Goal: Task Accomplishment & Management: Manage account settings

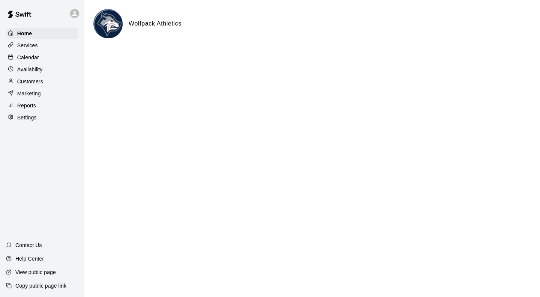
click at [33, 46] on p "Services" at bounding box center [27, 46] width 21 height 8
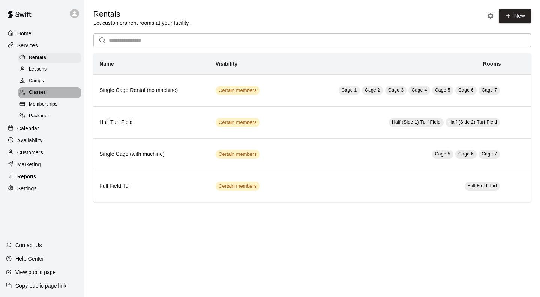
click at [42, 96] on span "Classes" at bounding box center [37, 93] width 17 height 8
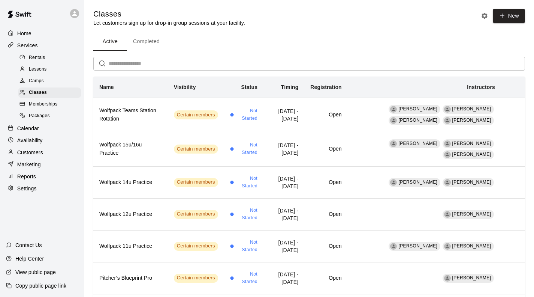
click at [37, 71] on span "Lessons" at bounding box center [38, 70] width 18 height 8
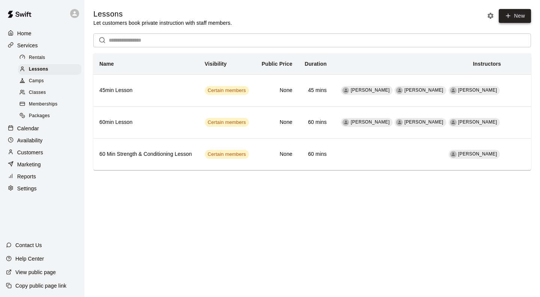
click at [516, 12] on link "New" at bounding box center [515, 16] width 32 height 14
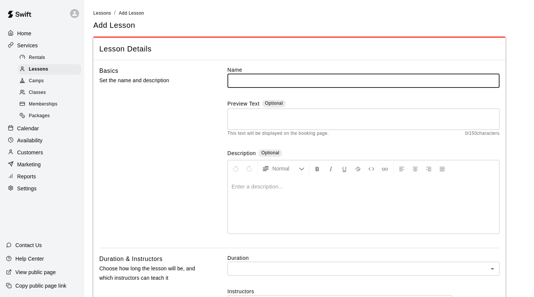
type input "**********"
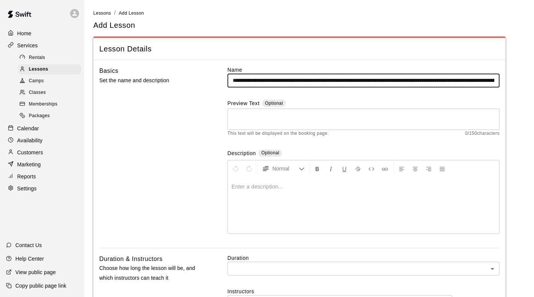
drag, startPoint x: 497, startPoint y: 80, endPoint x: 116, endPoint y: 57, distance: 382.1
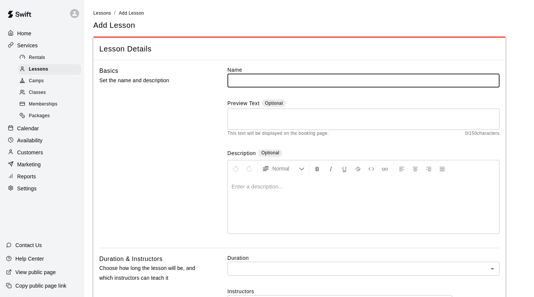
click at [306, 202] on div at bounding box center [364, 205] width 272 height 56
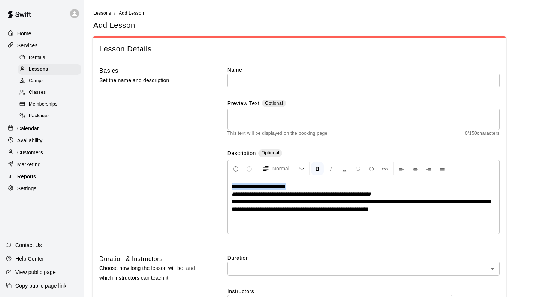
drag, startPoint x: 310, startPoint y: 188, endPoint x: 224, endPoint y: 180, distance: 85.9
click at [224, 180] on div "**********" at bounding box center [299, 157] width 401 height 182
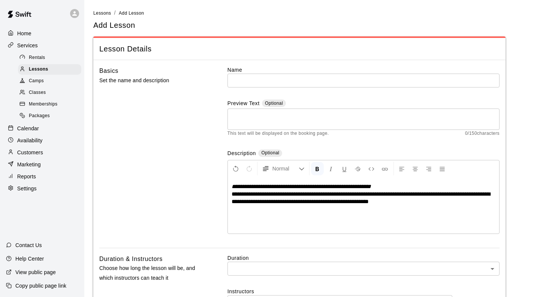
click at [255, 80] on input "text" at bounding box center [364, 81] width 272 height 14
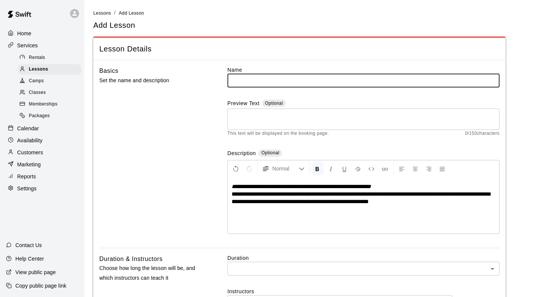
paste input "**********"
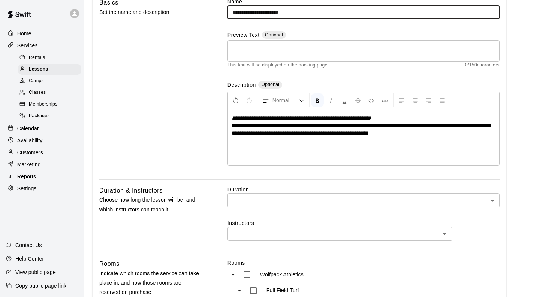
scroll to position [75, 0]
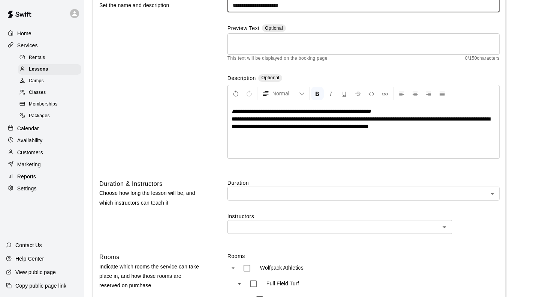
type input "**********"
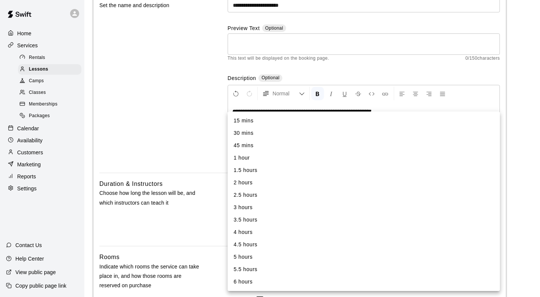
click at [250, 147] on li "45 mins" at bounding box center [364, 145] width 272 height 12
type input "**"
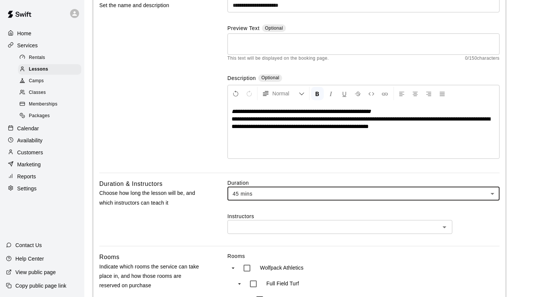
scroll to position [150, 0]
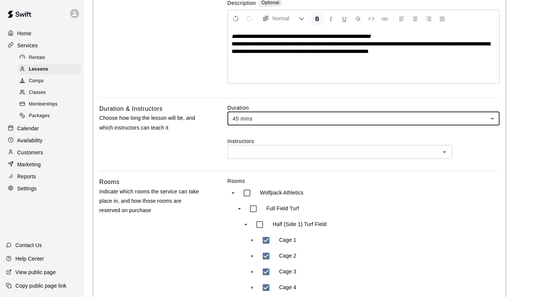
click at [251, 149] on input "text" at bounding box center [334, 151] width 208 height 9
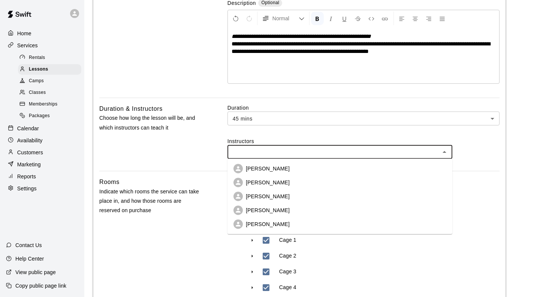
click at [197, 153] on div "Duration & Instructors Choose how long the lesson will be, and which instructor…" at bounding box center [151, 137] width 104 height 67
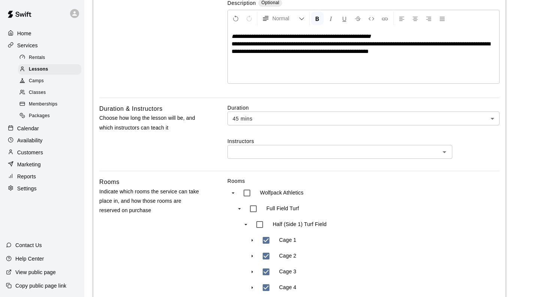
click at [264, 154] on input "text" at bounding box center [334, 151] width 208 height 9
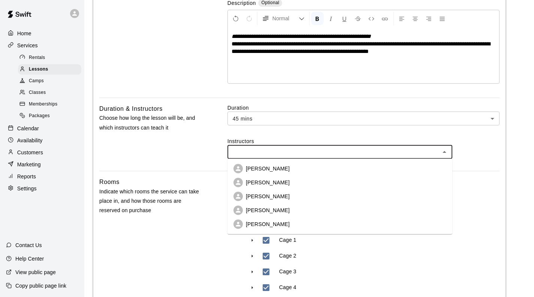
click at [276, 225] on p "[PERSON_NAME]" at bounding box center [268, 224] width 44 height 8
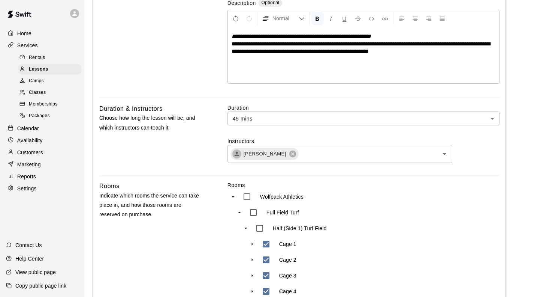
click at [197, 160] on div "Duration & Instructors Choose how long the lesson will be, and which instructor…" at bounding box center [151, 139] width 104 height 71
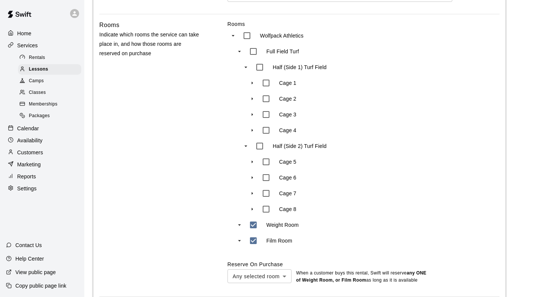
scroll to position [338, 0]
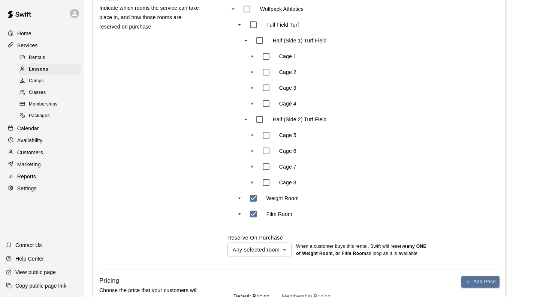
type input "***"
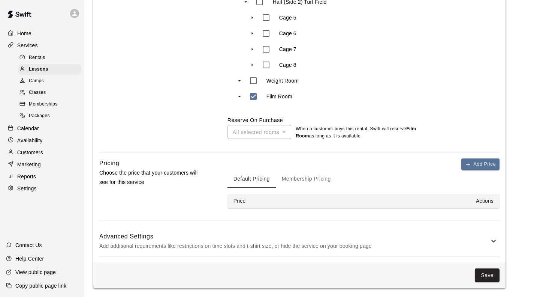
scroll to position [456, 0]
click at [305, 176] on button "Membership Pricing" at bounding box center [306, 179] width 61 height 18
click at [476, 161] on button "Add Price" at bounding box center [481, 164] width 38 height 12
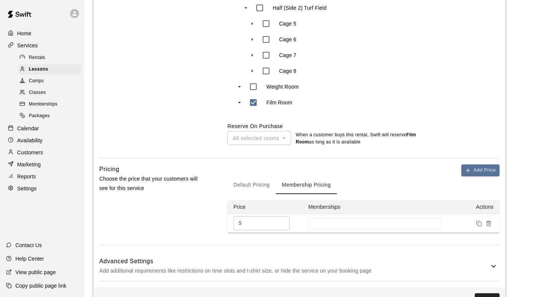
scroll to position [450, 0]
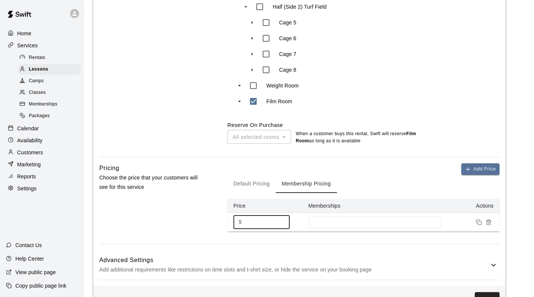
click at [232, 223] on td "$ * ​" at bounding box center [265, 222] width 75 height 19
type input "**"
drag, startPoint x: 329, startPoint y: 225, endPoint x: 335, endPoint y: 224, distance: 6.1
click at [330, 224] on input at bounding box center [374, 222] width 125 height 6
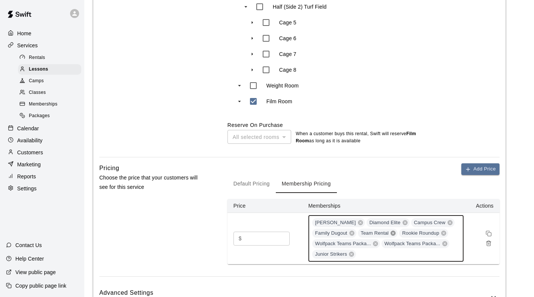
click at [393, 233] on icon at bounding box center [393, 233] width 6 height 6
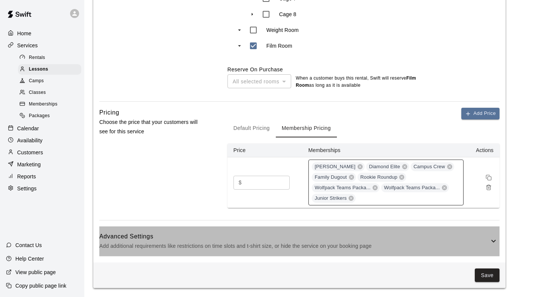
click at [424, 236] on h6 "Advanced Settings" at bounding box center [294, 236] width 390 height 10
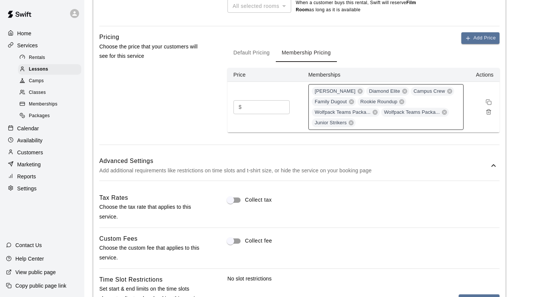
scroll to position [731, 0]
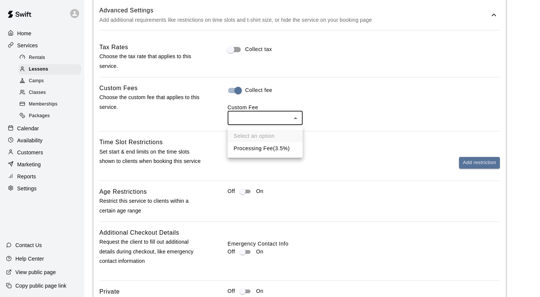
click at [257, 149] on li "Processing Fee ( 3.5% )" at bounding box center [265, 148] width 75 height 12
type input "***"
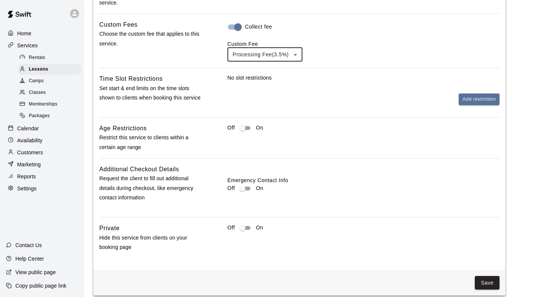
scroll to position [804, 0]
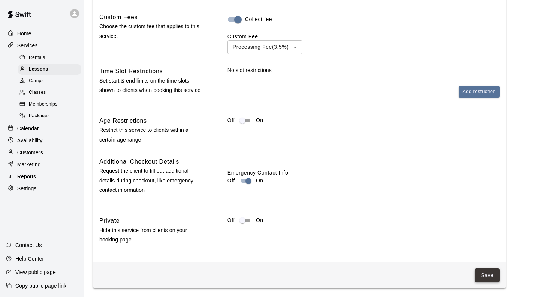
click at [480, 272] on button "Save" at bounding box center [487, 275] width 25 height 14
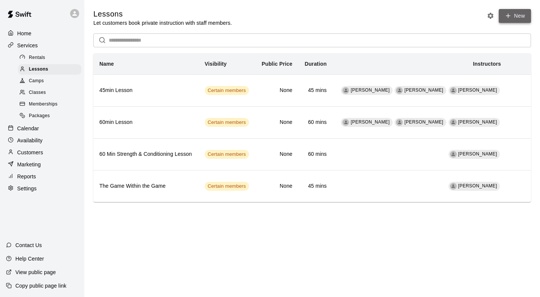
click at [517, 14] on link "New" at bounding box center [515, 16] width 32 height 14
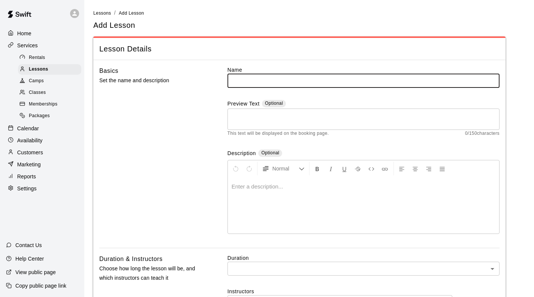
click at [256, 201] on div at bounding box center [364, 205] width 272 height 56
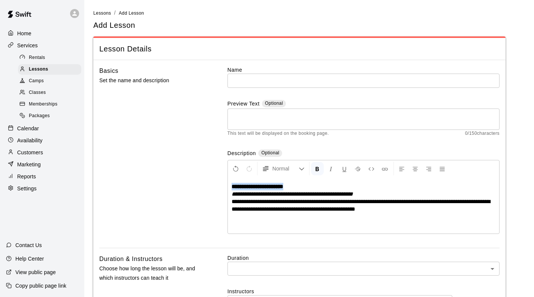
drag, startPoint x: 301, startPoint y: 186, endPoint x: 217, endPoint y: 187, distance: 84.4
click at [217, 187] on div "**********" at bounding box center [299, 157] width 401 height 182
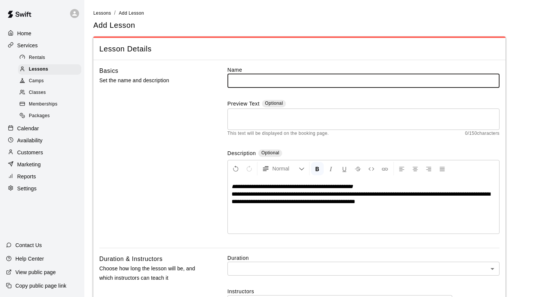
click at [243, 80] on input "text" at bounding box center [364, 81] width 272 height 14
paste input "**********"
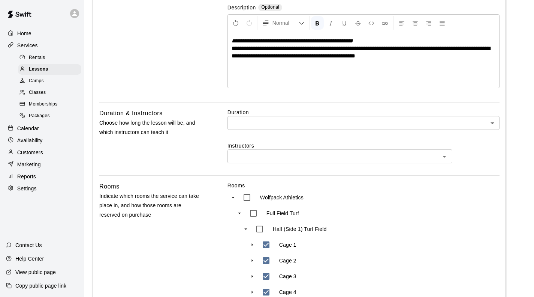
scroll to position [150, 0]
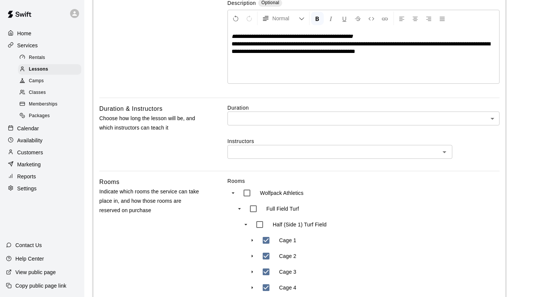
type input "**********"
click at [248, 111] on body "**********" at bounding box center [267, 231] width 534 height 762
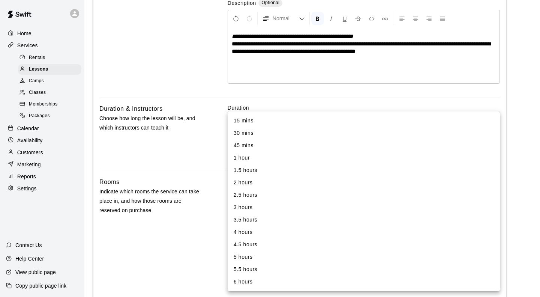
click at [246, 144] on li "45 mins" at bounding box center [364, 145] width 272 height 12
type input "**"
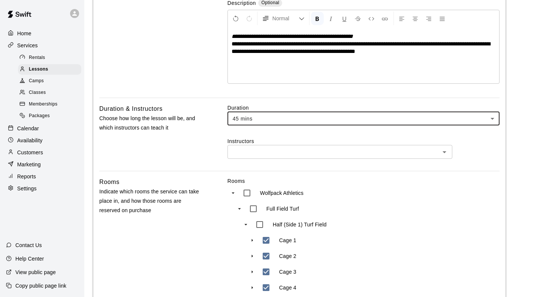
click at [240, 151] on input "text" at bounding box center [334, 151] width 208 height 9
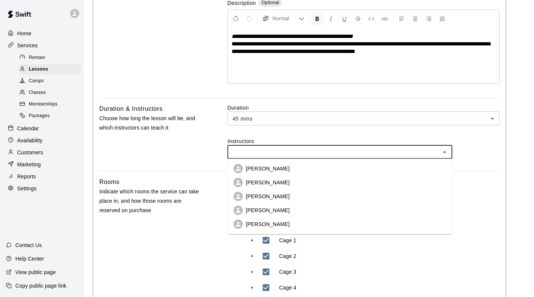
click at [264, 222] on p "[PERSON_NAME]" at bounding box center [268, 224] width 44 height 8
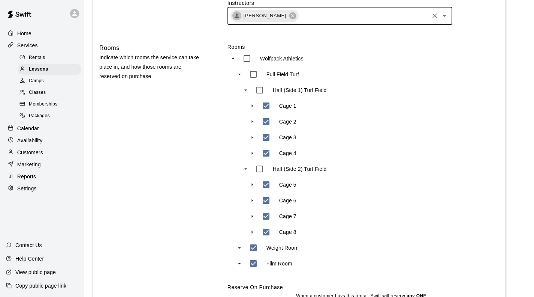
scroll to position [300, 0]
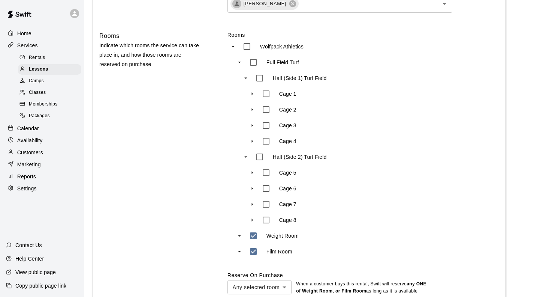
type input "***"
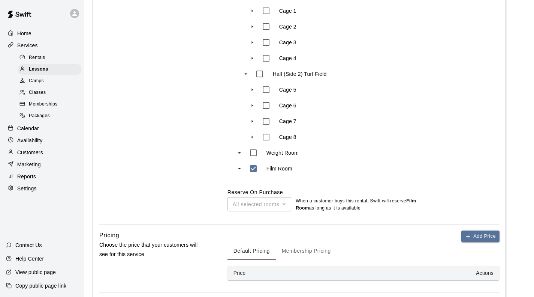
scroll to position [413, 0]
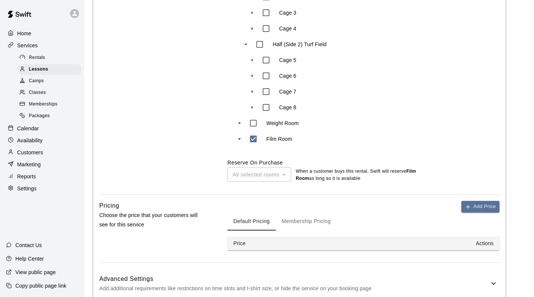
click at [295, 223] on button "Membership Pricing" at bounding box center [306, 221] width 61 height 18
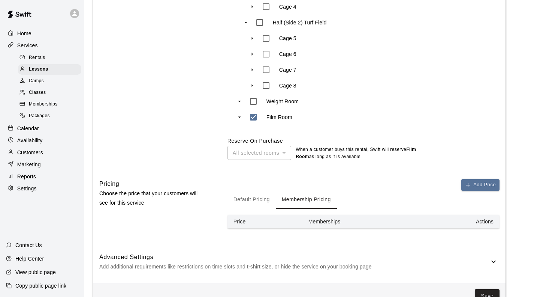
scroll to position [456, 0]
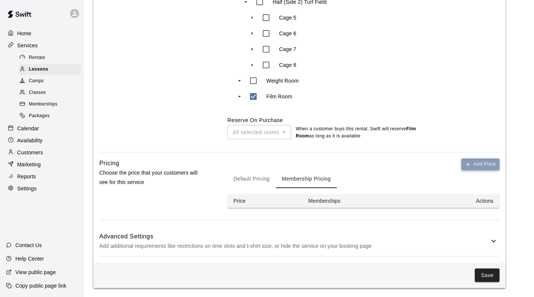
click at [483, 166] on button "Add Price" at bounding box center [481, 164] width 38 height 12
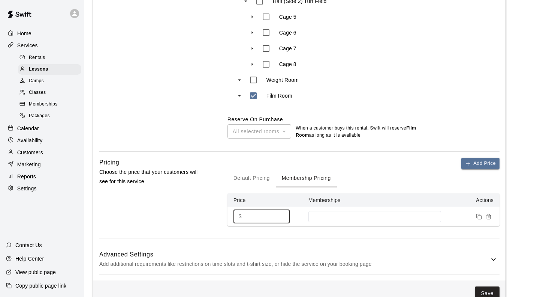
drag, startPoint x: 273, startPoint y: 212, endPoint x: 225, endPoint y: 213, distance: 48.8
click at [225, 213] on div "Pricing Choose the price that your customers will see for this service Add Pric…" at bounding box center [299, 198] width 401 height 80
type input "**"
click at [366, 216] on input at bounding box center [374, 216] width 125 height 6
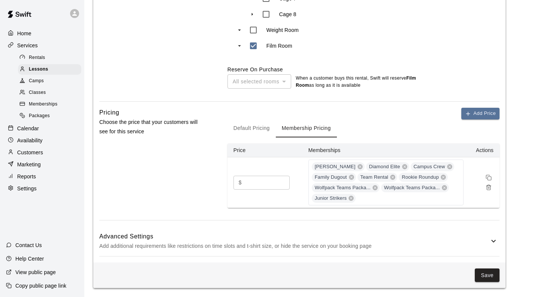
click at [276, 235] on h6 "Advanced Settings" at bounding box center [294, 236] width 390 height 10
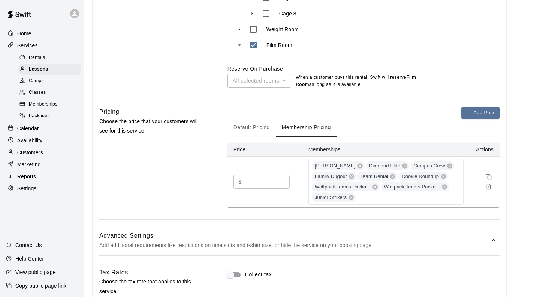
scroll to position [656, 0]
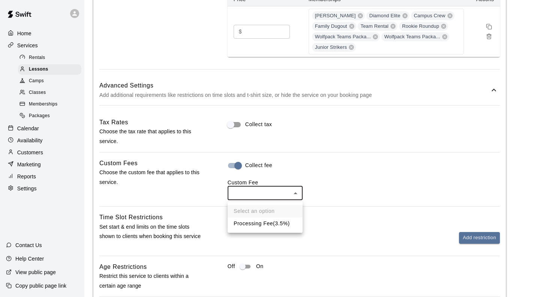
click at [251, 223] on li "Processing Fee ( 3.5% )" at bounding box center [265, 223] width 75 height 12
type input "***"
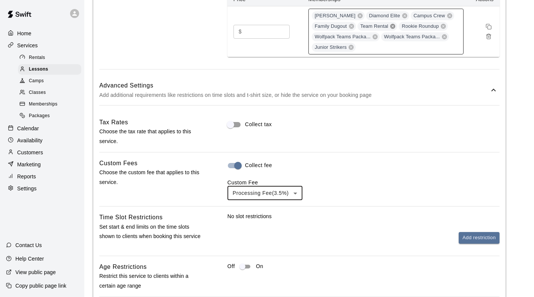
click at [392, 26] on icon at bounding box center [393, 26] width 5 height 5
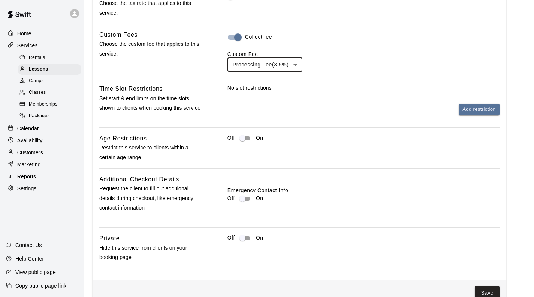
scroll to position [804, 0]
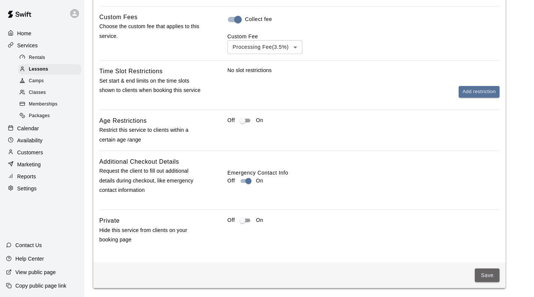
click at [485, 275] on button "Save" at bounding box center [487, 275] width 25 height 14
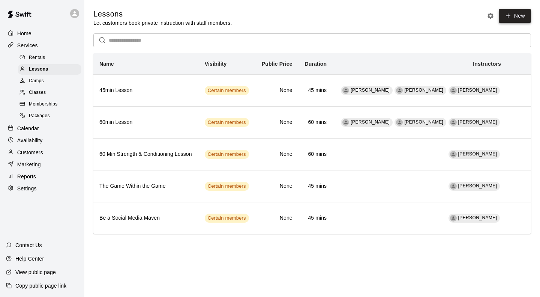
click at [512, 13] on link "New" at bounding box center [515, 16] width 32 height 14
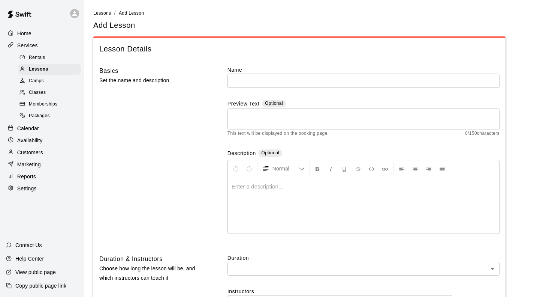
click at [273, 190] on div at bounding box center [364, 205] width 272 height 56
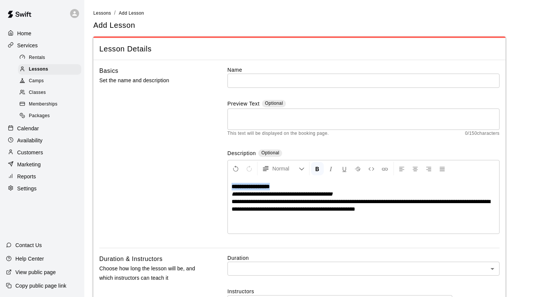
drag, startPoint x: 258, startPoint y: 184, endPoint x: 222, endPoint y: 183, distance: 36.4
click at [222, 183] on div "**********" at bounding box center [299, 157] width 401 height 182
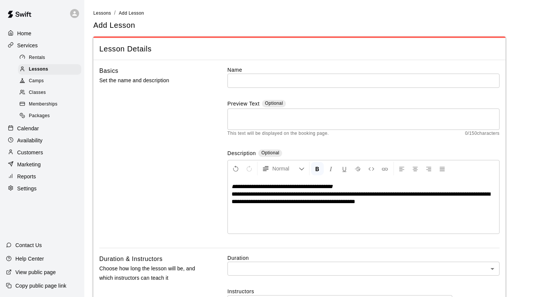
click at [245, 75] on input "text" at bounding box center [364, 81] width 272 height 14
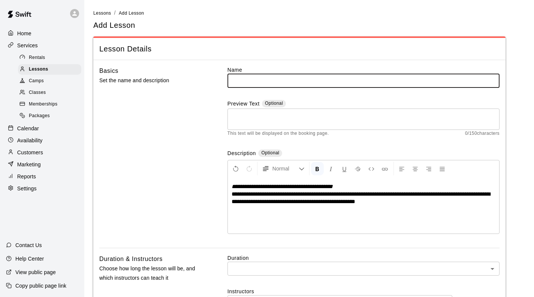
paste input "**********"
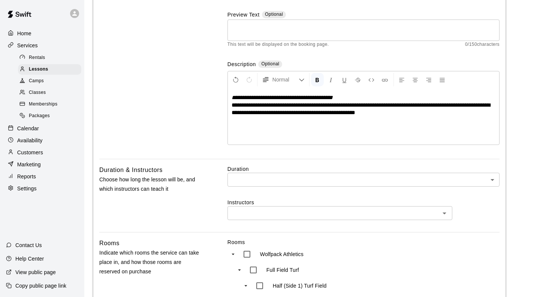
scroll to position [113, 0]
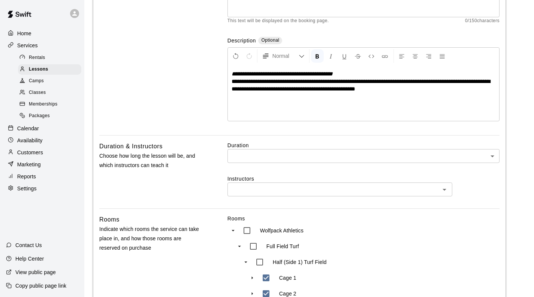
type input "**********"
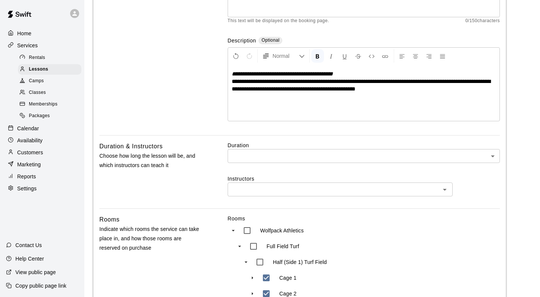
click at [247, 150] on body "**********" at bounding box center [270, 268] width 540 height 762
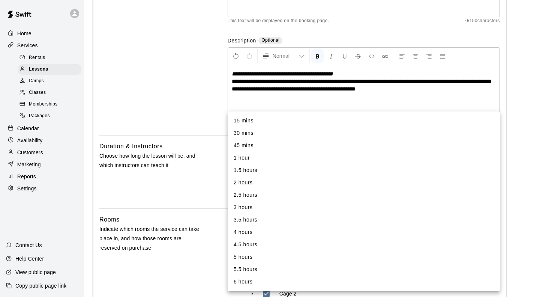
click at [244, 143] on li "45 mins" at bounding box center [364, 145] width 272 height 12
type input "**"
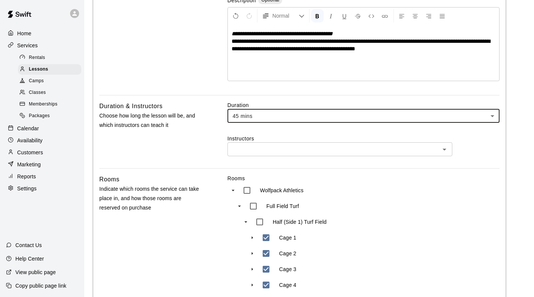
scroll to position [188, 0]
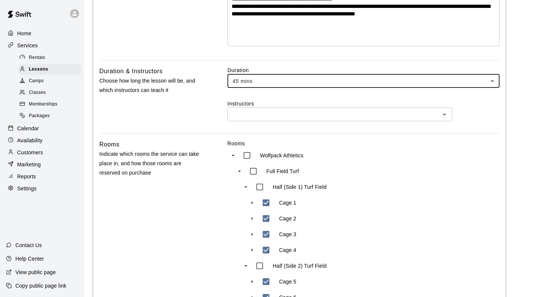
click at [240, 113] on input "text" at bounding box center [334, 114] width 208 height 9
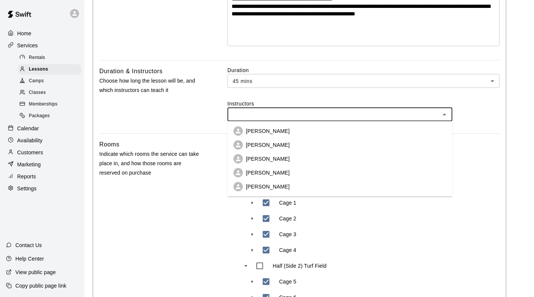
click at [272, 189] on p "[PERSON_NAME]" at bounding box center [268, 187] width 44 height 8
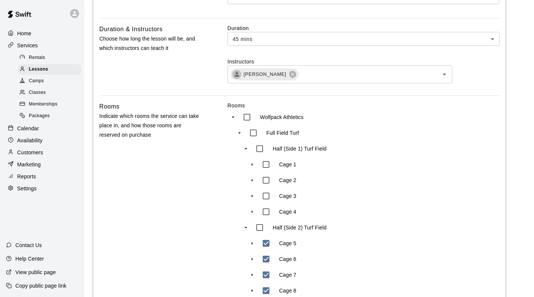
scroll to position [338, 0]
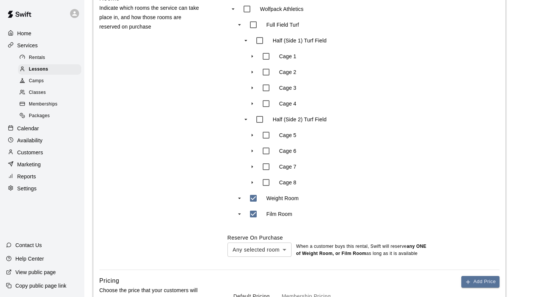
type input "***"
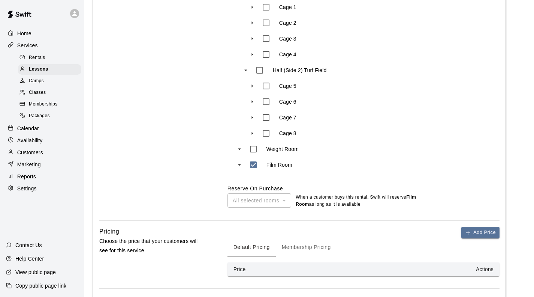
scroll to position [456, 0]
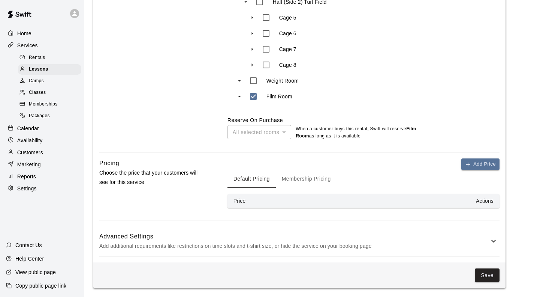
click at [302, 175] on button "Membership Pricing" at bounding box center [306, 179] width 61 height 18
click at [487, 166] on button "Add Price" at bounding box center [481, 164] width 38 height 12
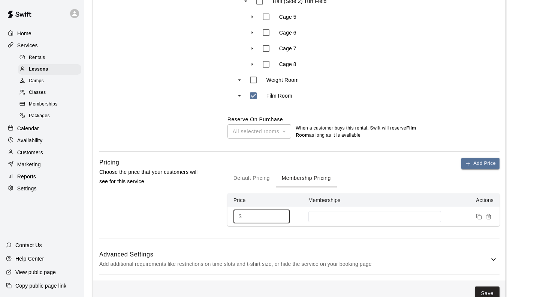
drag, startPoint x: 258, startPoint y: 213, endPoint x: 241, endPoint y: 216, distance: 17.9
click at [241, 216] on div "$ * ​" at bounding box center [262, 216] width 56 height 14
type input "**"
click at [331, 214] on input at bounding box center [374, 216] width 125 height 6
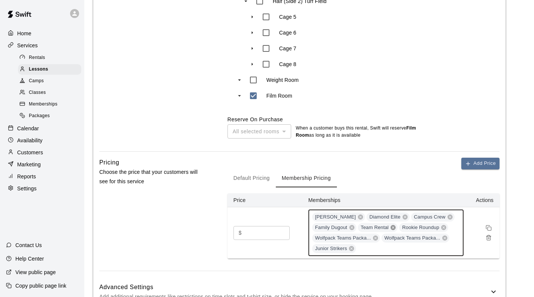
click at [392, 225] on icon at bounding box center [393, 227] width 6 height 6
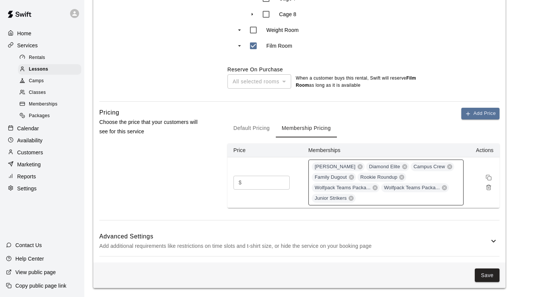
drag, startPoint x: 347, startPoint y: 250, endPoint x: 344, endPoint y: 248, distance: 3.9
click at [347, 250] on p "Add additional requirements like restrictions on time slots and t-shirt size, o…" at bounding box center [294, 245] width 390 height 9
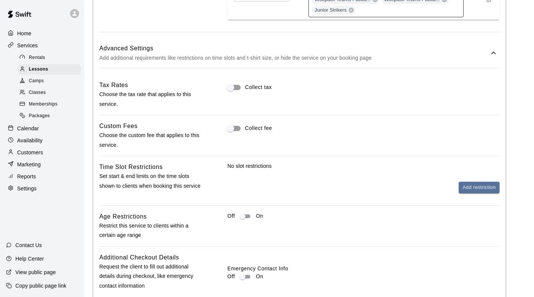
scroll to position [694, 0]
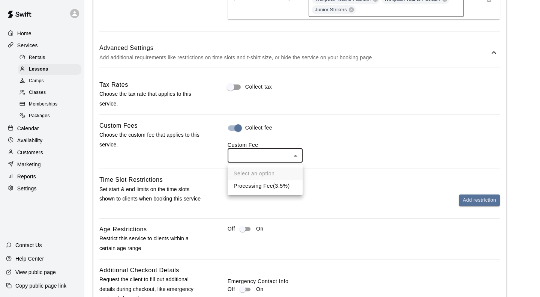
click at [255, 188] on li "Processing Fee ( 3.5% )" at bounding box center [265, 186] width 75 height 12
type input "***"
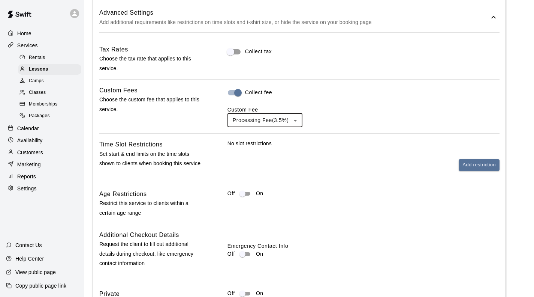
scroll to position [804, 0]
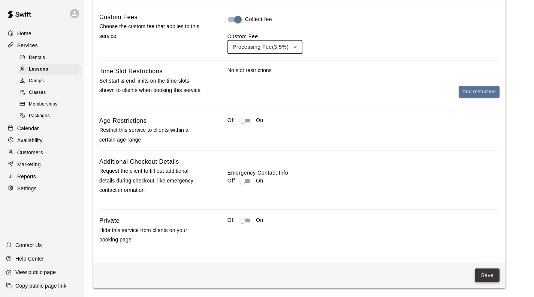
click at [484, 274] on button "Save" at bounding box center [487, 275] width 25 height 14
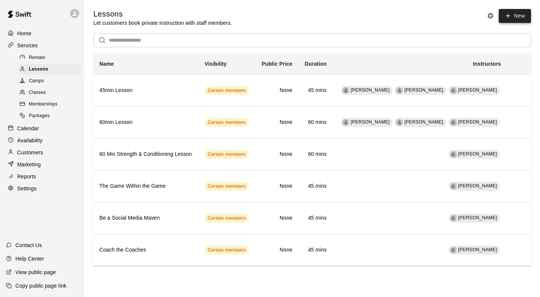
click at [507, 16] on icon at bounding box center [508, 15] width 7 height 7
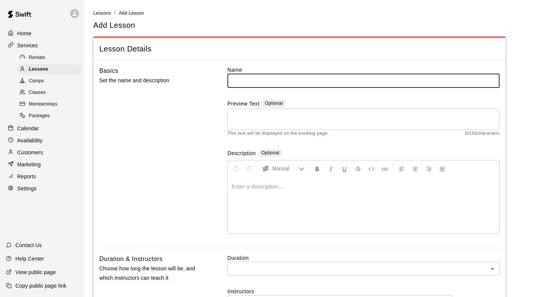
click at [270, 186] on p at bounding box center [364, 187] width 264 height 8
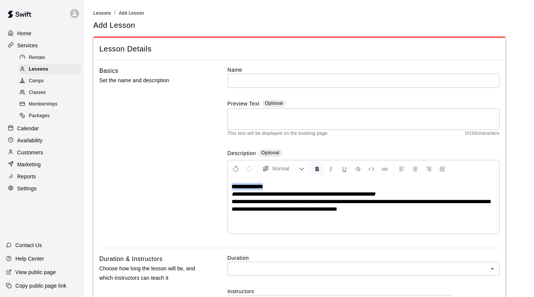
drag, startPoint x: 256, startPoint y: 186, endPoint x: 215, endPoint y: 182, distance: 41.9
click at [215, 182] on div "**********" at bounding box center [299, 157] width 401 height 182
click at [233, 194] on em "**********" at bounding box center [304, 194] width 144 height 6
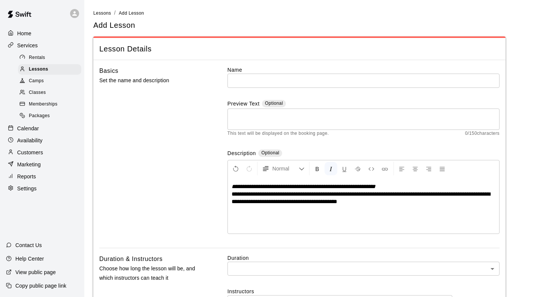
click at [228, 74] on input "text" at bounding box center [364, 81] width 272 height 14
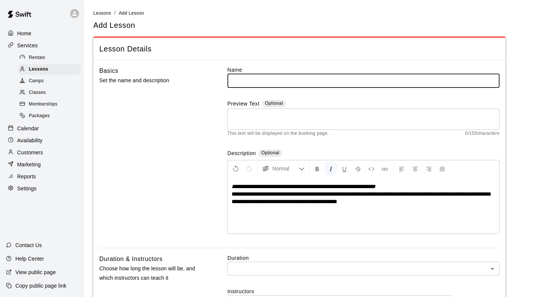
paste input "**********"
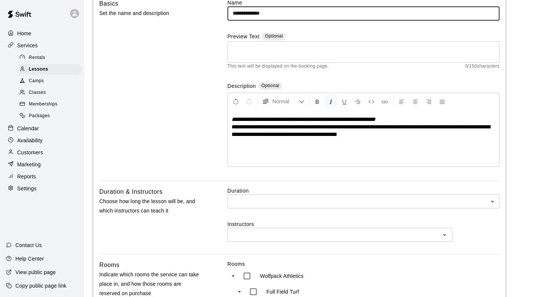
scroll to position [113, 0]
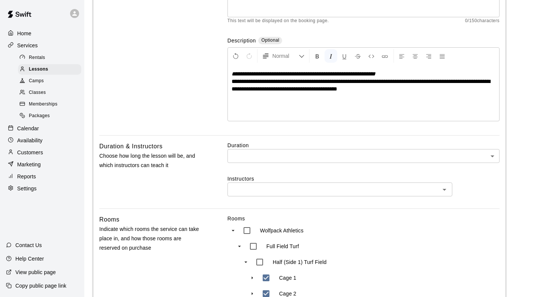
type input "**********"
click at [263, 156] on body "**********" at bounding box center [267, 268] width 534 height 762
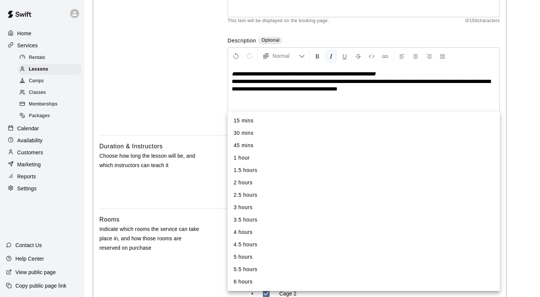
click at [251, 155] on li "1 hour" at bounding box center [364, 158] width 272 height 12
type input "**"
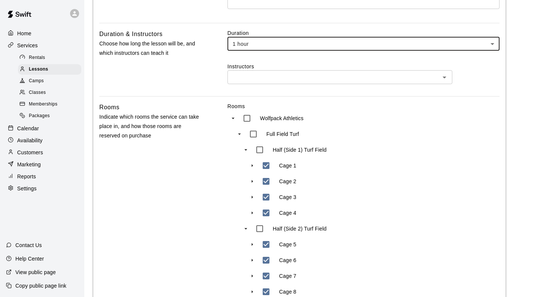
scroll to position [225, 0]
click at [254, 76] on input "text" at bounding box center [334, 76] width 208 height 9
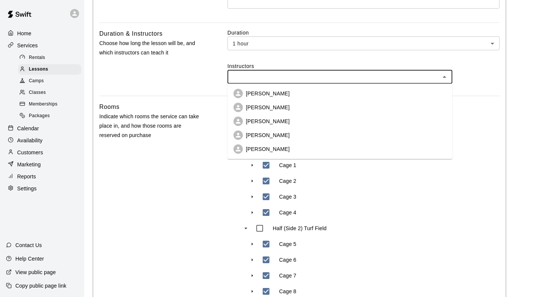
click at [269, 150] on p "[PERSON_NAME]" at bounding box center [268, 149] width 44 height 8
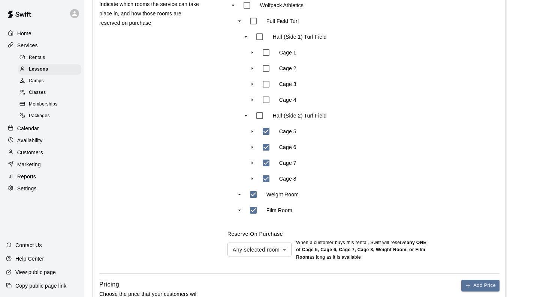
scroll to position [375, 0]
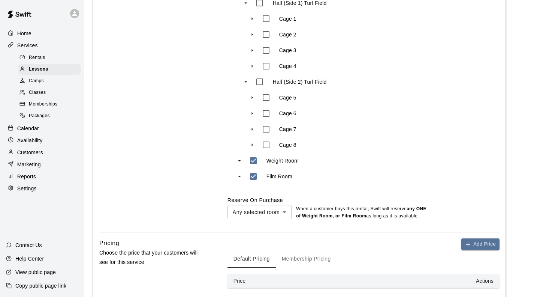
type input "***"
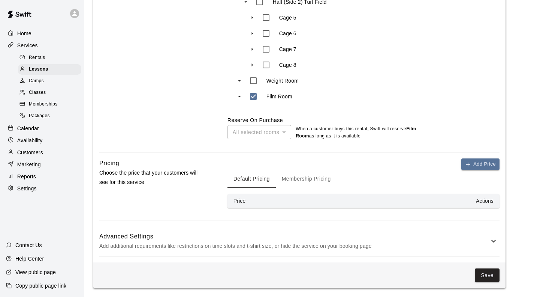
click at [298, 176] on button "Membership Pricing" at bounding box center [306, 179] width 61 height 18
drag, startPoint x: 480, startPoint y: 163, endPoint x: 471, endPoint y: 163, distance: 8.3
click at [478, 163] on button "Add Price" at bounding box center [481, 164] width 38 height 12
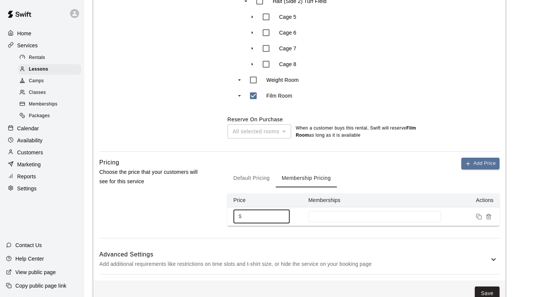
drag, startPoint x: 256, startPoint y: 218, endPoint x: 230, endPoint y: 216, distance: 26.3
click at [230, 216] on td "$ * ​" at bounding box center [265, 216] width 75 height 19
type input "**"
click at [322, 217] on input at bounding box center [374, 216] width 125 height 6
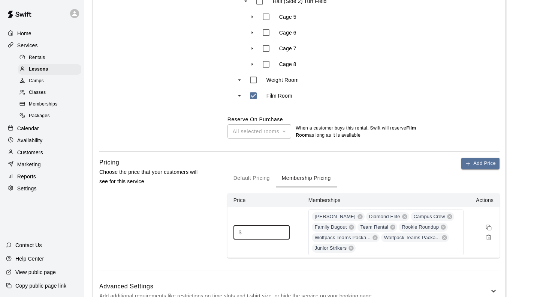
drag, startPoint x: 264, startPoint y: 233, endPoint x: 226, endPoint y: 229, distance: 38.0
click at [226, 229] on div "Pricing Choose the price that your customers will see for this service Add Pric…" at bounding box center [299, 214] width 401 height 112
click at [392, 228] on icon at bounding box center [393, 226] width 5 height 5
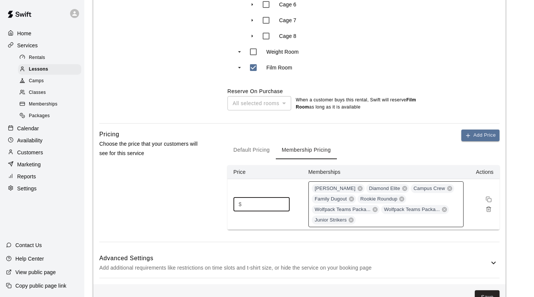
scroll to position [506, 0]
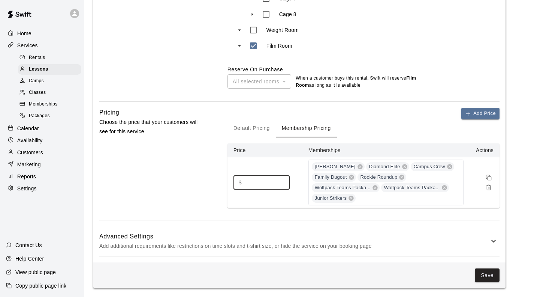
click at [282, 230] on div "Advanced Settings Add additional requirements like restrictions on time slots a…" at bounding box center [299, 241] width 401 height 30
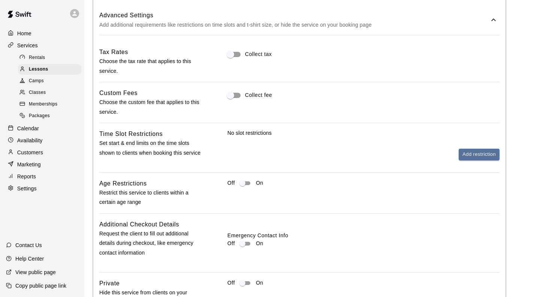
scroll to position [731, 0]
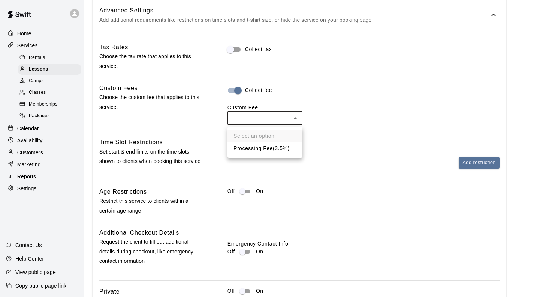
click at [263, 150] on li "Processing Fee ( 3.5% )" at bounding box center [265, 148] width 75 height 12
type input "***"
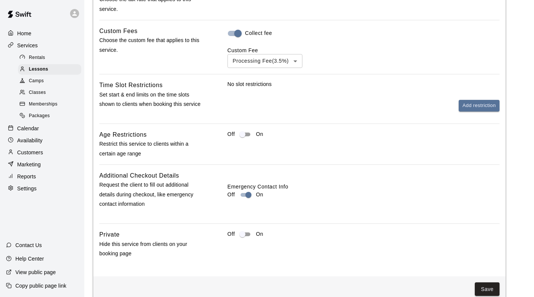
scroll to position [804, 0]
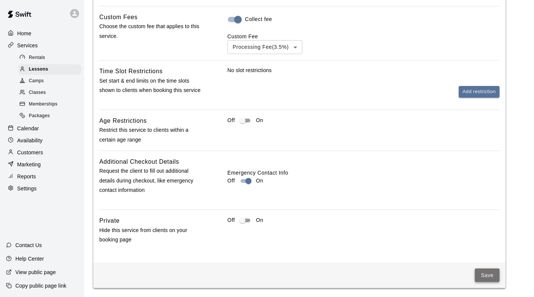
click at [490, 276] on button "Save" at bounding box center [487, 275] width 25 height 14
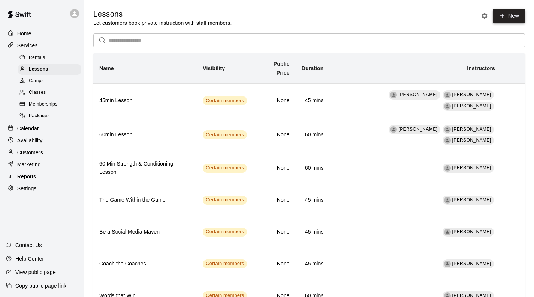
click at [506, 20] on link "New" at bounding box center [509, 16] width 32 height 14
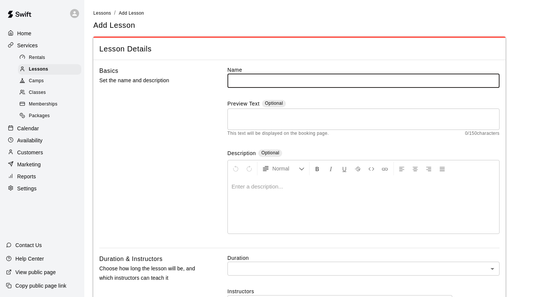
click at [265, 188] on p at bounding box center [364, 187] width 264 height 8
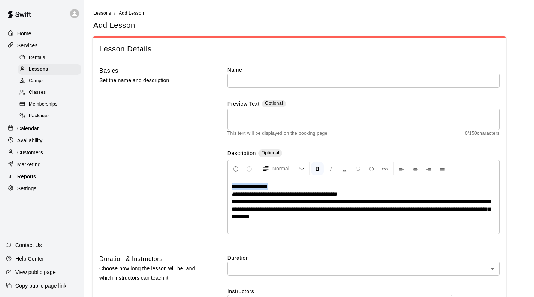
drag, startPoint x: 287, startPoint y: 184, endPoint x: 218, endPoint y: 182, distance: 69.0
click at [218, 182] on div "**********" at bounding box center [299, 157] width 401 height 182
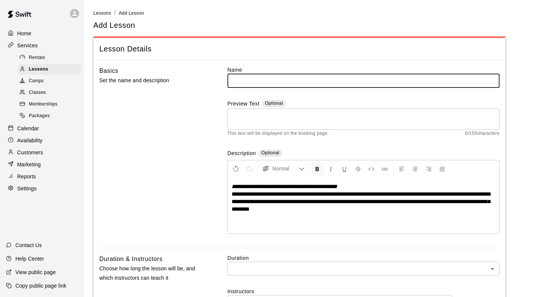
click at [244, 83] on input "text" at bounding box center [364, 81] width 272 height 14
paste input "**********"
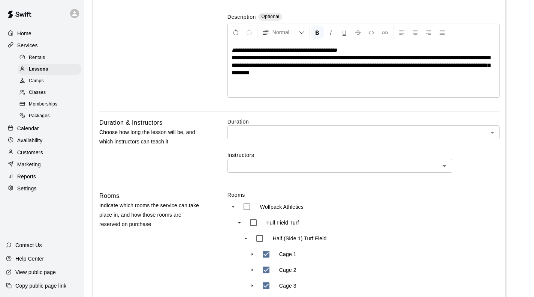
scroll to position [150, 0]
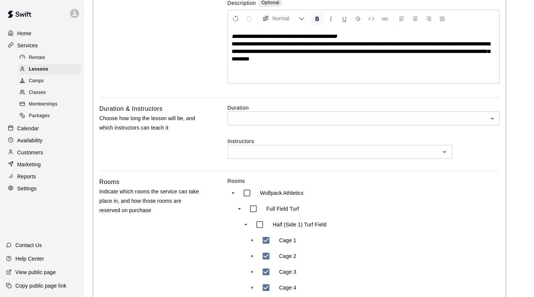
type input "**********"
click at [240, 119] on body "**********" at bounding box center [267, 231] width 534 height 762
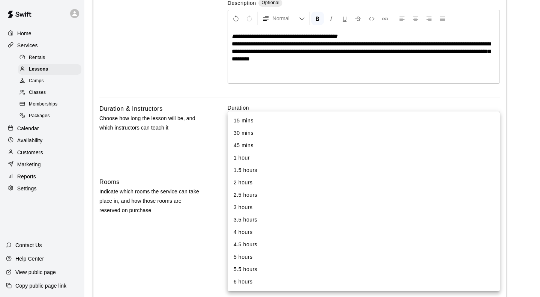
click at [248, 143] on li "45 mins" at bounding box center [364, 145] width 272 height 12
type input "**"
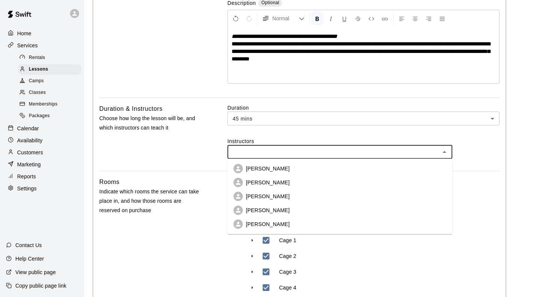
click at [267, 153] on input "text" at bounding box center [334, 151] width 208 height 9
click at [282, 211] on p "[PERSON_NAME]" at bounding box center [268, 210] width 44 height 8
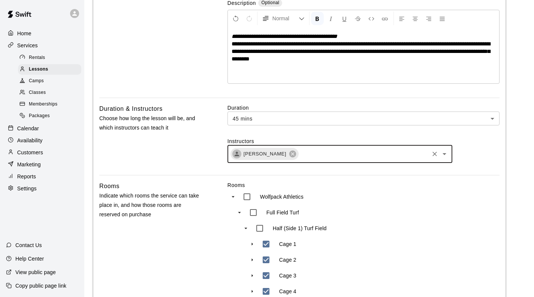
click at [329, 156] on input "text" at bounding box center [364, 153] width 129 height 9
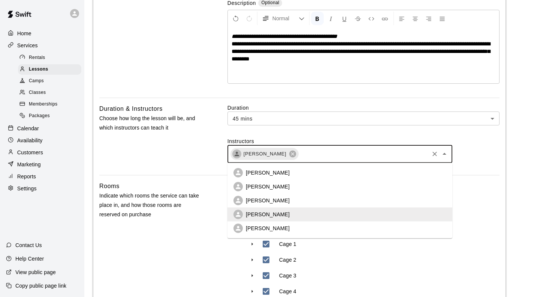
click at [273, 227] on p "[PERSON_NAME]" at bounding box center [268, 228] width 44 height 8
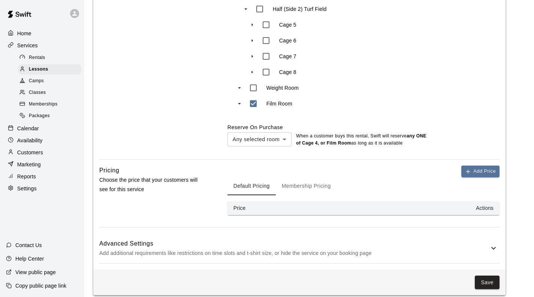
scroll to position [456, 0]
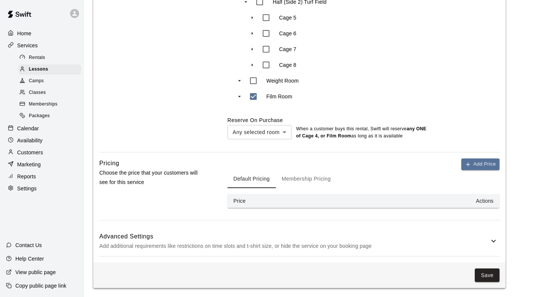
click at [320, 177] on button "Membership Pricing" at bounding box center [306, 179] width 61 height 18
click at [487, 164] on button "Add Price" at bounding box center [481, 164] width 38 height 12
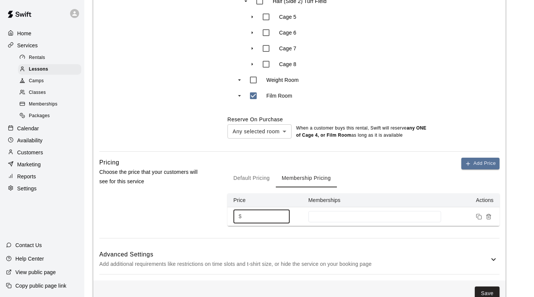
drag, startPoint x: 254, startPoint y: 218, endPoint x: 226, endPoint y: 196, distance: 35.0
click at [223, 216] on div "Pricing Choose the price that your customers will see for this service Add Pric…" at bounding box center [299, 198] width 401 height 80
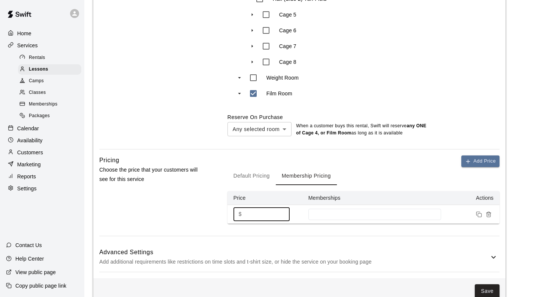
scroll to position [474, 0]
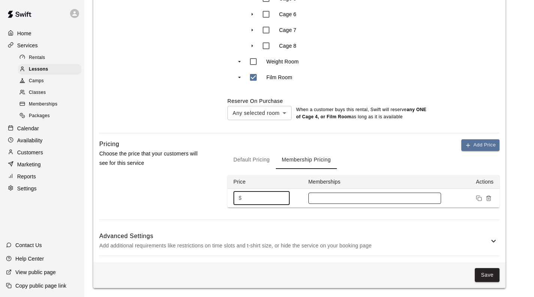
type input "**"
click at [326, 199] on input at bounding box center [374, 198] width 125 height 6
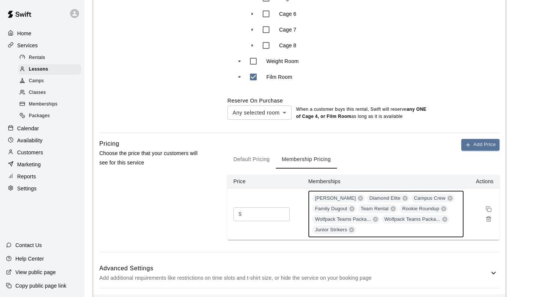
click at [390, 210] on span "Team Rental" at bounding box center [375, 208] width 34 height 7
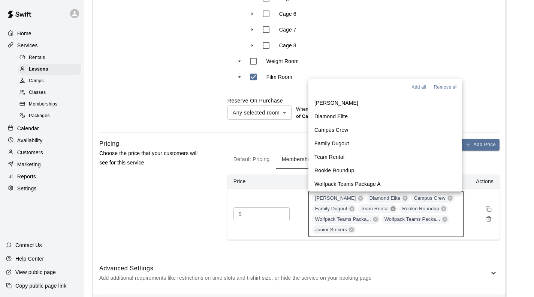
click at [394, 210] on icon at bounding box center [393, 209] width 6 height 6
click at [375, 246] on div "Add Price Default Pricing Membership Pricing Price Memberships Actions $ ** ​ L…" at bounding box center [364, 195] width 272 height 112
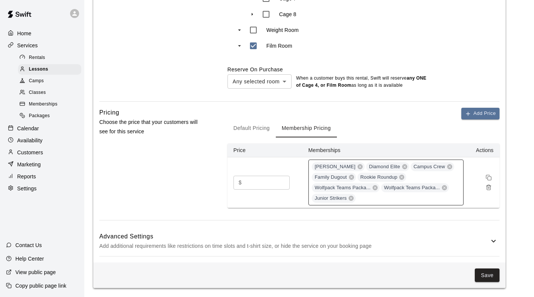
click at [383, 239] on h6 "Advanced Settings" at bounding box center [294, 236] width 390 height 10
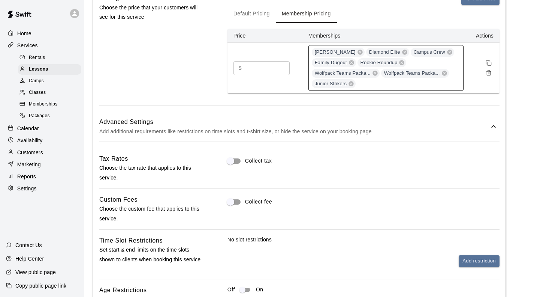
scroll to position [731, 0]
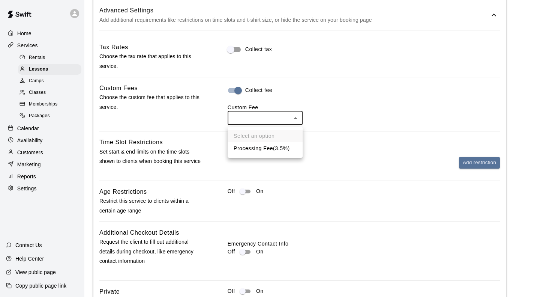
click at [253, 152] on li "Processing Fee ( 3.5% )" at bounding box center [265, 148] width 75 height 12
type input "***"
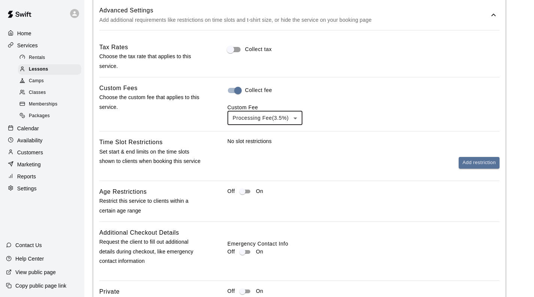
drag, startPoint x: 317, startPoint y: 165, endPoint x: 307, endPoint y: 173, distance: 13.1
click at [318, 164] on div "Add restriction" at bounding box center [364, 163] width 272 height 12
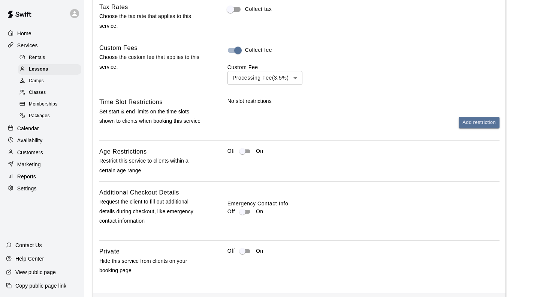
scroll to position [804, 0]
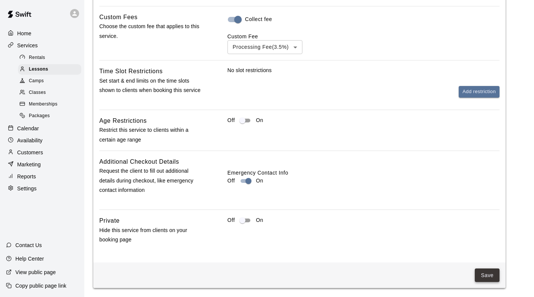
click at [490, 277] on button "Save" at bounding box center [487, 275] width 25 height 14
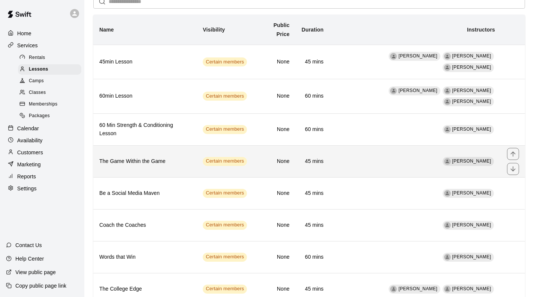
scroll to position [69, 0]
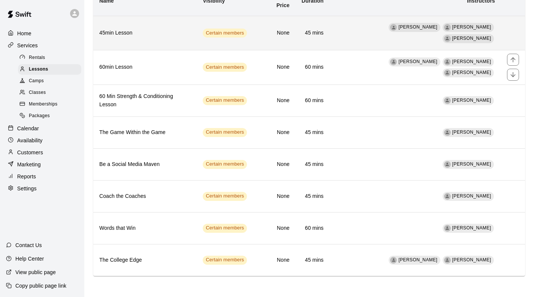
click at [171, 36] on h6 "45min Lesson" at bounding box center [145, 33] width 92 height 8
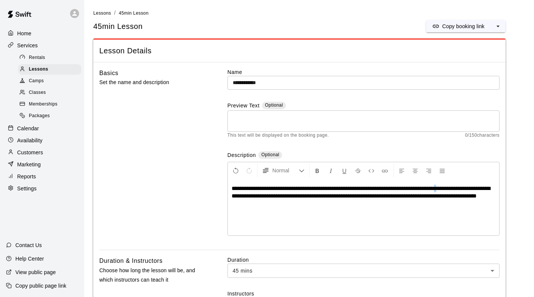
click at [453, 189] on span "**********" at bounding box center [361, 191] width 259 height 13
click at [360, 195] on span "**********" at bounding box center [361, 191] width 259 height 13
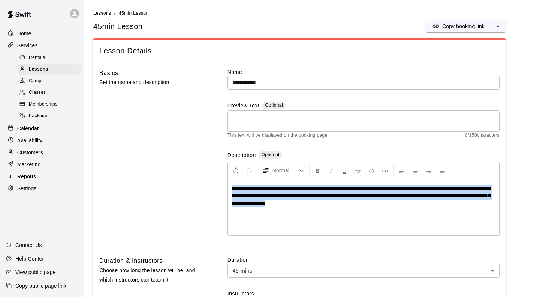
drag, startPoint x: 338, startPoint y: 206, endPoint x: 227, endPoint y: 189, distance: 112.2
click at [227, 189] on div "**********" at bounding box center [299, 159] width 401 height 182
copy span "**********"
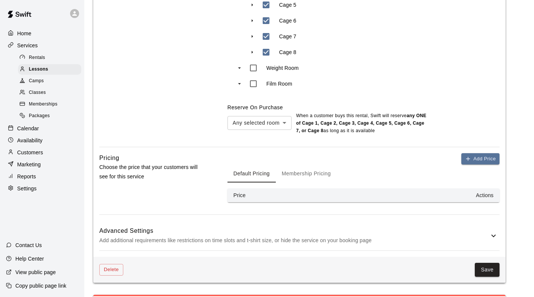
scroll to position [588, 0]
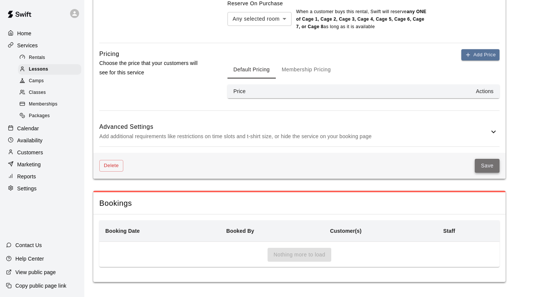
click at [487, 164] on button "Save" at bounding box center [487, 166] width 25 height 14
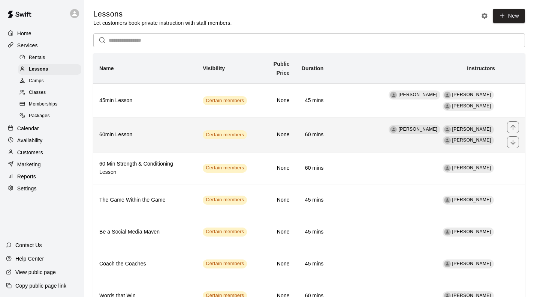
click at [144, 139] on h6 "60min Lesson" at bounding box center [145, 135] width 92 height 8
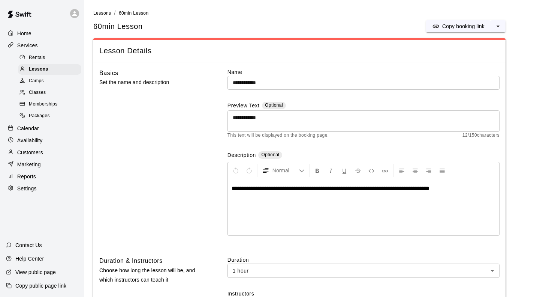
click at [456, 190] on p "**********" at bounding box center [364, 189] width 264 height 8
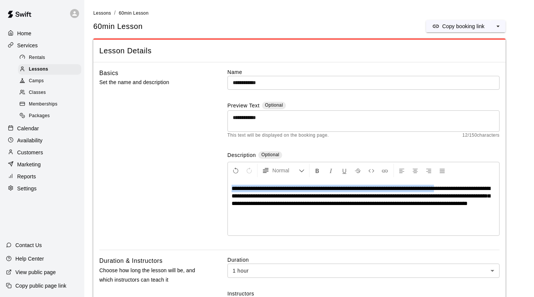
drag, startPoint x: 451, startPoint y: 188, endPoint x: 188, endPoint y: 186, distance: 263.6
click at [188, 186] on div "**********" at bounding box center [299, 159] width 401 height 182
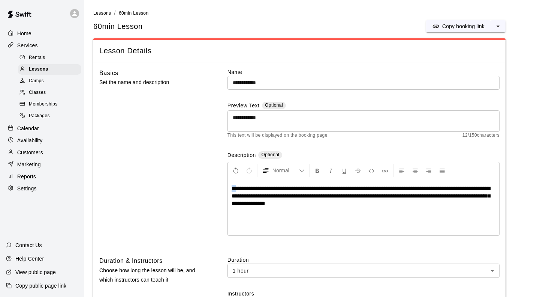
drag, startPoint x: 232, startPoint y: 189, endPoint x: 237, endPoint y: 189, distance: 4.9
click at [237, 189] on span "**********" at bounding box center [361, 195] width 259 height 21
click at [448, 186] on span "**********" at bounding box center [361, 195] width 259 height 21
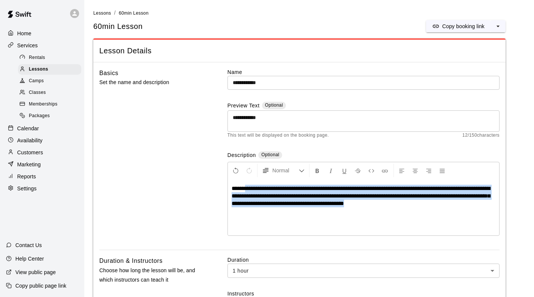
drag, startPoint x: 424, startPoint y: 207, endPoint x: 248, endPoint y: 188, distance: 176.9
click at [248, 188] on p "**********" at bounding box center [364, 196] width 264 height 23
copy span "**********"
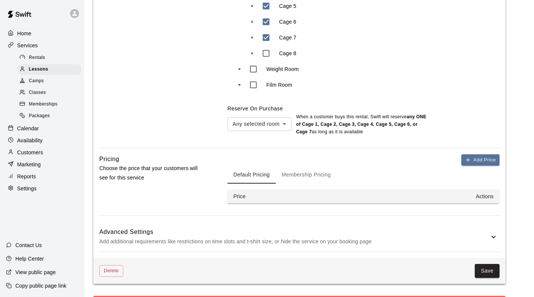
scroll to position [488, 0]
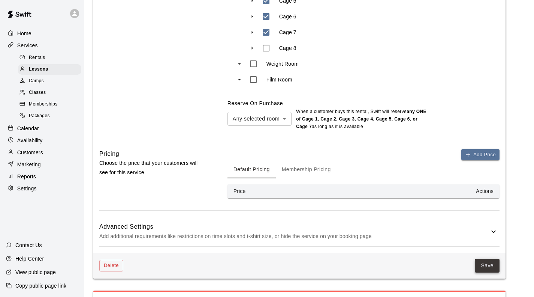
click at [488, 269] on button "Save" at bounding box center [487, 265] width 25 height 14
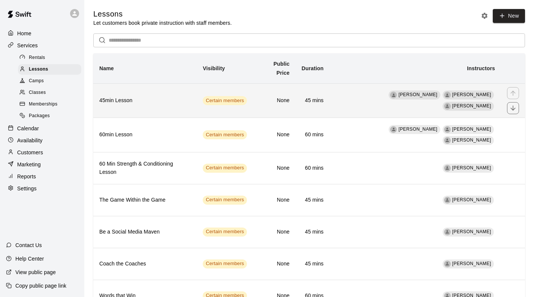
click at [170, 104] on h6 "45min Lesson" at bounding box center [145, 100] width 92 height 8
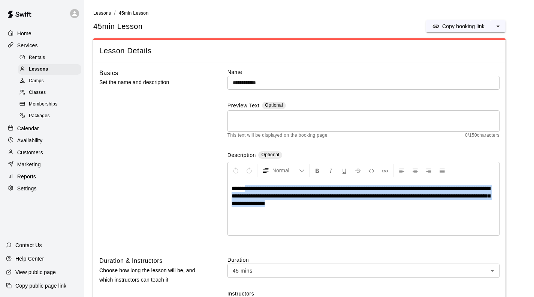
drag, startPoint x: 349, startPoint y: 205, endPoint x: 249, endPoint y: 188, distance: 101.5
click at [249, 188] on p "**********" at bounding box center [364, 196] width 264 height 23
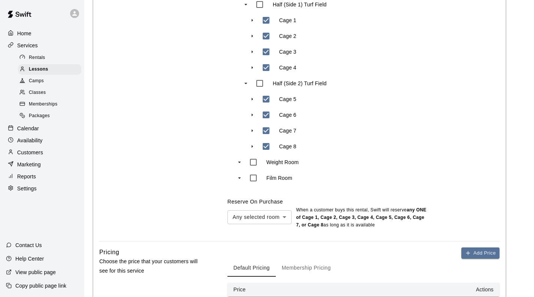
scroll to position [525, 0]
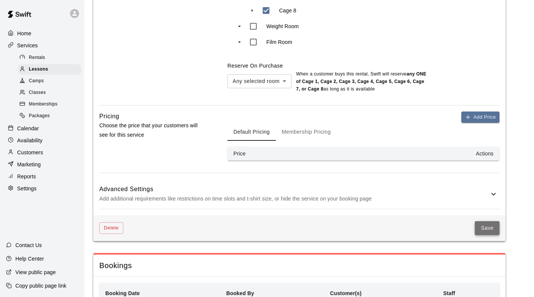
click at [484, 225] on button "Save" at bounding box center [487, 228] width 25 height 14
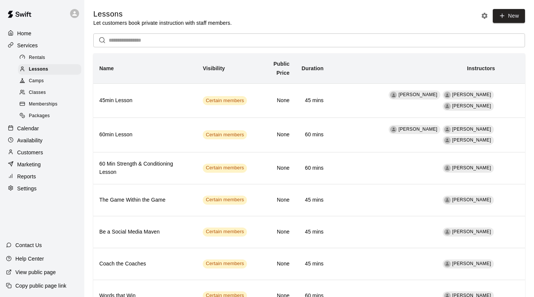
click at [241, 44] on input "text" at bounding box center [317, 40] width 417 height 14
click at [40, 82] on span "Camps" at bounding box center [36, 81] width 15 height 8
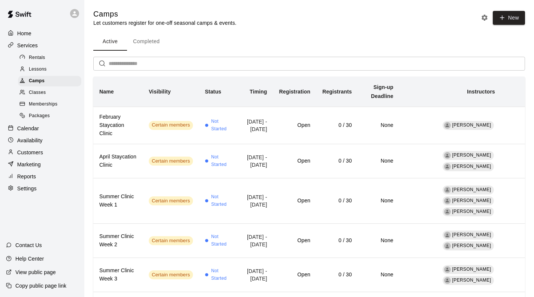
click at [45, 96] on span "Classes" at bounding box center [37, 93] width 17 height 8
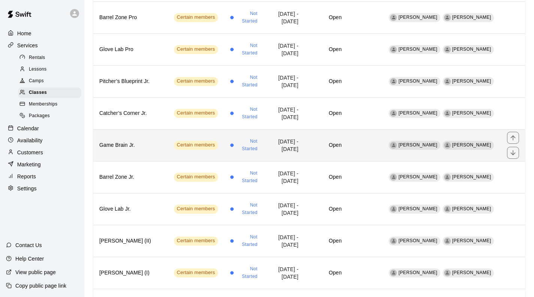
scroll to position [400, 0]
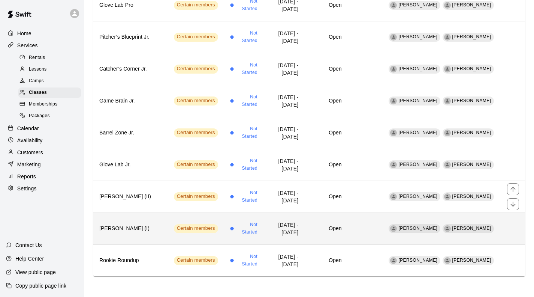
click at [146, 223] on th "[PERSON_NAME] (I)" at bounding box center [130, 228] width 75 height 32
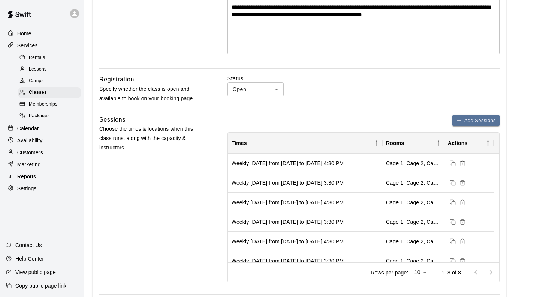
scroll to position [188, 0]
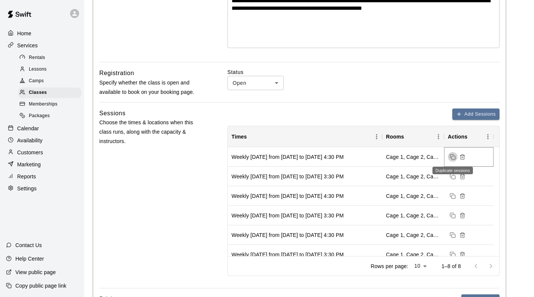
click at [453, 157] on icon "Duplicate sessions" at bounding box center [453, 157] width 6 height 6
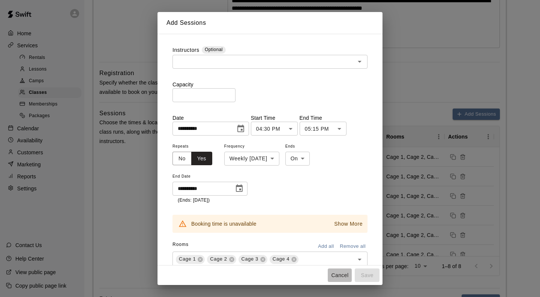
click at [344, 273] on button "Cancel" at bounding box center [340, 275] width 24 height 14
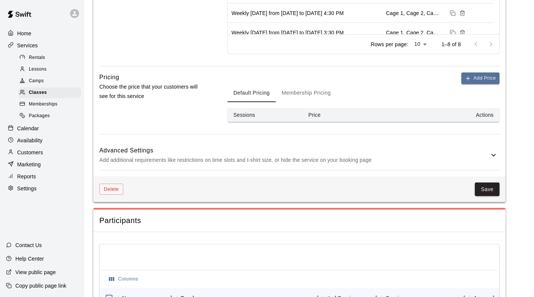
scroll to position [413, 0]
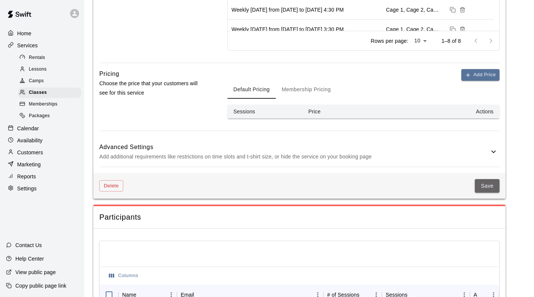
click at [480, 180] on button "Save" at bounding box center [487, 186] width 25 height 14
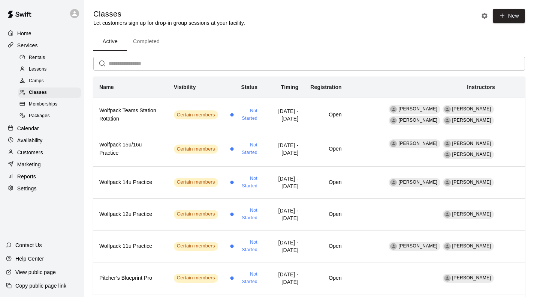
click at [33, 132] on p "Calendar" at bounding box center [28, 129] width 22 height 8
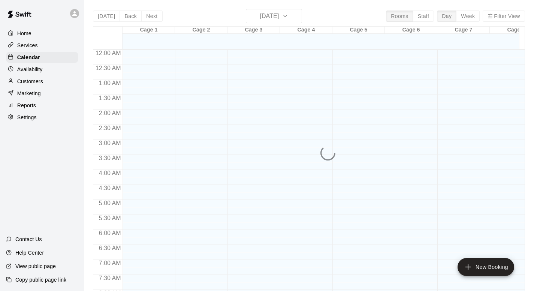
scroll to position [334, 0]
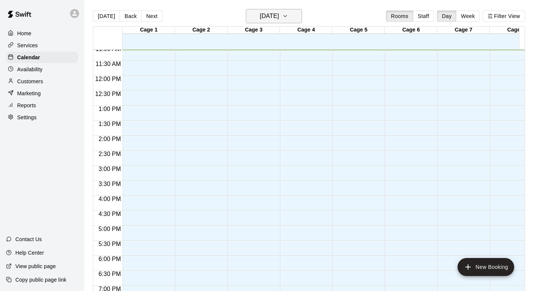
click at [288, 17] on icon "button" at bounding box center [285, 16] width 6 height 9
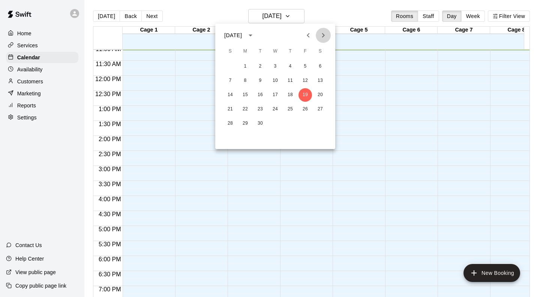
click at [322, 35] on icon "Next month" at bounding box center [323, 35] width 9 height 9
click at [323, 34] on icon "Next month" at bounding box center [323, 35] width 9 height 9
click at [323, 34] on icon "Next month" at bounding box center [323, 35] width 3 height 5
click at [245, 80] on button "5" at bounding box center [246, 81] width 14 height 14
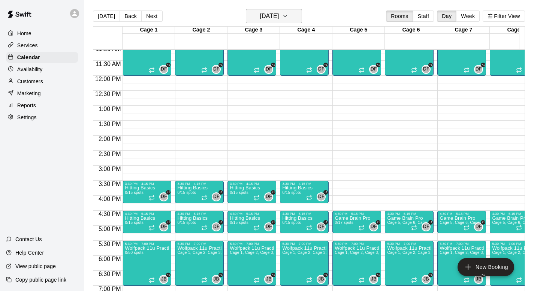
click at [287, 17] on icon "button" at bounding box center [285, 16] width 3 height 2
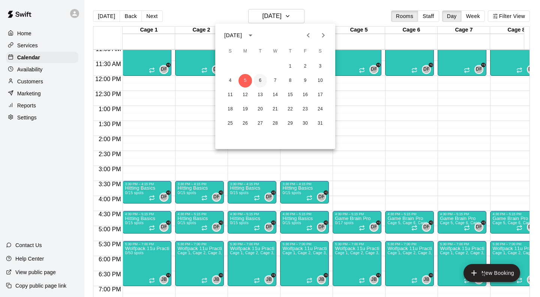
click at [261, 81] on button "6" at bounding box center [261, 81] width 14 height 14
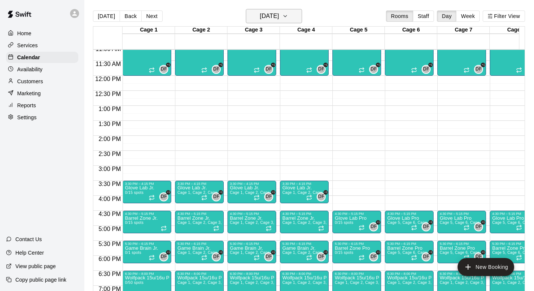
click at [276, 15] on h6 "[DATE]" at bounding box center [269, 16] width 19 height 11
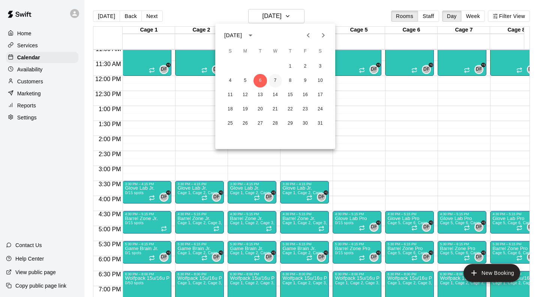
click at [275, 80] on button "7" at bounding box center [276, 81] width 14 height 14
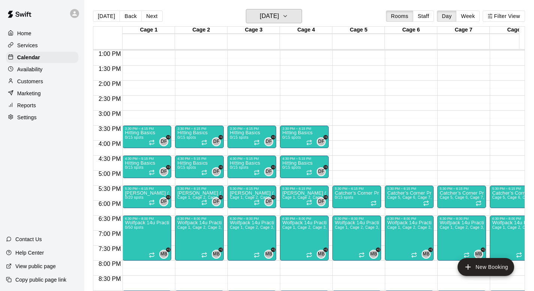
scroll to position [409, 0]
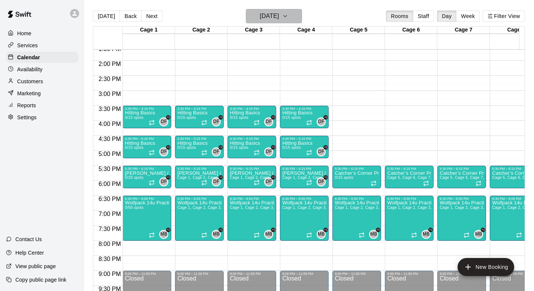
click at [279, 17] on h6 "[DATE]" at bounding box center [269, 16] width 19 height 11
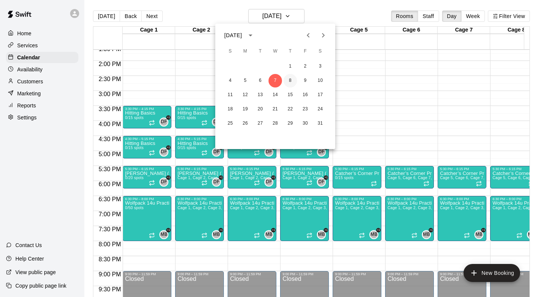
click at [288, 79] on button "8" at bounding box center [291, 81] width 14 height 14
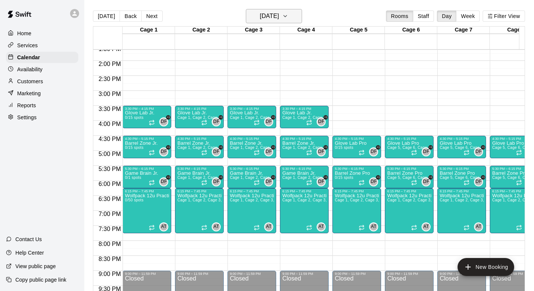
click at [279, 15] on h6 "[DATE]" at bounding box center [269, 16] width 19 height 11
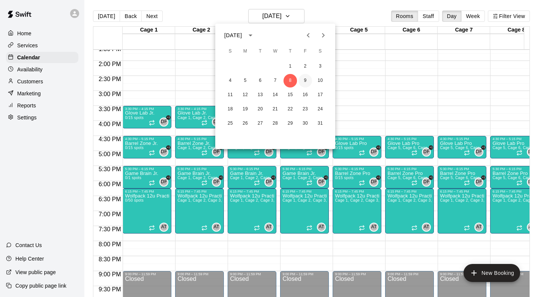
click at [304, 82] on button "9" at bounding box center [306, 81] width 14 height 14
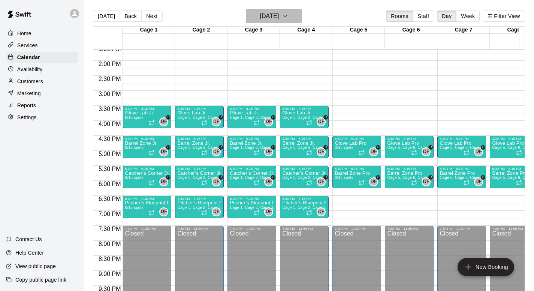
click at [279, 14] on h6 "[DATE]" at bounding box center [269, 16] width 19 height 11
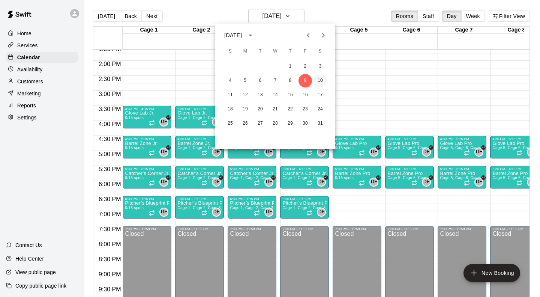
click at [321, 79] on button "10" at bounding box center [321, 81] width 14 height 14
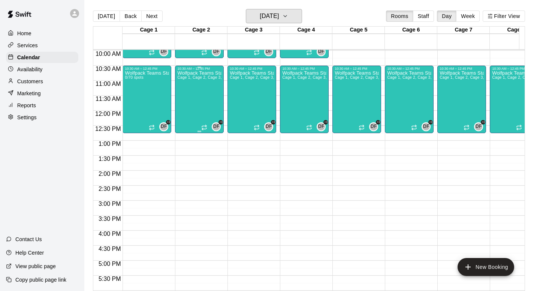
scroll to position [222, 0]
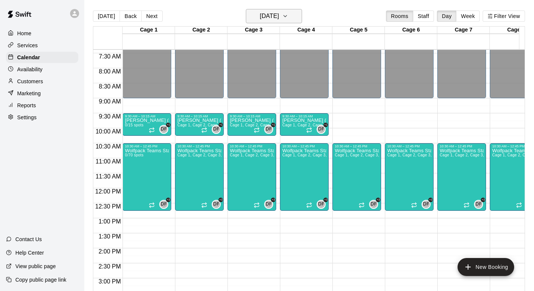
click at [279, 18] on h6 "[DATE]" at bounding box center [269, 16] width 19 height 11
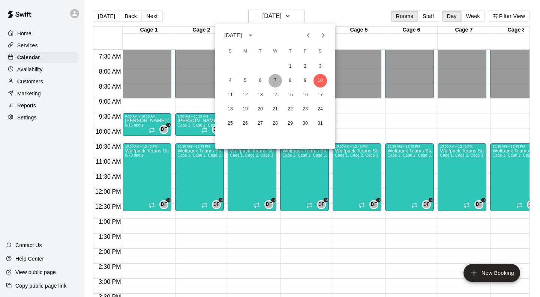
click at [279, 79] on button "7" at bounding box center [276, 81] width 14 height 14
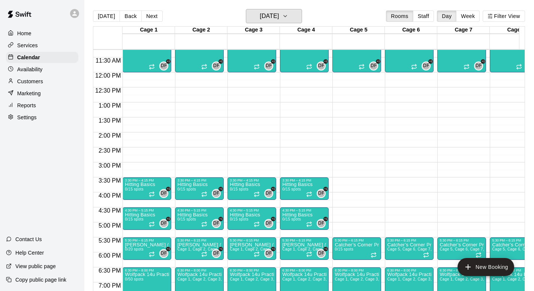
scroll to position [372, 0]
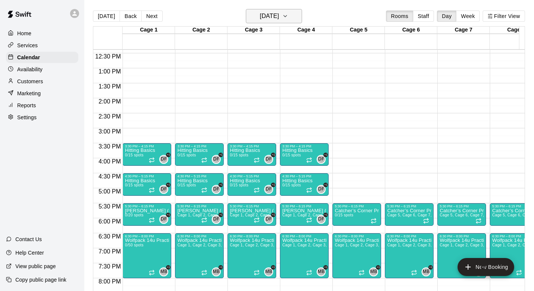
click at [261, 11] on h6 "[DATE]" at bounding box center [269, 16] width 19 height 11
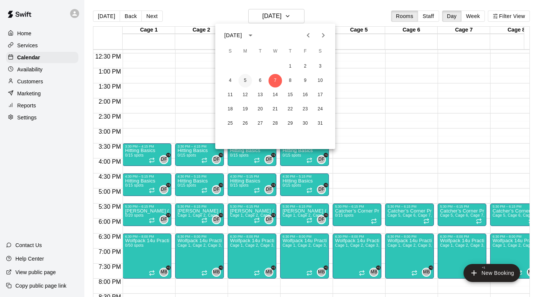
click at [246, 80] on button "5" at bounding box center [246, 81] width 14 height 14
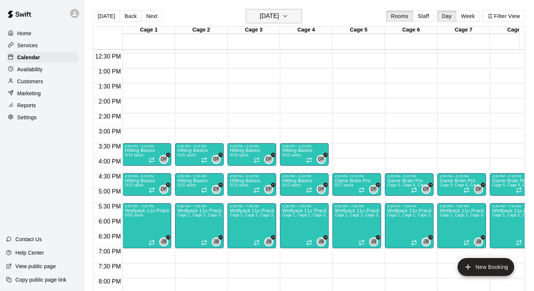
click at [278, 19] on h6 "[DATE]" at bounding box center [269, 16] width 19 height 11
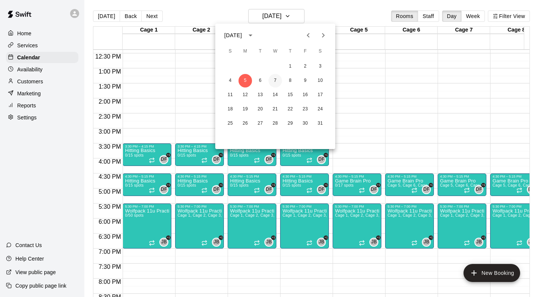
click at [276, 81] on button "7" at bounding box center [276, 81] width 14 height 14
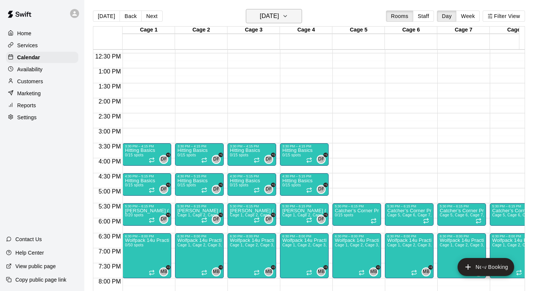
click at [279, 17] on h6 "[DATE]" at bounding box center [269, 16] width 19 height 11
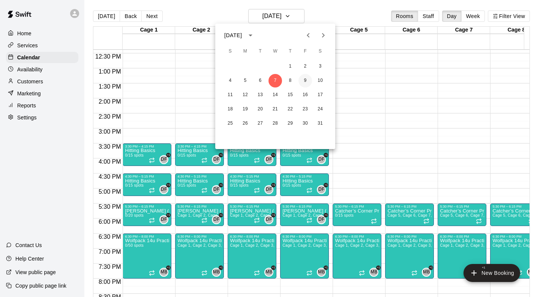
click at [305, 83] on button "9" at bounding box center [306, 81] width 14 height 14
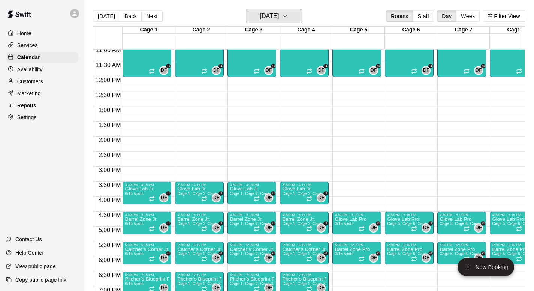
scroll to position [297, 0]
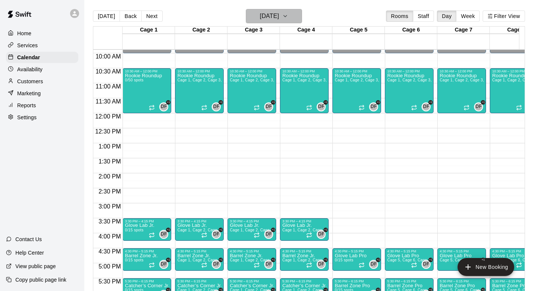
click at [279, 16] on h6 "[DATE]" at bounding box center [269, 16] width 19 height 11
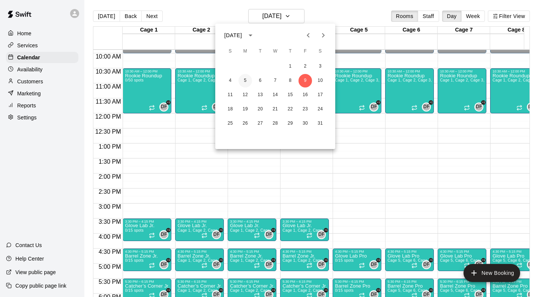
click at [246, 80] on button "5" at bounding box center [246, 81] width 14 height 14
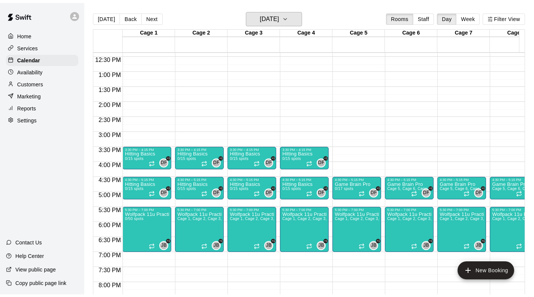
scroll to position [372, 0]
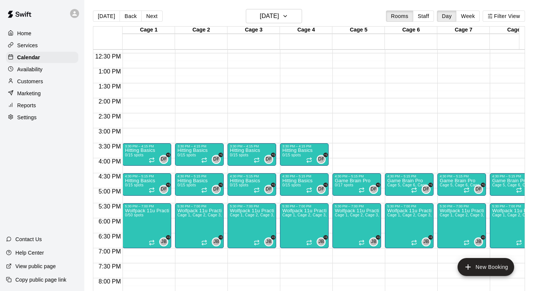
click at [30, 45] on p "Services" at bounding box center [27, 46] width 21 height 8
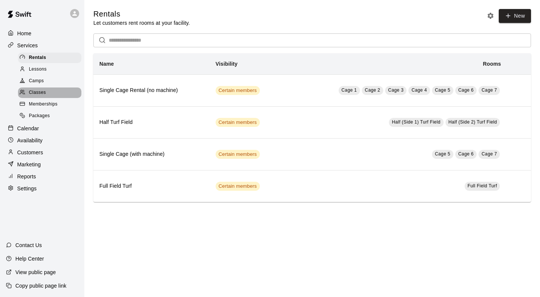
click at [36, 95] on span "Classes" at bounding box center [37, 93] width 17 height 8
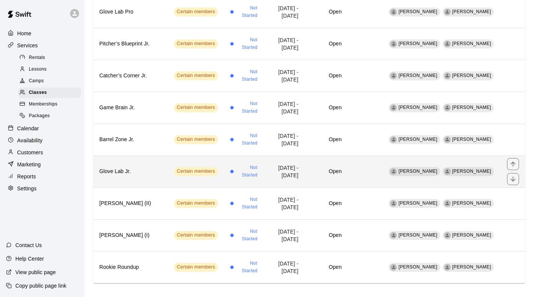
scroll to position [400, 0]
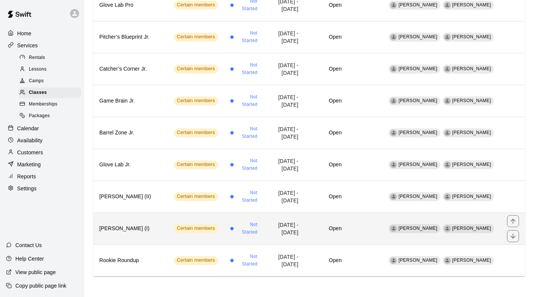
click at [143, 222] on th "[PERSON_NAME] (I)" at bounding box center [130, 228] width 75 height 32
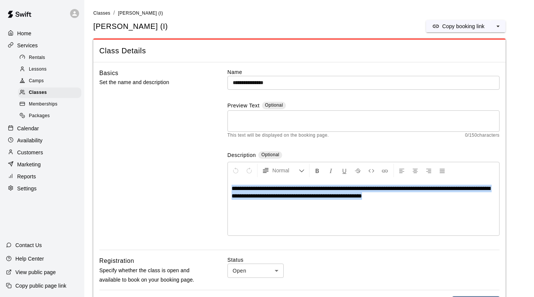
drag, startPoint x: 413, startPoint y: 194, endPoint x: 192, endPoint y: 176, distance: 221.2
click at [193, 177] on div "**********" at bounding box center [299, 159] width 401 height 182
copy span "**********"
click at [38, 96] on span "Classes" at bounding box center [38, 93] width 18 height 8
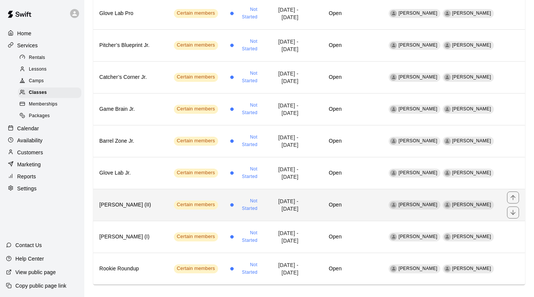
scroll to position [400, 0]
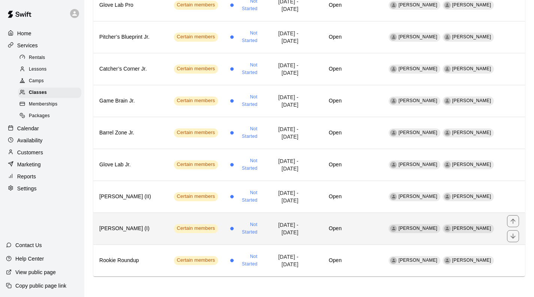
click at [324, 219] on td "Open" at bounding box center [326, 228] width 43 height 32
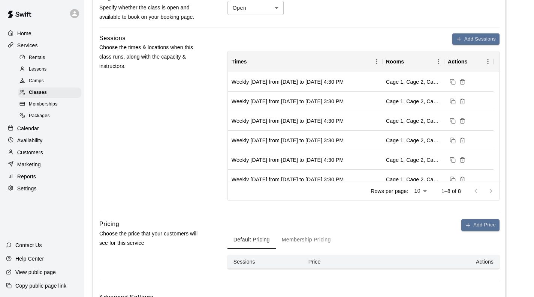
scroll to position [471, 0]
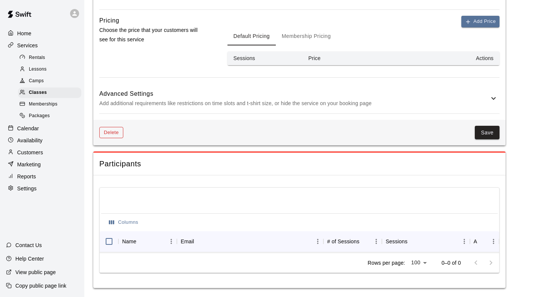
click at [103, 127] on button "Delete" at bounding box center [111, 133] width 24 height 12
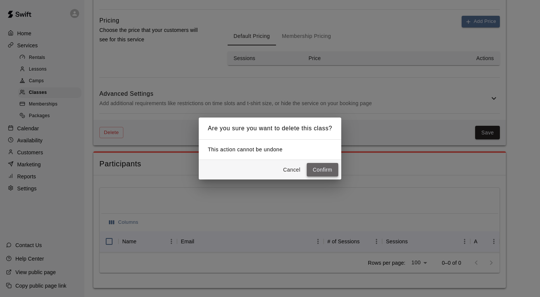
click at [324, 168] on button "Confirm" at bounding box center [323, 170] width 32 height 14
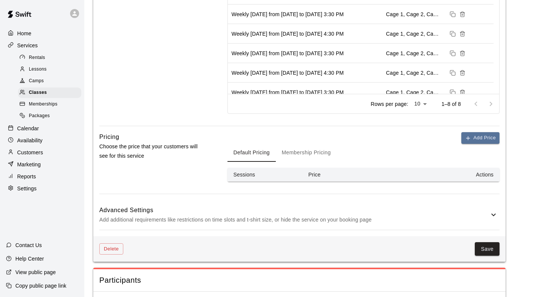
scroll to position [246, 0]
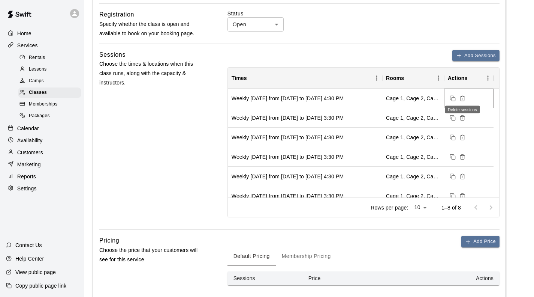
click at [461, 97] on icon "Delete sessions" at bounding box center [462, 99] width 3 height 4
click at [462, 98] on icon "Delete sessions" at bounding box center [463, 98] width 6 height 6
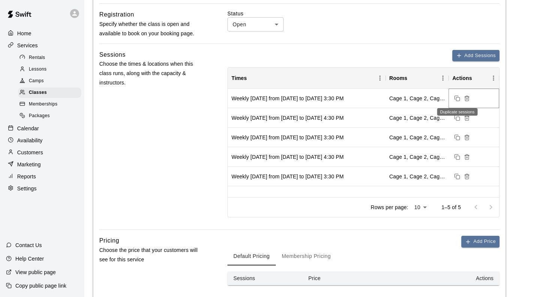
click at [462, 98] on button "Duplicate sessions" at bounding box center [458, 98] width 10 height 10
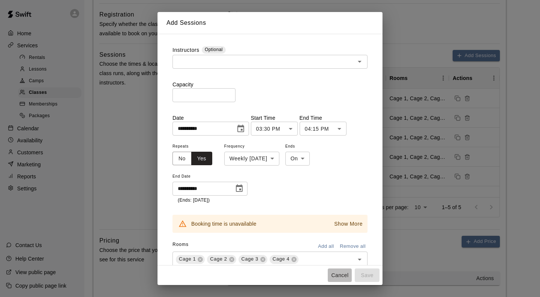
drag, startPoint x: 342, startPoint y: 274, endPoint x: 387, endPoint y: 246, distance: 53.3
click at [342, 274] on button "Cancel" at bounding box center [340, 275] width 24 height 14
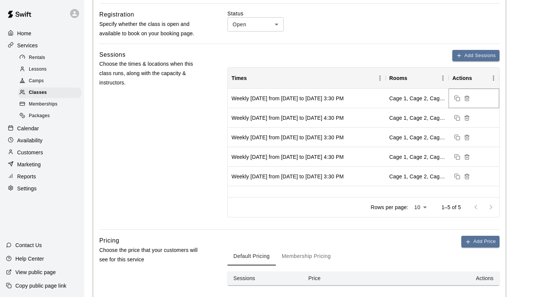
click at [469, 98] on icon "Delete sessions" at bounding box center [467, 99] width 3 height 4
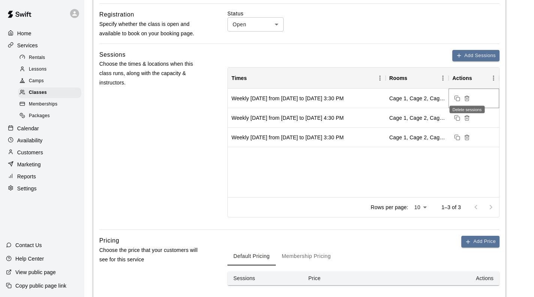
click at [469, 98] on icon "Delete sessions" at bounding box center [467, 99] width 3 height 4
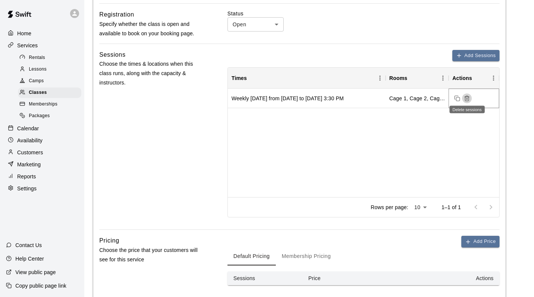
click at [469, 98] on icon "Delete sessions" at bounding box center [467, 99] width 3 height 4
click at [183, 146] on div "Sessions Choose the times & locations when this class runs, along with the capa…" at bounding box center [151, 140] width 104 height 180
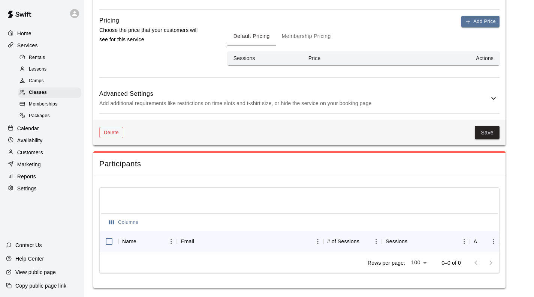
scroll to position [471, 0]
click at [108, 129] on button "Delete" at bounding box center [111, 133] width 24 height 12
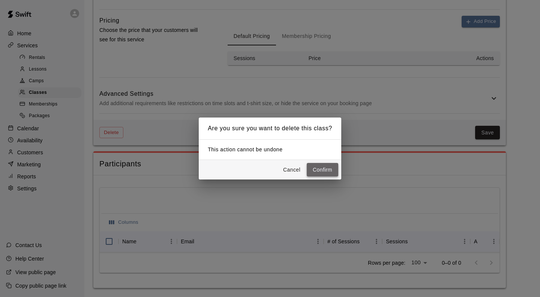
click at [317, 170] on button "Confirm" at bounding box center [323, 170] width 32 height 14
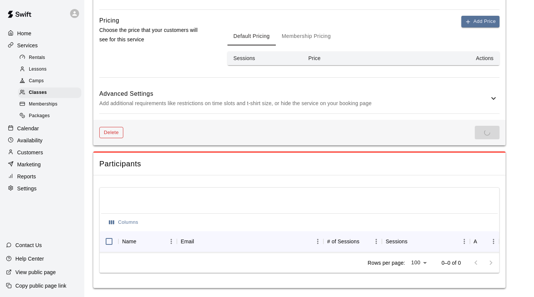
click at [115, 129] on button "Delete" at bounding box center [111, 133] width 24 height 12
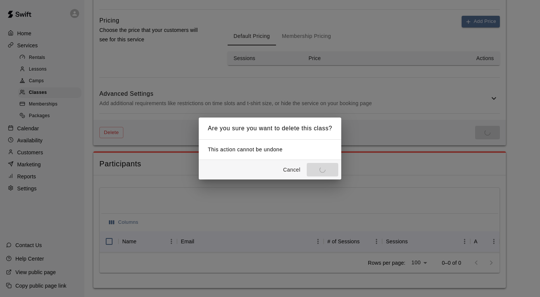
click at [296, 172] on button "Cancel" at bounding box center [292, 170] width 24 height 14
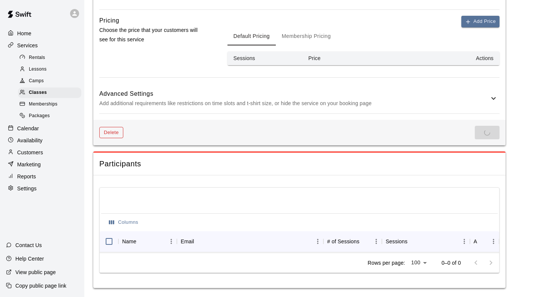
click at [110, 127] on button "Delete" at bounding box center [111, 133] width 24 height 12
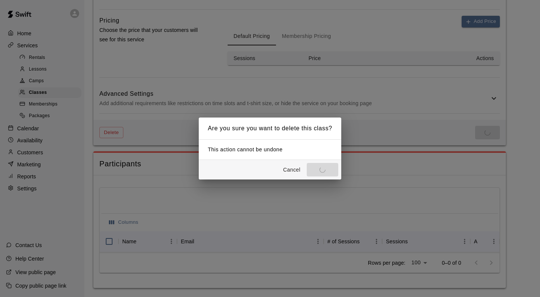
click at [329, 173] on div "Cancel Confirm" at bounding box center [270, 170] width 143 height 20
click at [380, 151] on div "Are you sure you want to delete this class? This action cannot be undone Cancel…" at bounding box center [270, 148] width 540 height 297
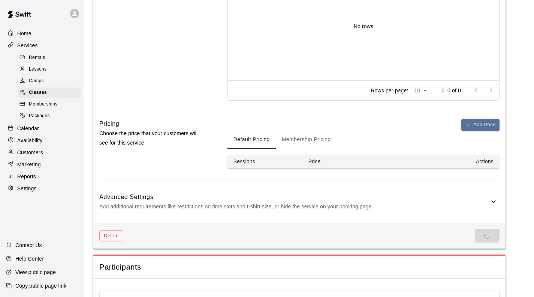
scroll to position [359, 0]
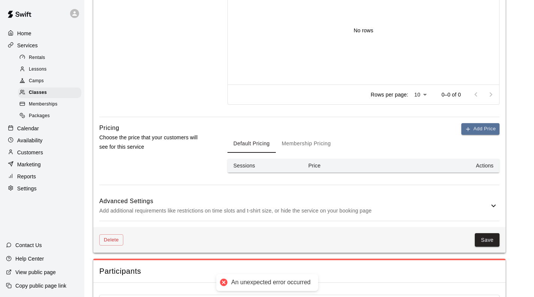
click at [489, 236] on button "Save" at bounding box center [487, 240] width 25 height 14
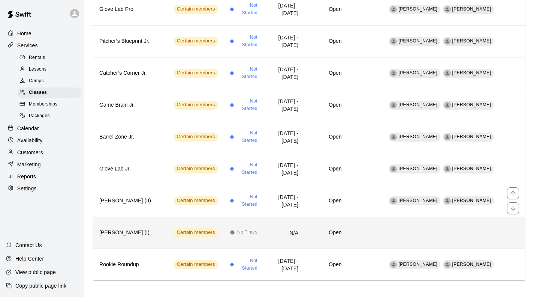
scroll to position [400, 0]
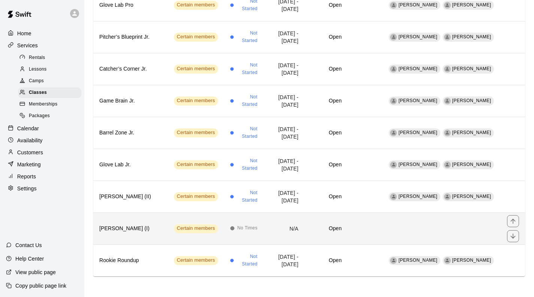
click at [143, 219] on th "[PERSON_NAME] (I)" at bounding box center [130, 228] width 75 height 32
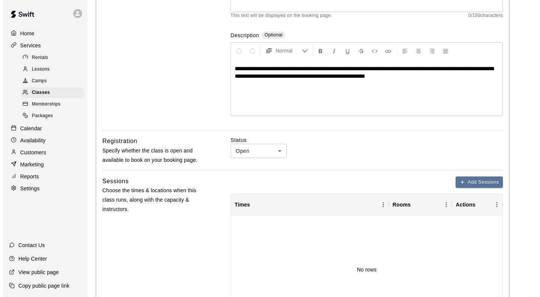
scroll to position [150, 0]
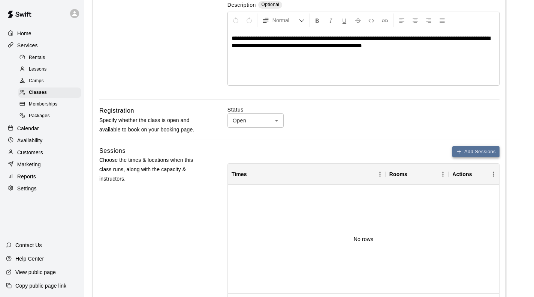
click at [469, 149] on button "Add Sessions" at bounding box center [476, 152] width 47 height 12
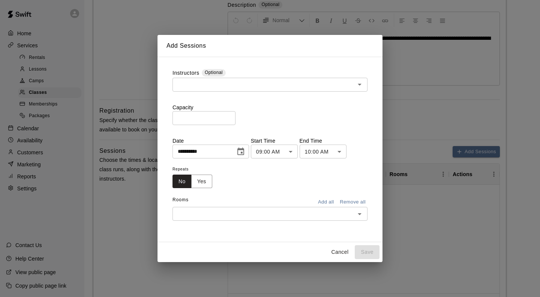
click at [209, 81] on input "text" at bounding box center [264, 84] width 178 height 9
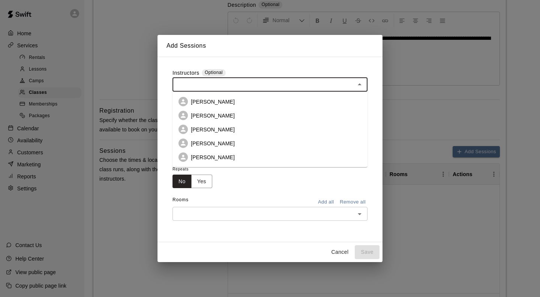
click at [221, 145] on p "[PERSON_NAME]" at bounding box center [213, 144] width 44 height 8
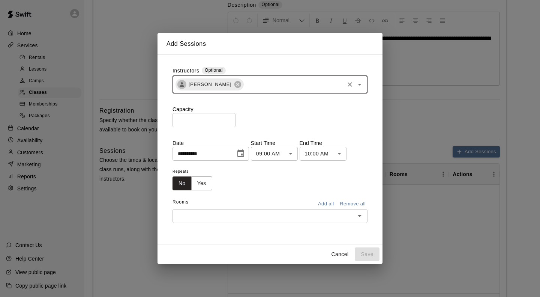
click at [279, 86] on input "text" at bounding box center [294, 84] width 99 height 9
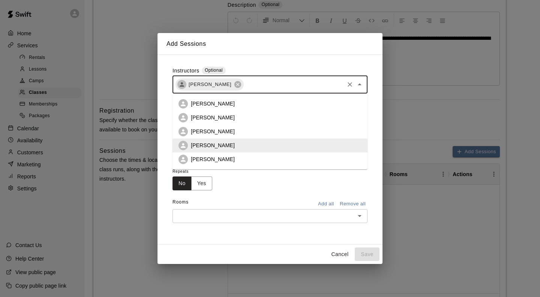
click at [224, 159] on p "[PERSON_NAME]" at bounding box center [213, 159] width 44 height 8
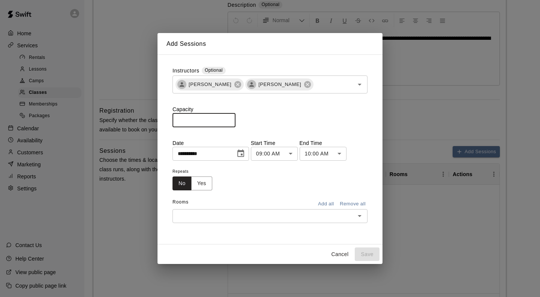
click at [200, 121] on input "*" at bounding box center [204, 120] width 63 height 14
type input "**"
click at [245, 155] on icon "Choose date, selected date is Sep 19, 2025" at bounding box center [240, 153] width 9 height 9
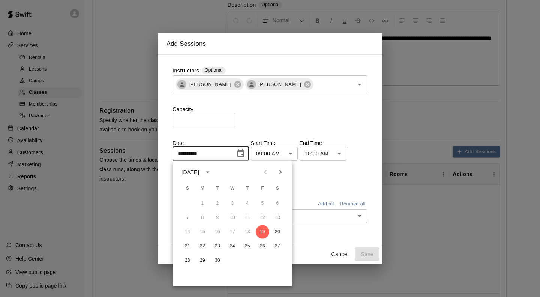
click at [281, 171] on icon "Next month" at bounding box center [280, 172] width 9 height 9
click at [202, 230] on button "12" at bounding box center [203, 232] width 14 height 14
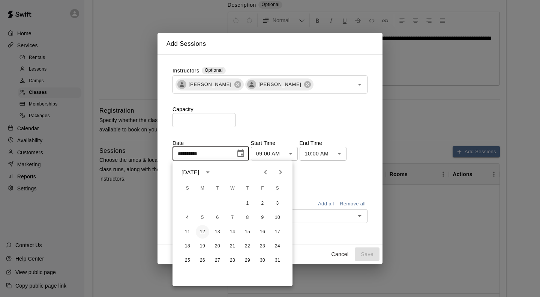
type input "**********"
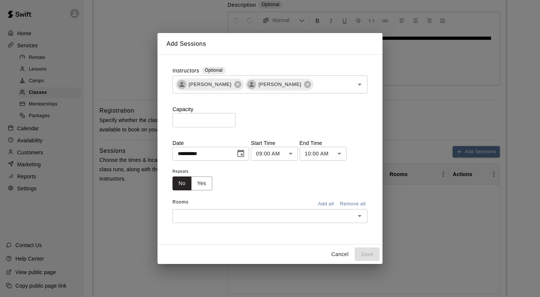
click at [303, 152] on body "**********" at bounding box center [270, 231] width 540 height 762
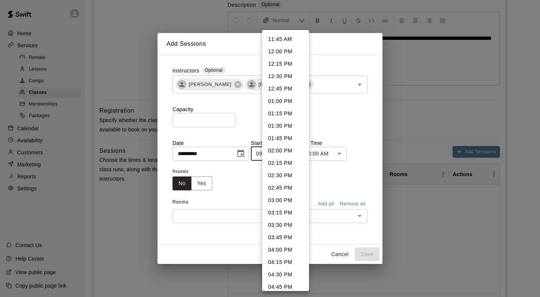
scroll to position [587, 0]
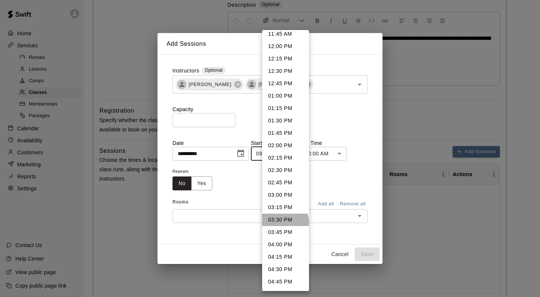
click at [285, 222] on li "03:30 PM" at bounding box center [285, 219] width 47 height 12
type input "********"
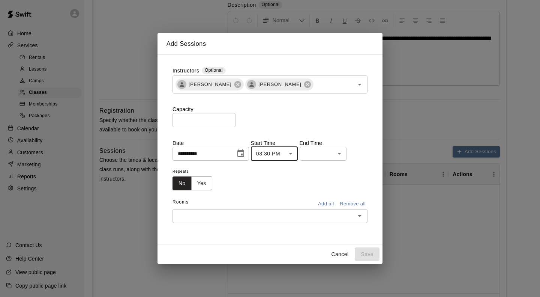
click at [323, 154] on body "**********" at bounding box center [270, 231] width 540 height 762
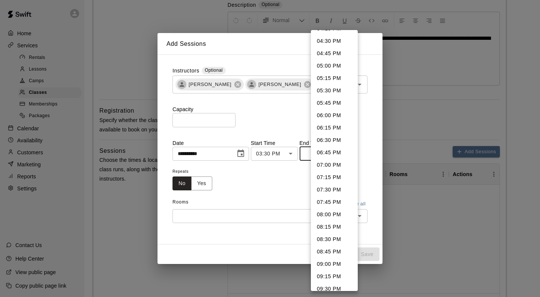
scroll to position [0, 0]
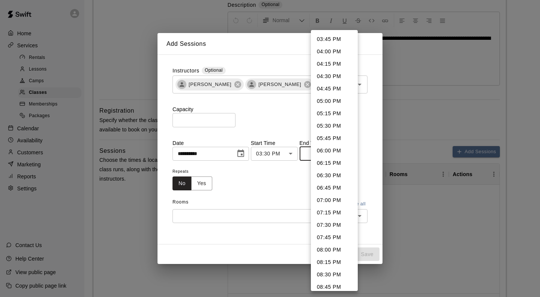
click at [325, 65] on li "04:15 PM" at bounding box center [334, 64] width 47 height 12
type input "********"
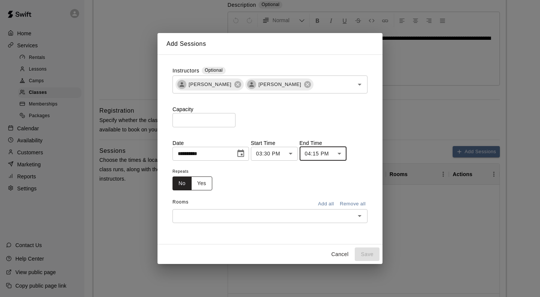
click at [201, 184] on button "Yes" at bounding box center [201, 183] width 21 height 14
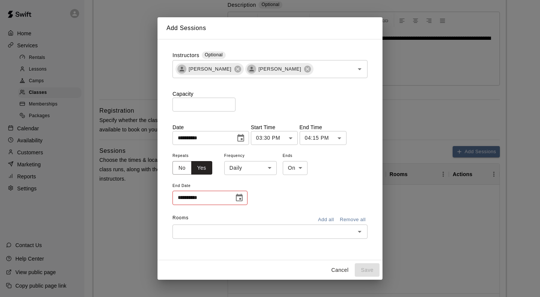
click at [267, 164] on body "**********" at bounding box center [270, 231] width 540 height 762
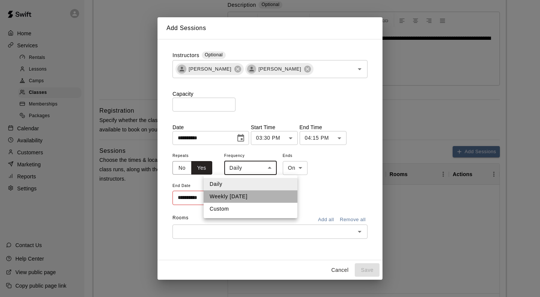
click at [241, 195] on li "Weekly [DATE]" at bounding box center [251, 196] width 94 height 12
type input "******"
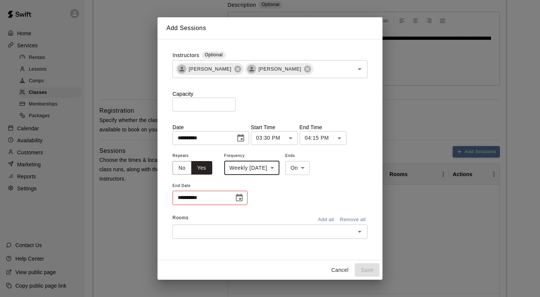
click at [308, 168] on body "**********" at bounding box center [270, 231] width 540 height 762
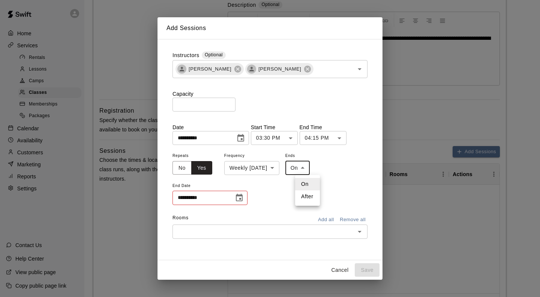
click at [308, 181] on li "On" at bounding box center [307, 184] width 25 height 12
click at [234, 197] on button "Choose date" at bounding box center [239, 197] width 15 height 15
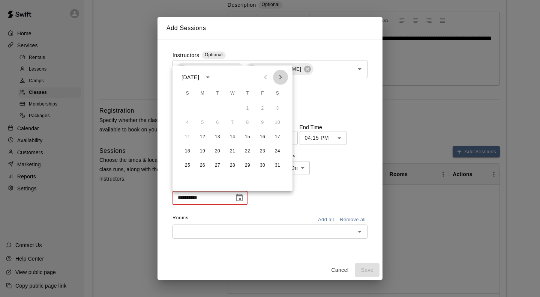
click at [278, 79] on icon "Next month" at bounding box center [280, 77] width 9 height 9
click at [203, 121] on button "9" at bounding box center [203, 123] width 14 height 14
type input "**********"
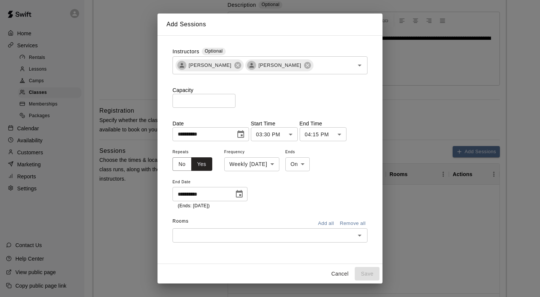
click at [324, 226] on button "Add all" at bounding box center [326, 224] width 24 height 12
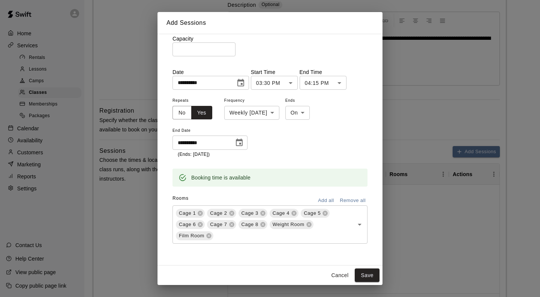
scroll to position [59, 0]
click at [209, 235] on icon at bounding box center [208, 235] width 5 height 5
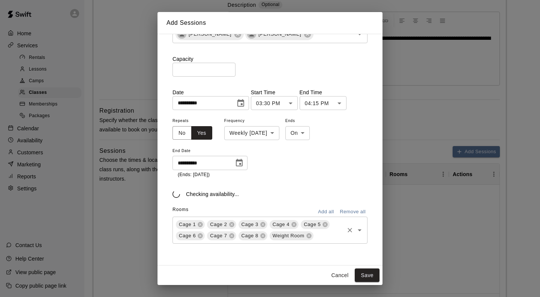
scroll to position [39, 0]
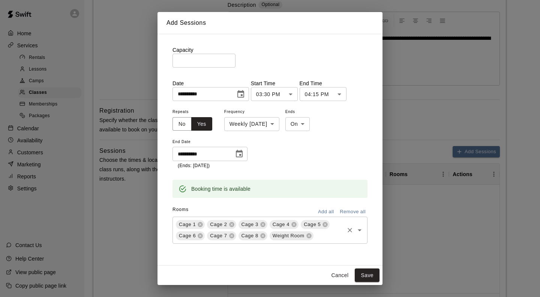
click at [307, 237] on icon at bounding box center [308, 235] width 5 height 5
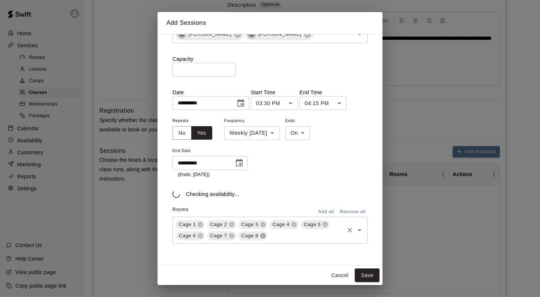
click at [262, 236] on icon at bounding box center [262, 235] width 5 height 5
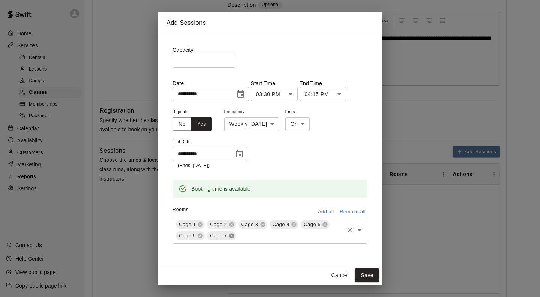
click at [231, 236] on icon at bounding box center [232, 236] width 6 height 6
click at [199, 236] on icon at bounding box center [200, 235] width 5 height 5
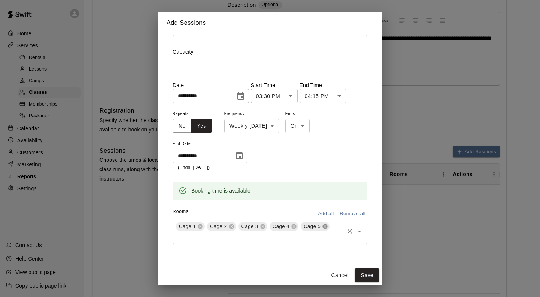
click at [325, 226] on icon at bounding box center [325, 226] width 6 height 6
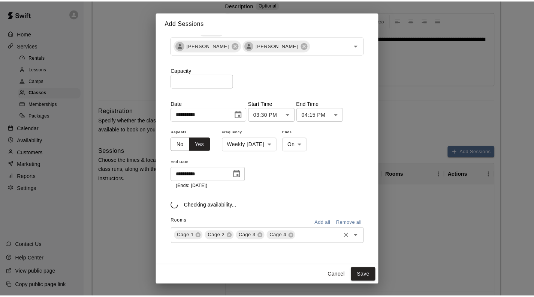
scroll to position [37, 0]
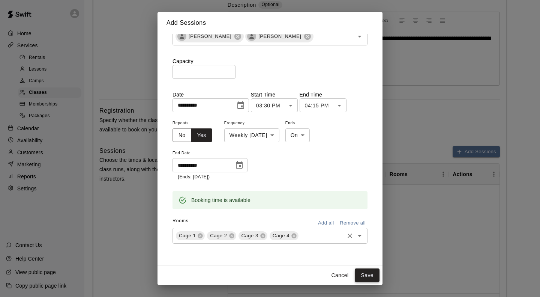
click at [370, 273] on button "Save" at bounding box center [367, 275] width 25 height 14
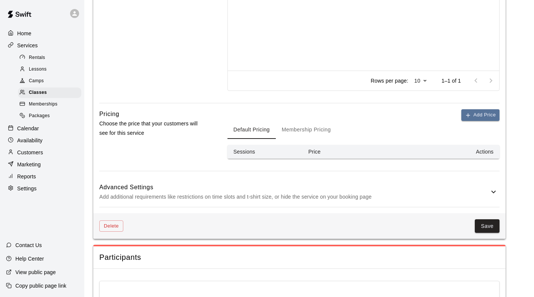
scroll to position [375, 0]
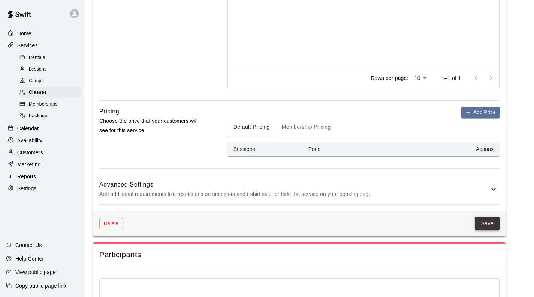
click at [489, 222] on button "Save" at bounding box center [487, 223] width 25 height 14
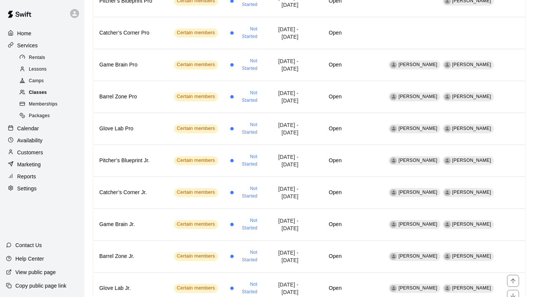
scroll to position [138, 0]
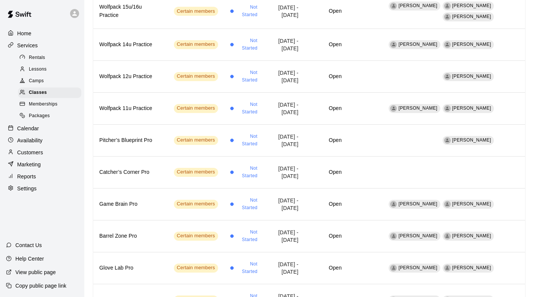
click at [35, 131] on p "Calendar" at bounding box center [28, 129] width 22 height 8
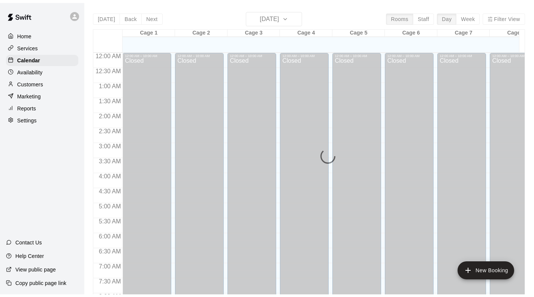
scroll to position [336, 0]
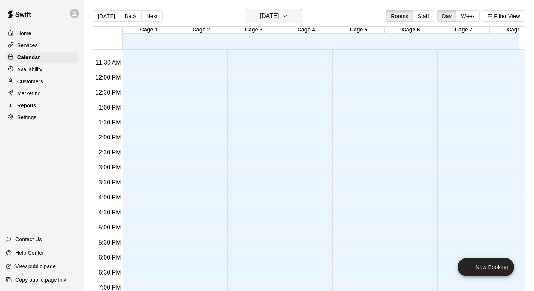
click at [279, 14] on h6 "[DATE]" at bounding box center [269, 16] width 19 height 11
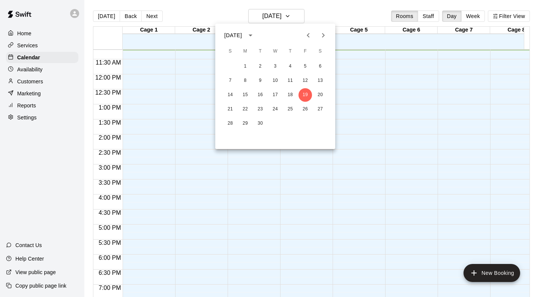
click at [322, 32] on icon "Next month" at bounding box center [323, 35] width 9 height 9
click at [321, 32] on icon "Next month" at bounding box center [323, 35] width 9 height 9
click at [247, 93] on button "12" at bounding box center [246, 95] width 14 height 14
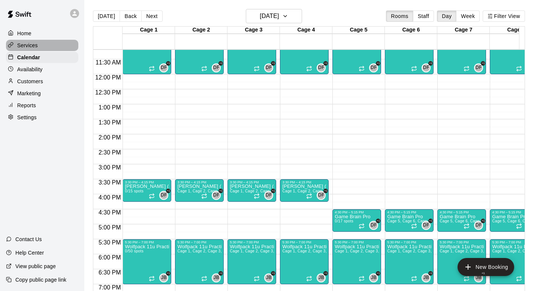
click at [29, 45] on p "Services" at bounding box center [27, 46] width 21 height 8
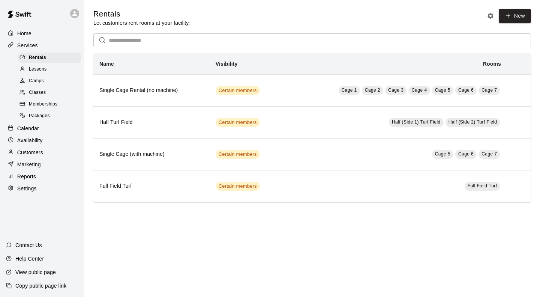
click at [36, 92] on div "Classes" at bounding box center [49, 92] width 63 height 11
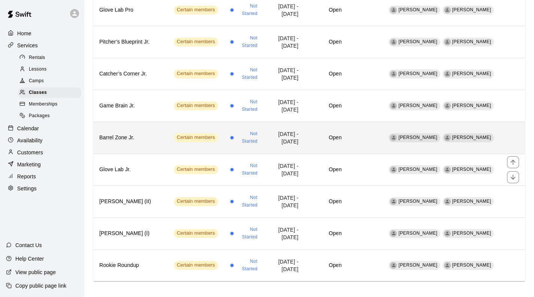
scroll to position [400, 0]
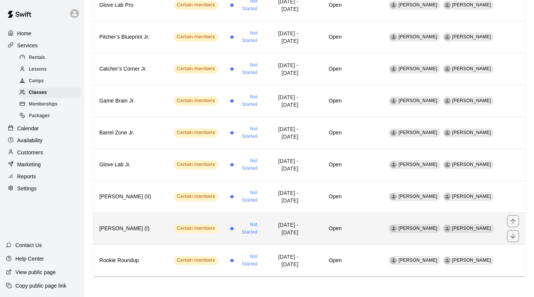
click at [140, 228] on h6 "[PERSON_NAME] (I)" at bounding box center [130, 228] width 63 height 8
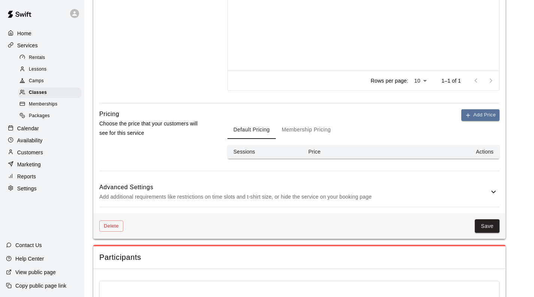
scroll to position [375, 0]
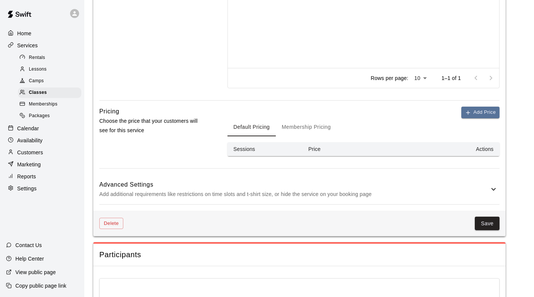
click at [317, 129] on button "Membership Pricing" at bounding box center [306, 127] width 61 height 18
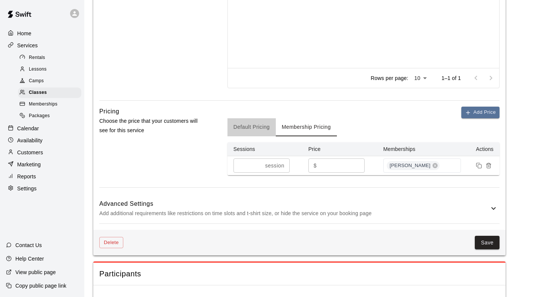
click at [246, 131] on button "Default Pricing" at bounding box center [252, 127] width 48 height 18
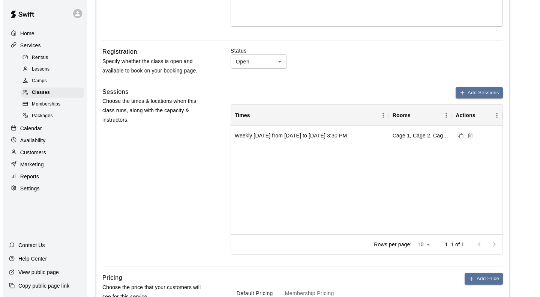
scroll to position [225, 0]
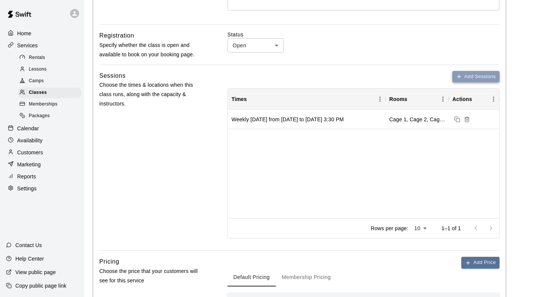
click at [459, 72] on button "Add Sessions" at bounding box center [476, 77] width 47 height 12
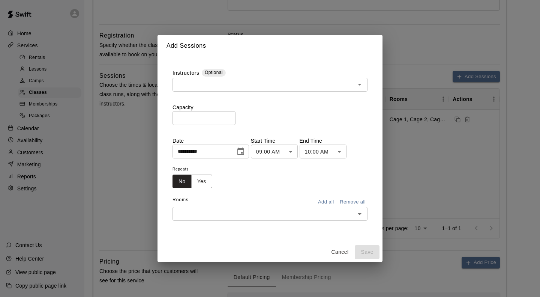
click at [413, 73] on div "**********" at bounding box center [270, 148] width 540 height 297
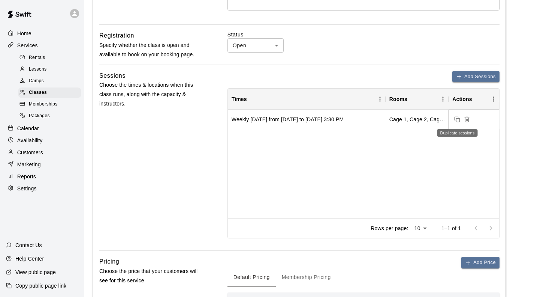
click at [458, 121] on icon "Duplicate sessions" at bounding box center [458, 119] width 6 height 6
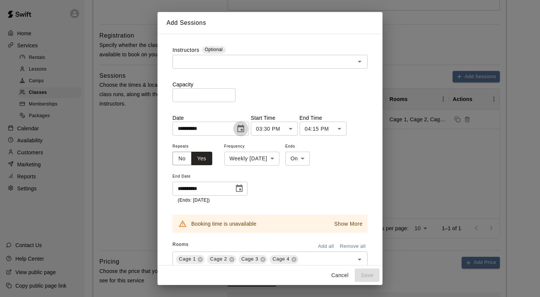
click at [245, 128] on icon "Choose date, selected date is Jan 12, 2026" at bounding box center [240, 128] width 9 height 9
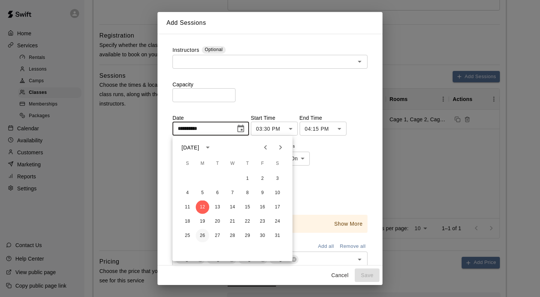
click at [201, 234] on button "26" at bounding box center [203, 236] width 14 height 14
type input "**********"
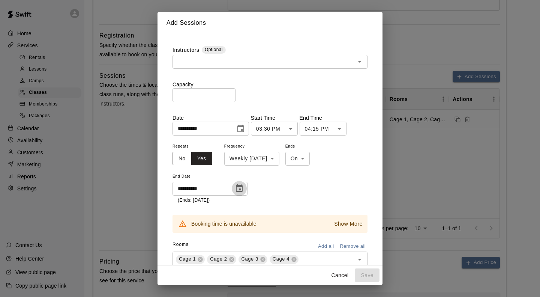
click at [240, 189] on icon "Choose date, selected date is Feb 9, 2026" at bounding box center [239, 188] width 7 height 8
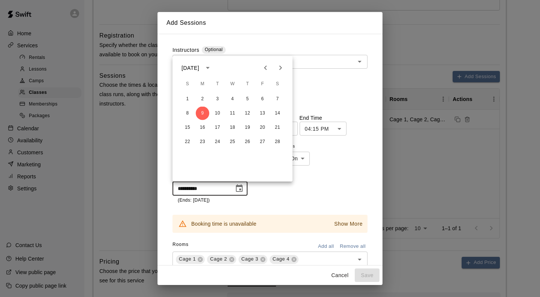
click at [280, 68] on icon "Next month" at bounding box center [280, 67] width 9 height 9
click at [201, 129] on button "13" at bounding box center [203, 128] width 14 height 14
type input "**********"
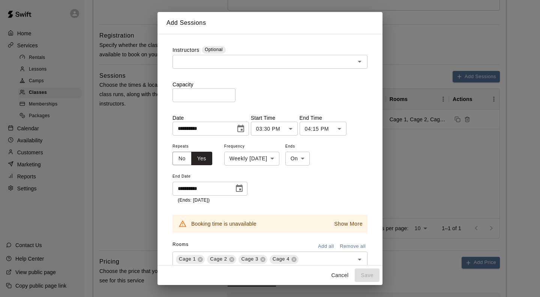
scroll to position [23, 0]
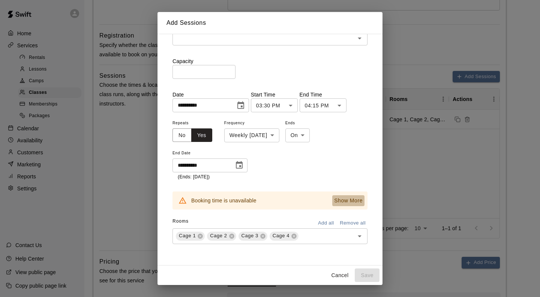
click at [344, 200] on p "Show More" at bounding box center [348, 201] width 29 height 8
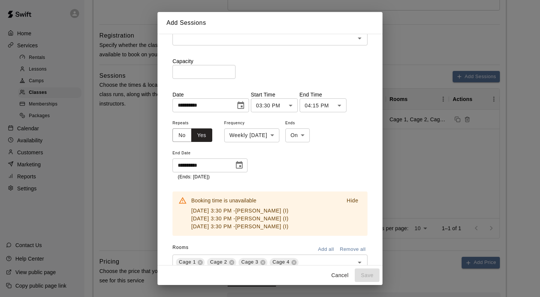
click at [347, 201] on p "Hide" at bounding box center [353, 201] width 12 height 8
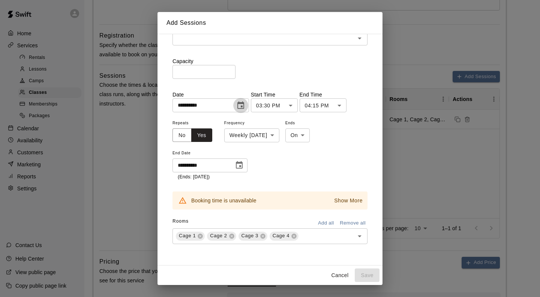
click at [244, 105] on icon "Choose date, selected date is Jan 26, 2026" at bounding box center [240, 105] width 7 height 8
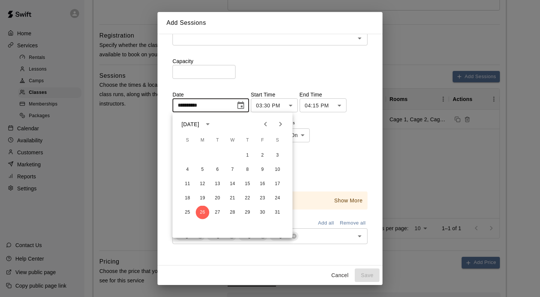
click at [281, 122] on icon "Next month" at bounding box center [280, 124] width 9 height 9
click at [202, 193] on button "23" at bounding box center [203, 198] width 14 height 14
type input "**********"
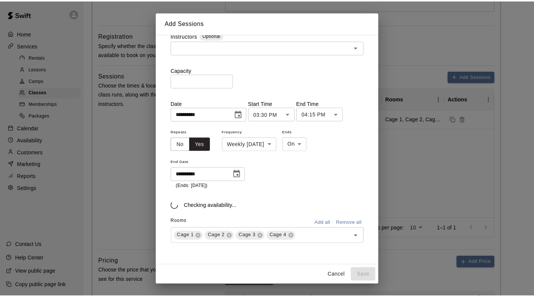
scroll to position [14, 0]
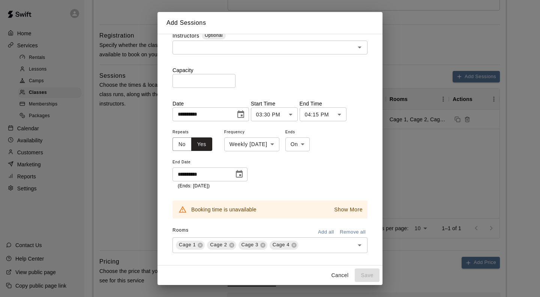
click at [335, 209] on p "Show More" at bounding box center [348, 210] width 29 height 8
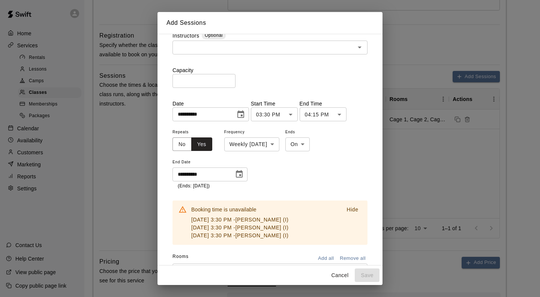
click at [341, 210] on button "Hide" at bounding box center [353, 209] width 24 height 11
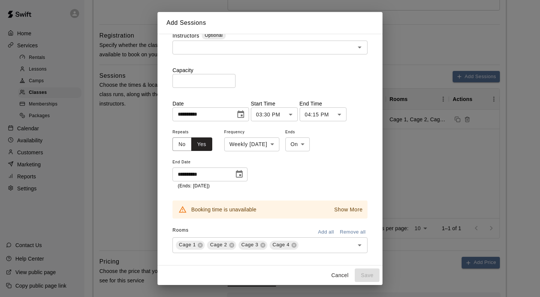
click at [281, 143] on body "**********" at bounding box center [270, 156] width 540 height 762
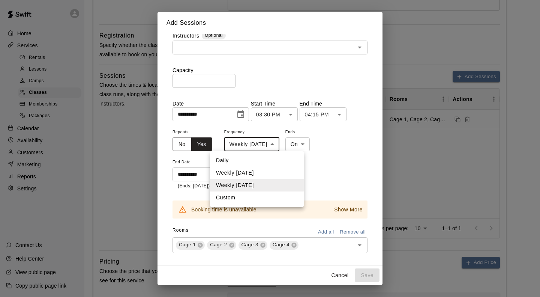
click at [258, 159] on li "Daily" at bounding box center [257, 160] width 94 height 12
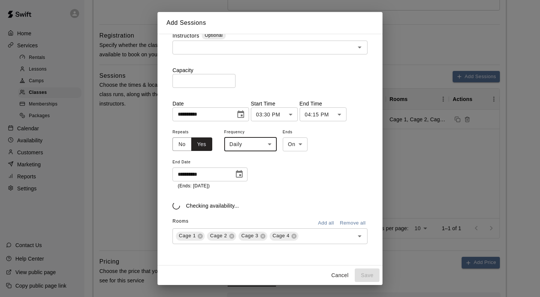
click at [275, 143] on body "**********" at bounding box center [270, 156] width 540 height 762
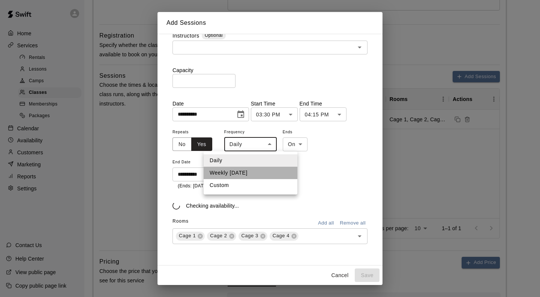
click at [258, 172] on li "Weekly [DATE]" at bounding box center [251, 173] width 94 height 12
type input "******"
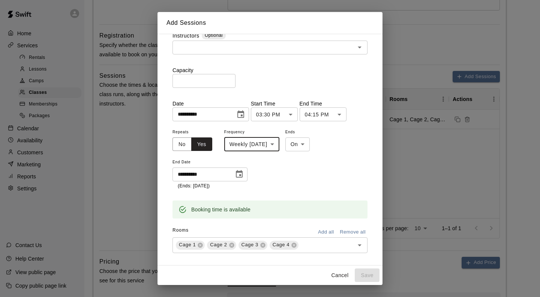
click at [242, 174] on icon "Choose date, selected date is Apr 13, 2026" at bounding box center [239, 174] width 7 height 8
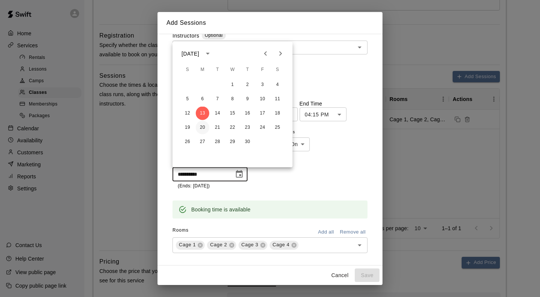
click at [203, 128] on button "20" at bounding box center [203, 128] width 14 height 14
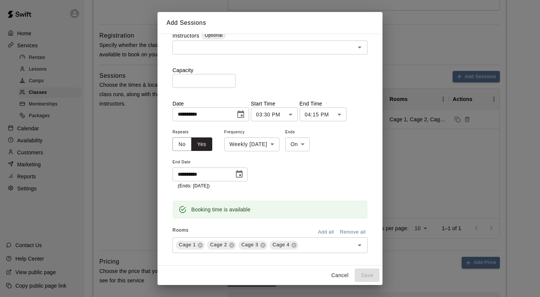
click at [239, 173] on icon "Choose date, selected date is Apr 20, 2026" at bounding box center [239, 174] width 9 height 9
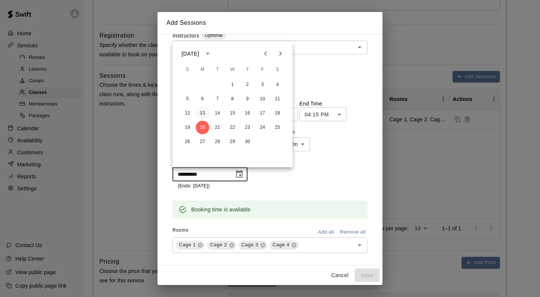
click at [200, 111] on button "13" at bounding box center [203, 114] width 14 height 14
type input "**********"
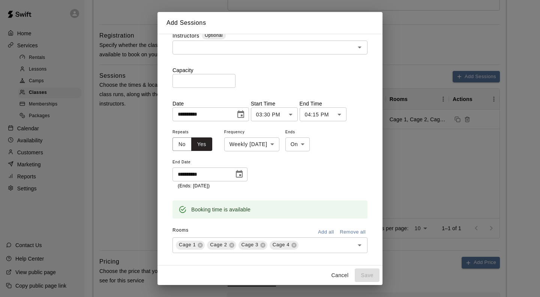
click at [339, 273] on button "Cancel" at bounding box center [340, 275] width 24 height 14
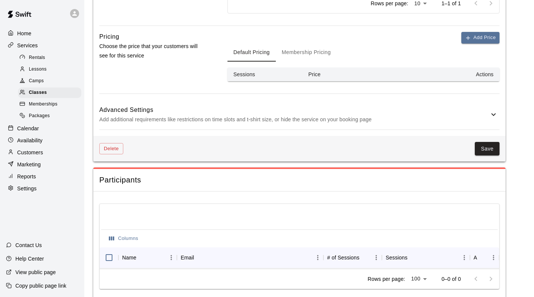
scroll to position [450, 0]
click at [38, 82] on span "Camps" at bounding box center [36, 81] width 15 height 8
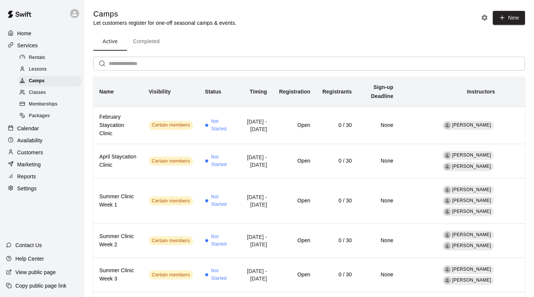
click at [37, 71] on span "Lessons" at bounding box center [38, 70] width 18 height 8
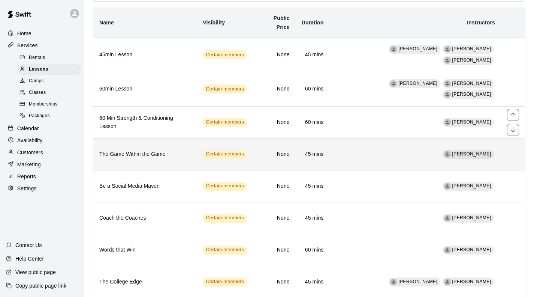
scroll to position [69, 0]
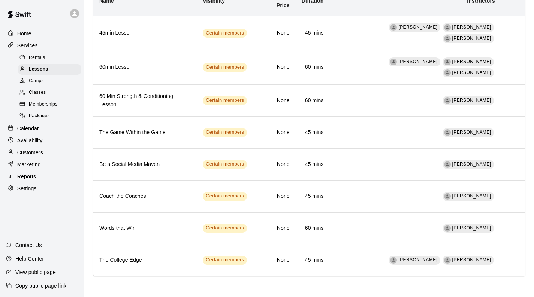
click at [31, 93] on span "Classes" at bounding box center [37, 93] width 17 height 8
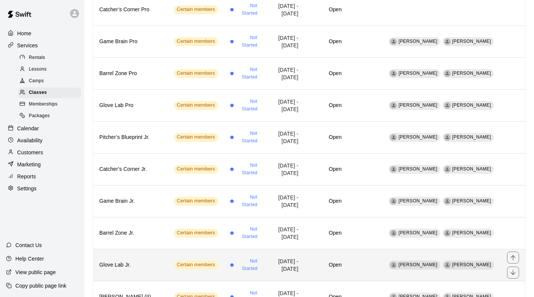
scroll to position [375, 0]
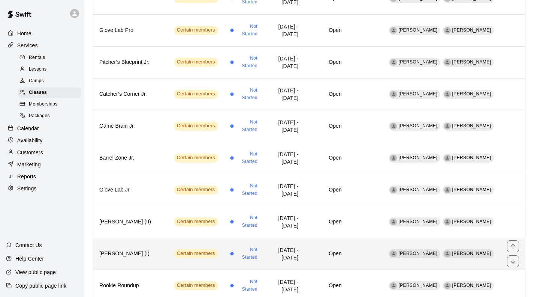
click at [138, 254] on h6 "[PERSON_NAME] (I)" at bounding box center [130, 253] width 63 height 8
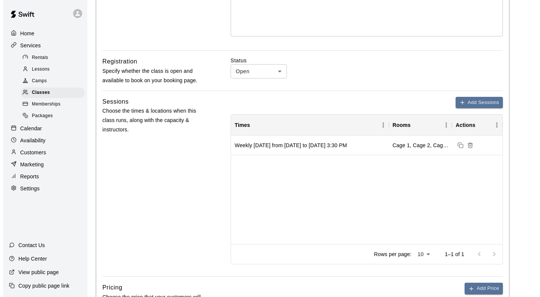
scroll to position [225, 0]
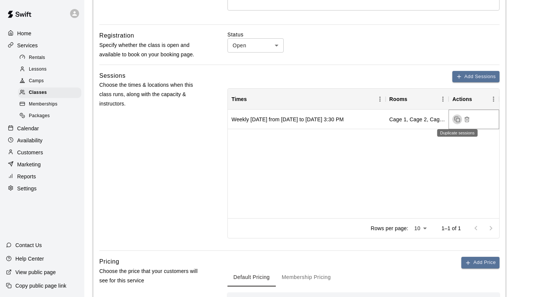
click at [458, 117] on icon "Duplicate sessions" at bounding box center [458, 119] width 6 height 6
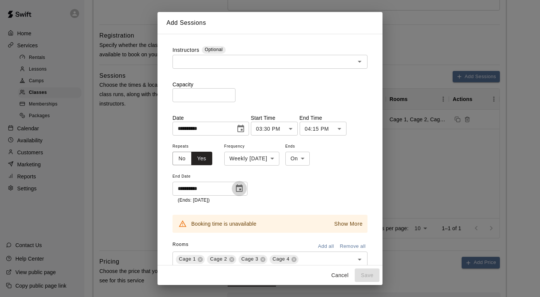
click at [244, 189] on button "Choose date, selected date is Feb 9, 2026" at bounding box center [239, 188] width 15 height 15
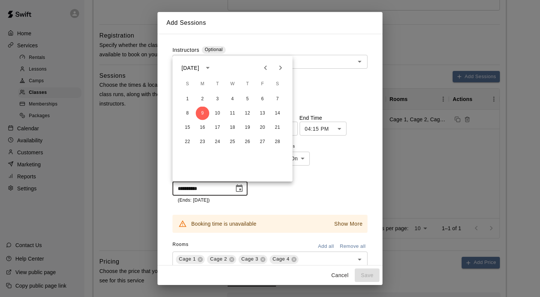
click at [279, 192] on div "**********" at bounding box center [270, 172] width 195 height 62
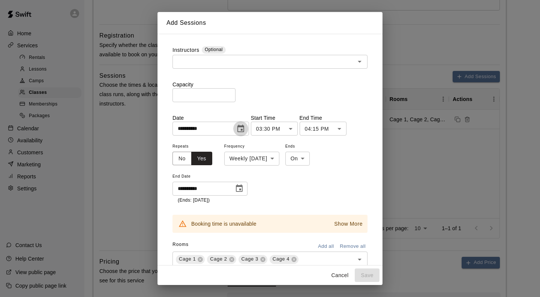
click at [244, 129] on icon "Choose date, selected date is Jan 12, 2026" at bounding box center [240, 129] width 7 height 8
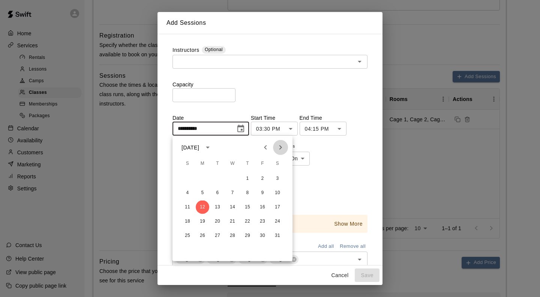
click at [279, 144] on icon "Next month" at bounding box center [280, 147] width 9 height 9
click at [202, 218] on button "23" at bounding box center [203, 222] width 14 height 14
type input "**********"
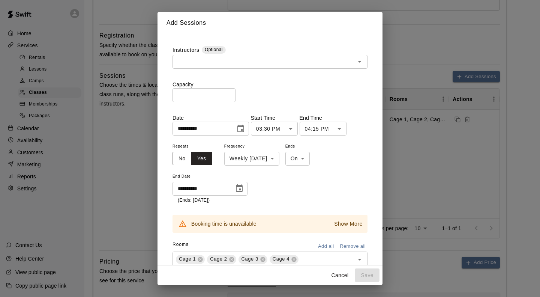
click at [241, 187] on icon "Choose date, selected date is Feb 9, 2026" at bounding box center [239, 188] width 9 height 9
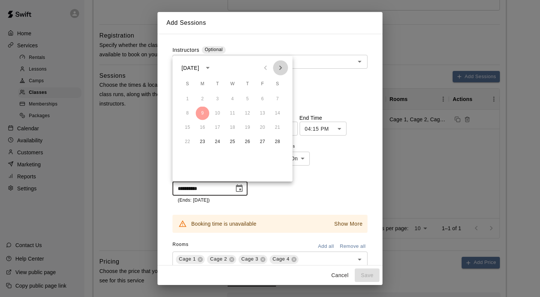
click at [281, 67] on icon "Next month" at bounding box center [280, 67] width 9 height 9
click at [279, 67] on icon "Next month" at bounding box center [280, 67] width 9 height 9
click at [203, 126] on button "13" at bounding box center [203, 128] width 14 height 14
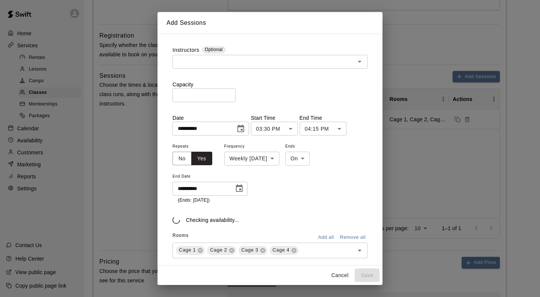
type input "**********"
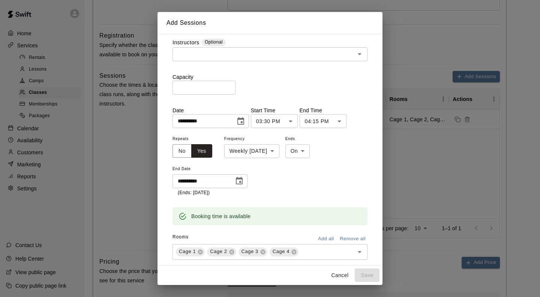
scroll to position [0, 0]
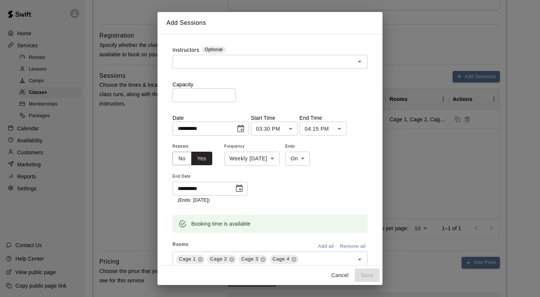
click at [223, 94] on input "number" at bounding box center [204, 95] width 63 height 14
type input "**"
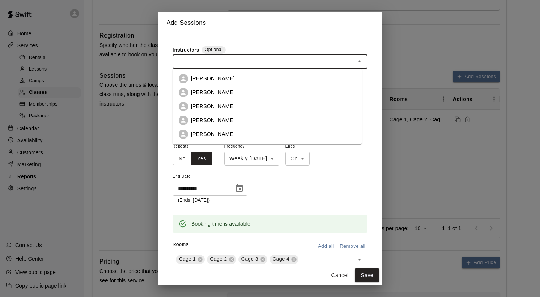
click at [244, 59] on input "text" at bounding box center [264, 61] width 178 height 9
click at [228, 120] on p "[PERSON_NAME]" at bounding box center [213, 120] width 44 height 8
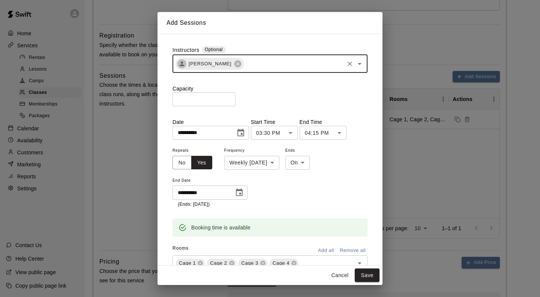
click at [270, 67] on input "text" at bounding box center [294, 63] width 99 height 9
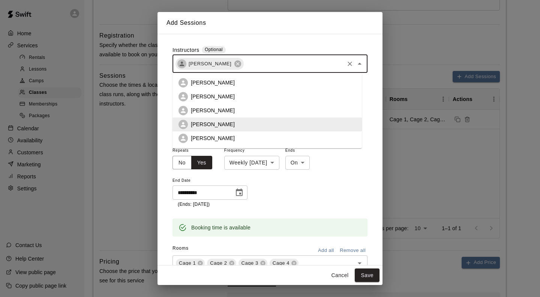
click at [222, 140] on p "[PERSON_NAME]" at bounding box center [213, 138] width 44 height 8
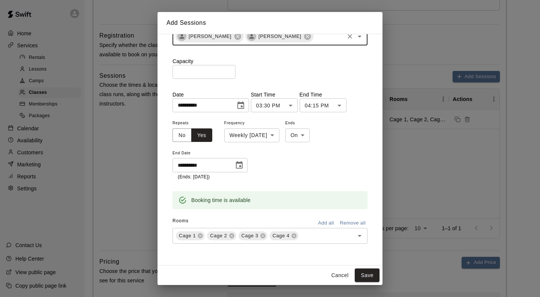
scroll to position [37, 0]
click at [364, 273] on button "Save" at bounding box center [367, 275] width 25 height 14
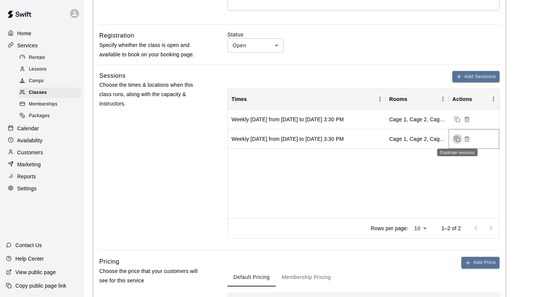
click at [458, 137] on icon "Duplicate sessions" at bounding box center [458, 139] width 6 height 6
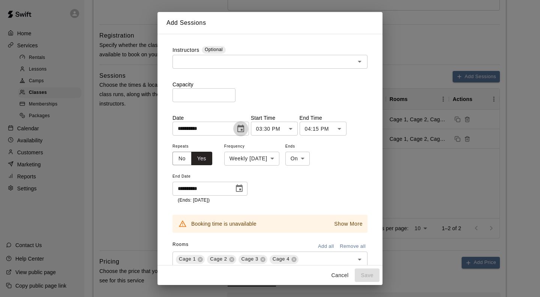
click at [245, 131] on icon "Choose date, selected date is Jan 12, 2026" at bounding box center [240, 128] width 9 height 9
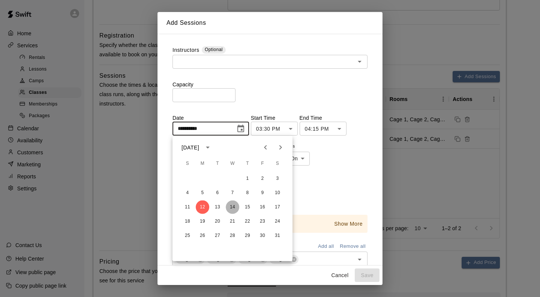
click at [230, 207] on button "14" at bounding box center [233, 207] width 14 height 14
type input "**********"
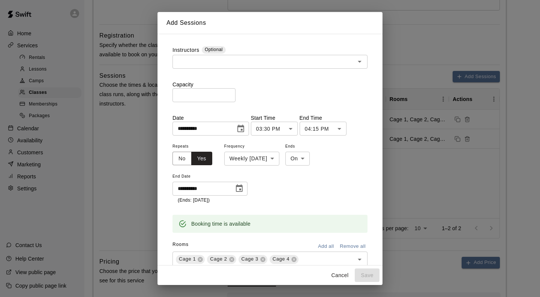
click at [243, 190] on icon "Choose date, selected date is Feb 9, 2026" at bounding box center [239, 188] width 9 height 9
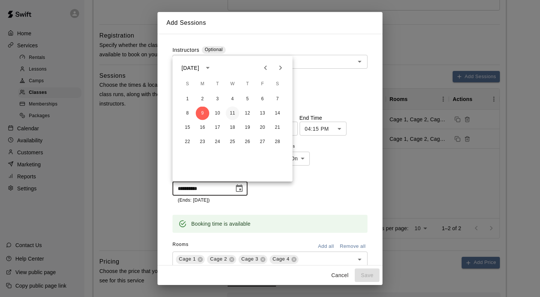
click at [231, 114] on button "11" at bounding box center [233, 114] width 14 height 14
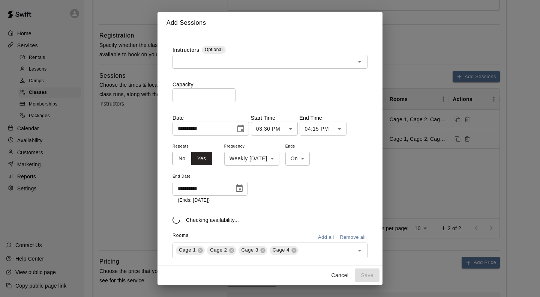
type input "**********"
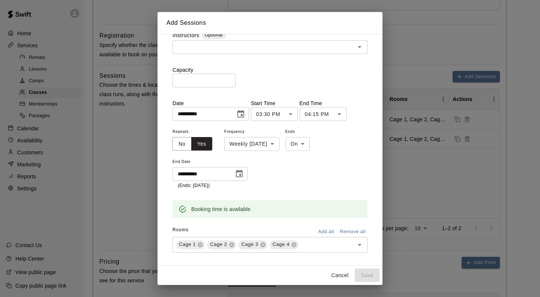
scroll to position [0, 0]
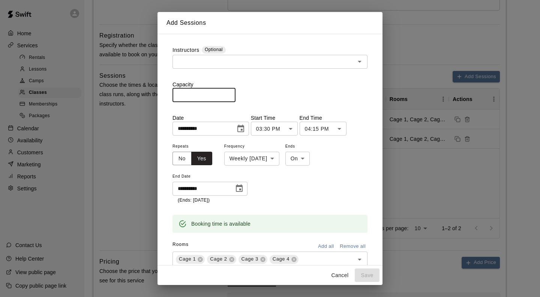
click at [207, 94] on input "number" at bounding box center [204, 95] width 63 height 14
type input "**"
click at [214, 59] on input "text" at bounding box center [264, 61] width 178 height 9
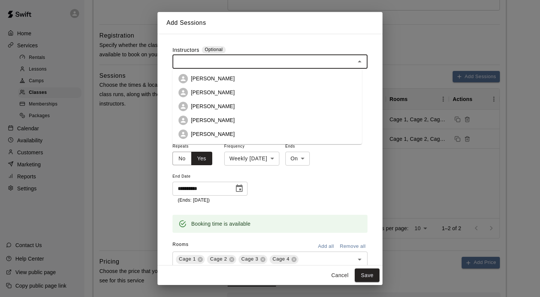
click at [221, 117] on p "[PERSON_NAME]" at bounding box center [213, 120] width 44 height 8
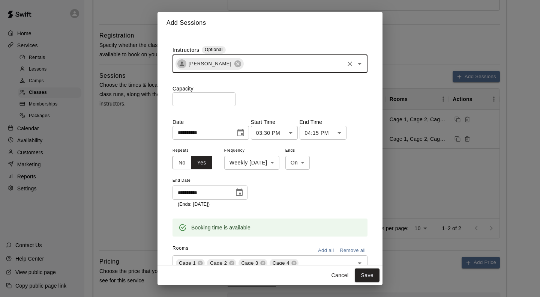
click at [262, 58] on div "[PERSON_NAME] ​" at bounding box center [270, 64] width 195 height 18
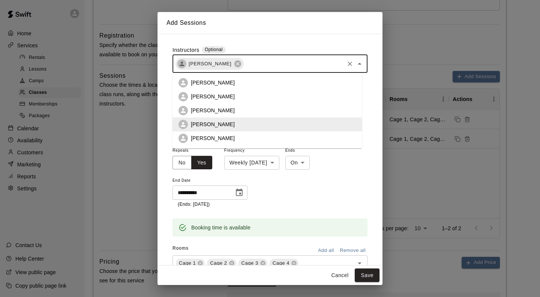
click at [221, 138] on p "[PERSON_NAME]" at bounding box center [213, 138] width 44 height 8
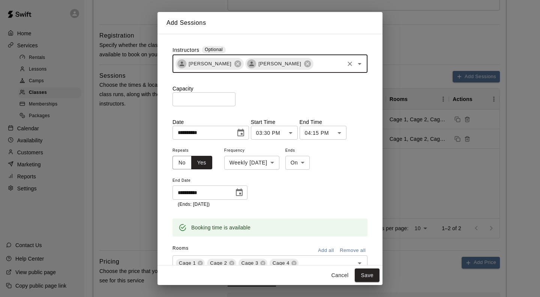
click at [273, 171] on body "**********" at bounding box center [270, 156] width 540 height 762
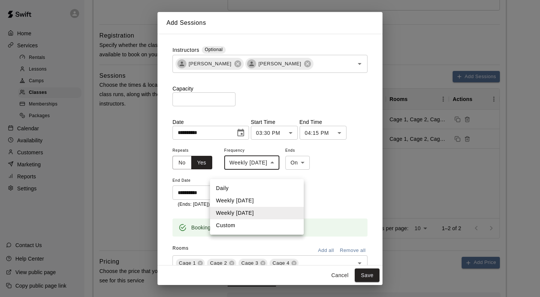
click at [238, 185] on li "Daily" at bounding box center [257, 188] width 94 height 12
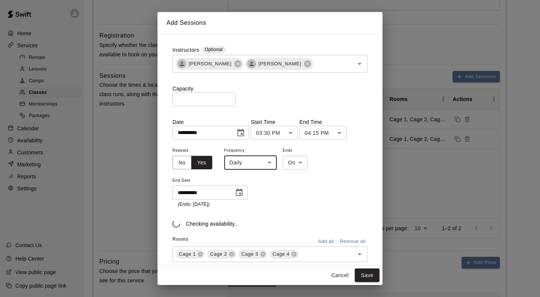
click at [257, 175] on body "**********" at bounding box center [270, 156] width 540 height 762
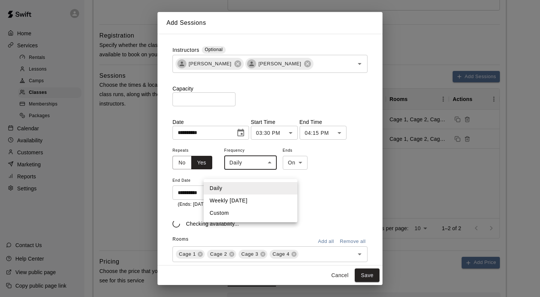
click at [257, 203] on li "Weekly [DATE]" at bounding box center [251, 200] width 94 height 12
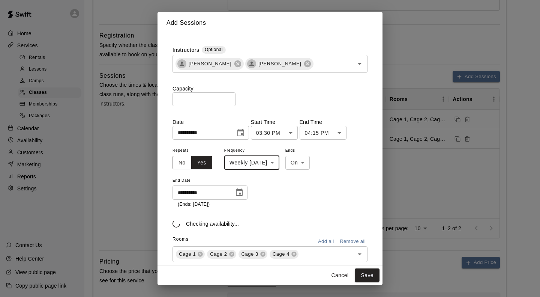
type input "******"
click at [247, 176] on body "**********" at bounding box center [270, 156] width 540 height 762
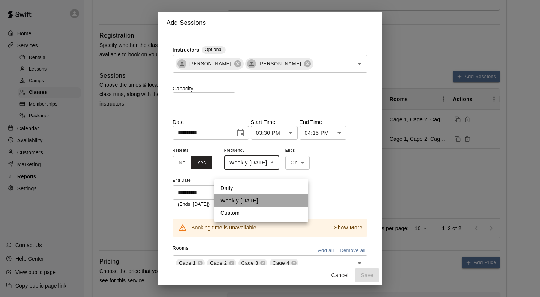
click at [256, 200] on li "Weekly [DATE]" at bounding box center [262, 200] width 94 height 12
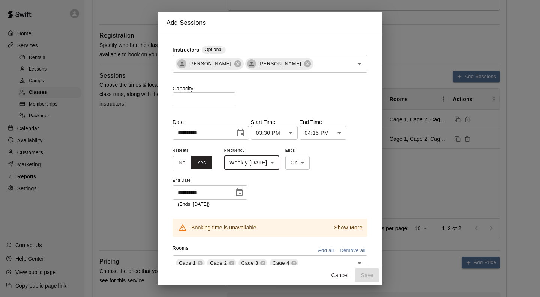
click at [314, 196] on div "**********" at bounding box center [270, 177] width 195 height 62
click at [347, 231] on p "Show More" at bounding box center [348, 228] width 29 height 8
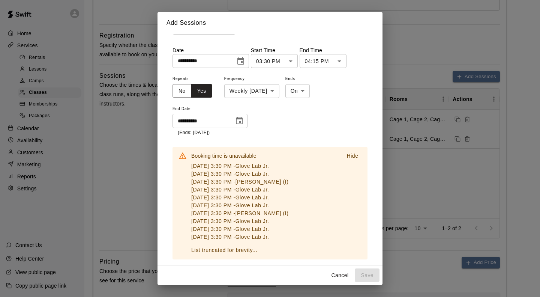
scroll to position [75, 0]
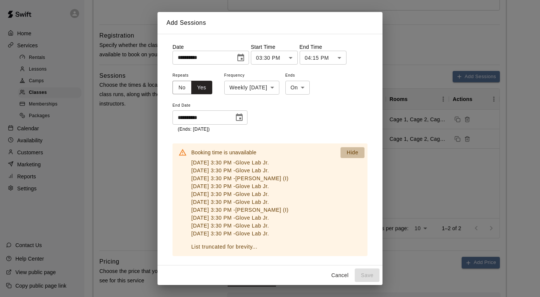
click at [348, 156] on p "Hide" at bounding box center [353, 153] width 12 height 8
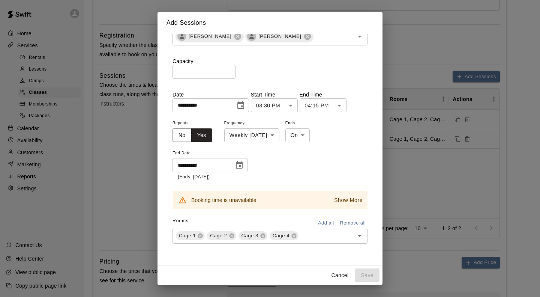
click at [244, 104] on icon "Choose date, selected date is Jan 14, 2026" at bounding box center [240, 105] width 7 height 8
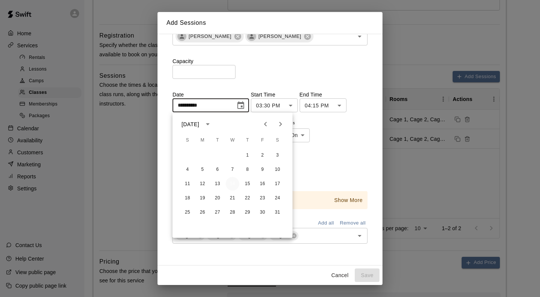
click at [235, 182] on button "14" at bounding box center [233, 184] width 14 height 14
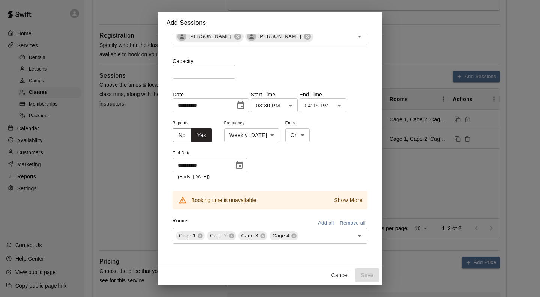
click at [235, 162] on icon "Choose date, selected date is Feb 11, 2026" at bounding box center [239, 165] width 9 height 9
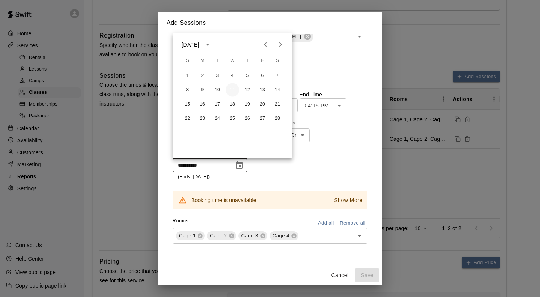
click at [231, 94] on div "1 2 3 4 5 6 7 8 9 10 11 12 13 14 15 16 17 18 19 20 21 22 23 24 25 26 27 28" at bounding box center [233, 97] width 120 height 58
click at [214, 89] on button "10" at bounding box center [218, 90] width 14 height 14
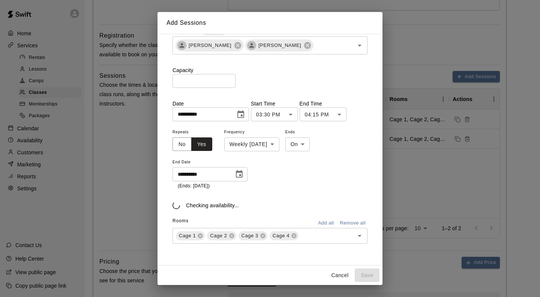
scroll to position [28, 0]
click at [238, 173] on icon "Choose date, selected date is Feb 10, 2026" at bounding box center [239, 174] width 7 height 8
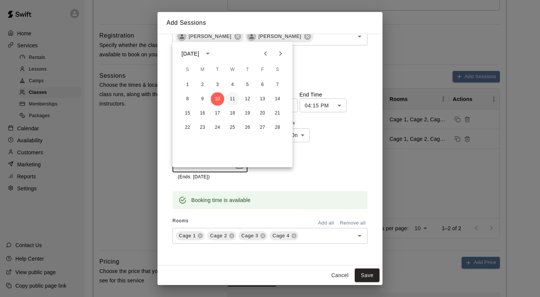
click at [229, 97] on button "11" at bounding box center [233, 99] width 14 height 14
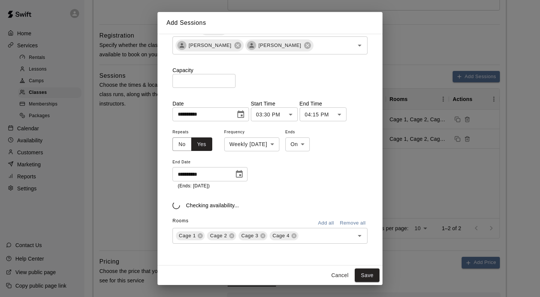
type input "**********"
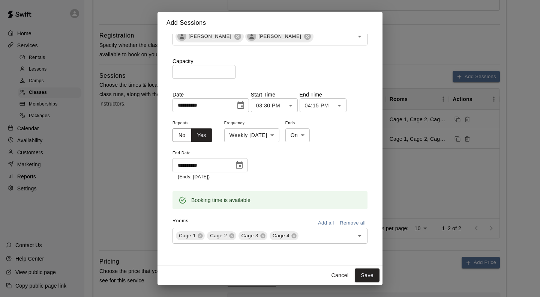
scroll to position [37, 0]
click at [367, 271] on button "Save" at bounding box center [367, 275] width 25 height 14
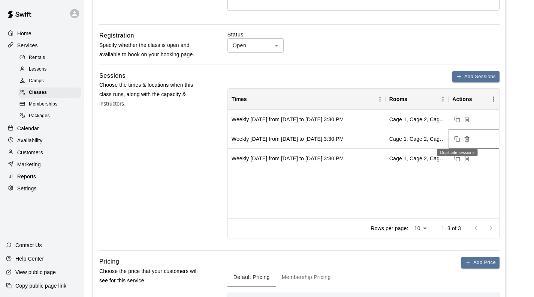
click at [459, 134] on button "Duplicate sessions" at bounding box center [458, 139] width 10 height 10
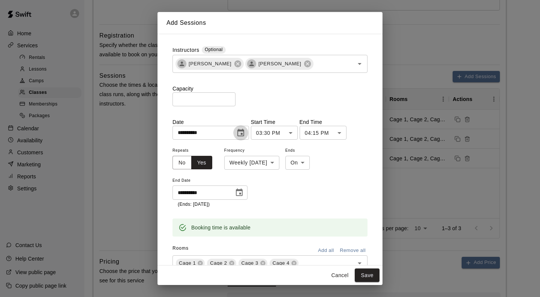
click at [245, 137] on icon "Choose date, selected date is Feb 23, 2026" at bounding box center [240, 132] width 9 height 9
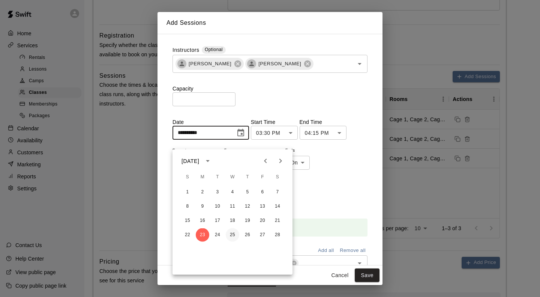
click at [231, 236] on button "25" at bounding box center [233, 235] width 14 height 14
type input "**********"
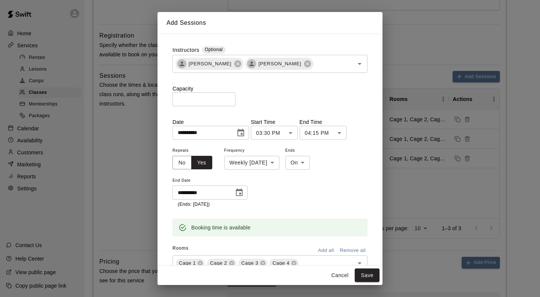
click at [243, 197] on icon "Choose date, selected date is Apr 13, 2026" at bounding box center [239, 192] width 9 height 9
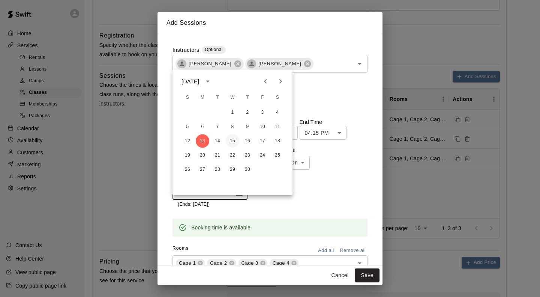
click at [231, 139] on button "15" at bounding box center [233, 141] width 14 height 14
type input "**********"
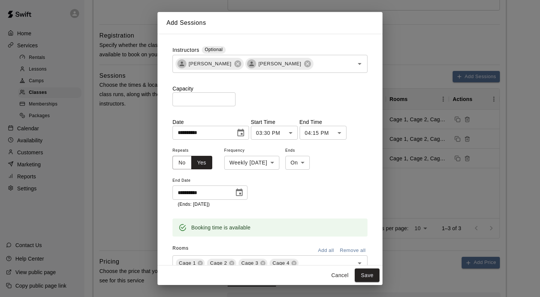
click at [281, 172] on body "**********" at bounding box center [270, 156] width 540 height 762
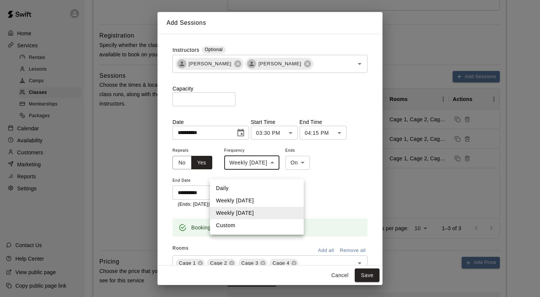
click at [253, 186] on li "Daily" at bounding box center [257, 188] width 94 height 12
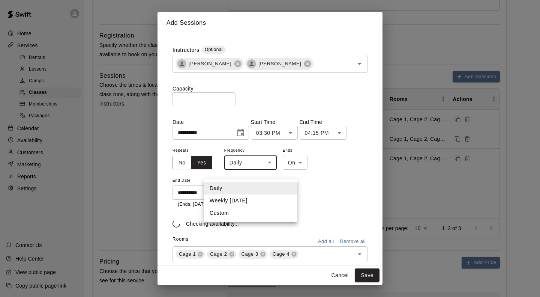
click at [274, 167] on body "**********" at bounding box center [270, 156] width 540 height 762
click at [265, 202] on li "Weekly [DATE]" at bounding box center [251, 200] width 94 height 12
type input "******"
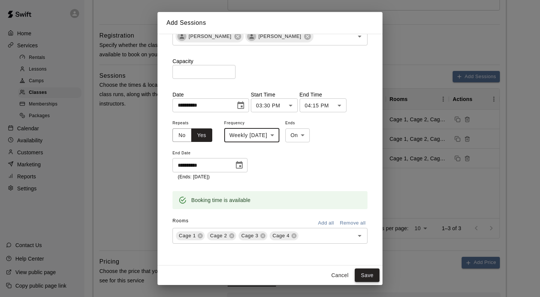
click at [367, 275] on button "Save" at bounding box center [367, 275] width 25 height 14
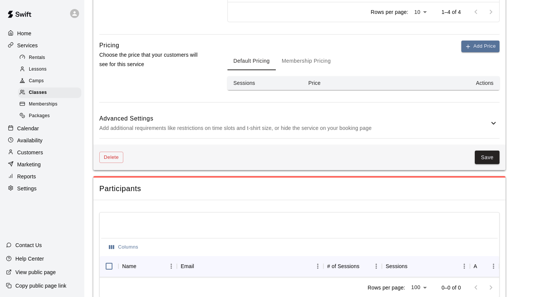
scroll to position [450, 0]
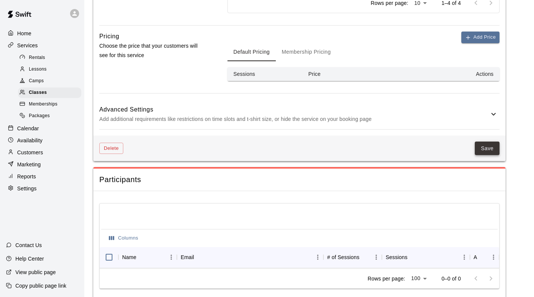
click at [488, 146] on button "Save" at bounding box center [487, 148] width 25 height 14
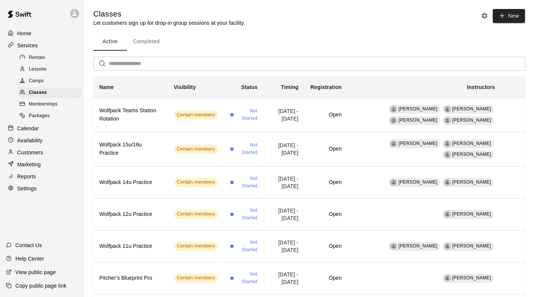
click at [35, 132] on p "Calendar" at bounding box center [28, 129] width 22 height 8
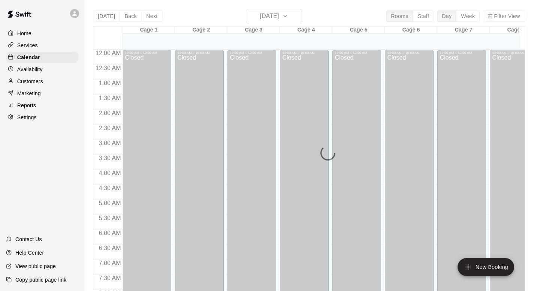
scroll to position [338, 0]
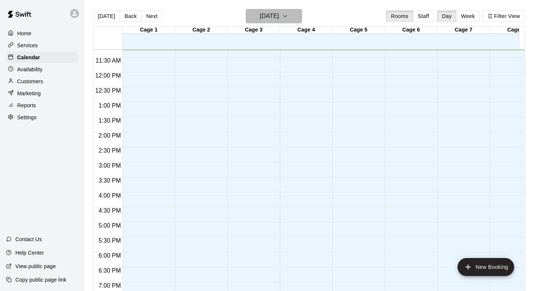
click at [266, 11] on h6 "[DATE]" at bounding box center [269, 16] width 19 height 11
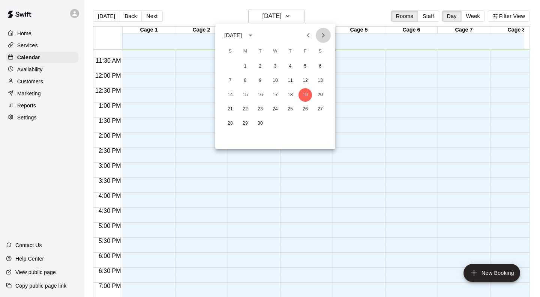
click at [325, 36] on icon "Next month" at bounding box center [323, 35] width 9 height 9
click at [324, 36] on icon "Next month" at bounding box center [323, 35] width 9 height 9
click at [248, 94] on button "12" at bounding box center [246, 95] width 14 height 14
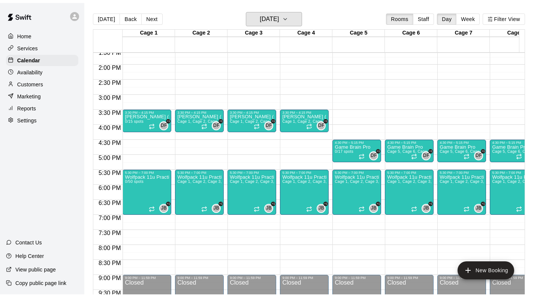
scroll to position [413, 0]
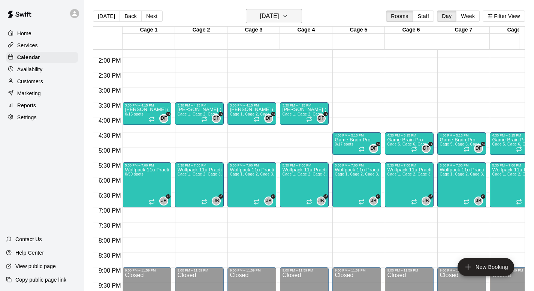
click at [279, 17] on h6 "[DATE]" at bounding box center [269, 16] width 19 height 11
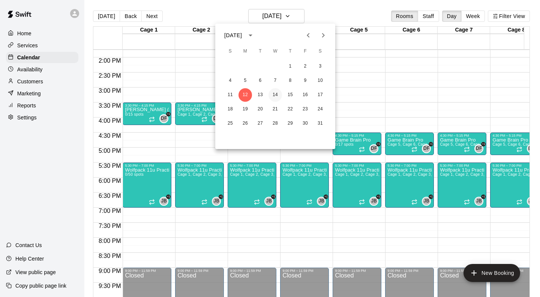
click at [275, 92] on button "14" at bounding box center [276, 95] width 14 height 14
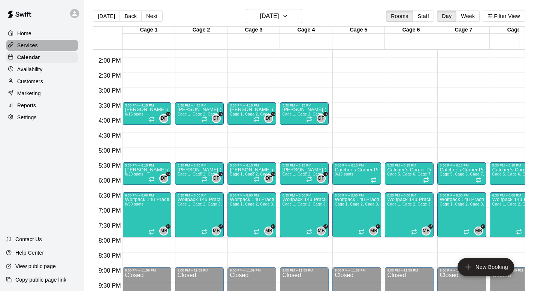
click at [30, 44] on p "Services" at bounding box center [27, 46] width 21 height 8
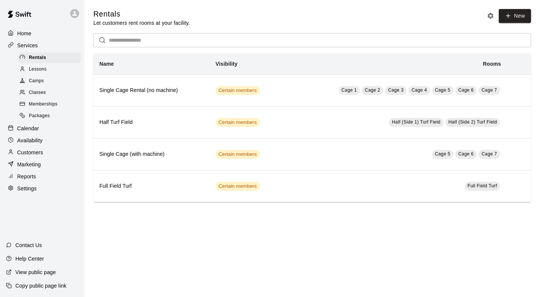
click at [37, 93] on span "Classes" at bounding box center [37, 93] width 17 height 8
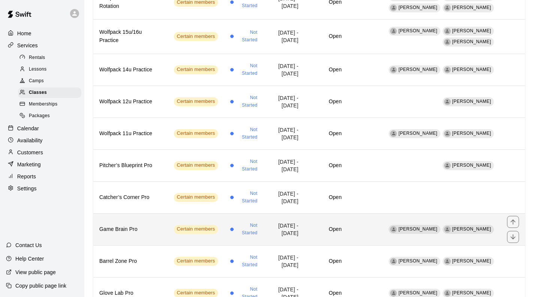
scroll to position [188, 0]
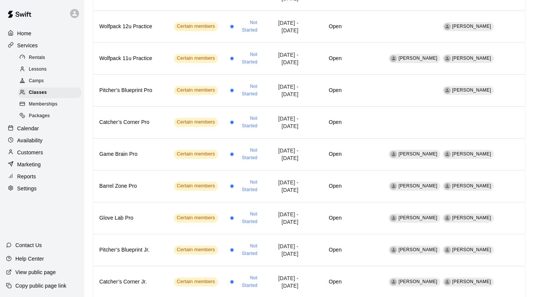
click at [41, 71] on span "Lessons" at bounding box center [38, 70] width 18 height 8
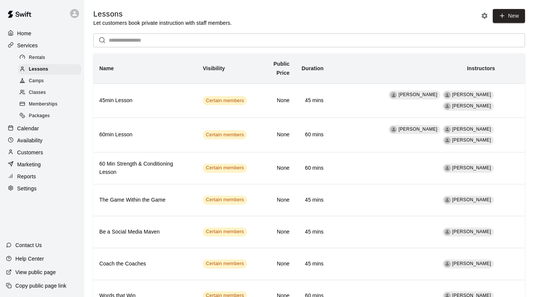
click at [38, 90] on link "Classes" at bounding box center [51, 93] width 66 height 12
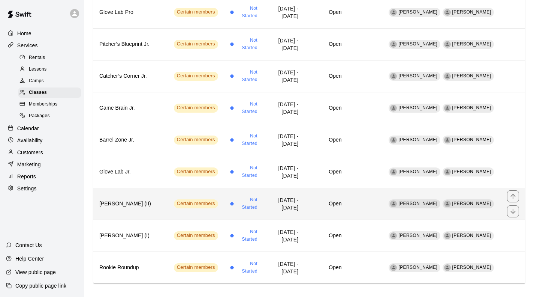
scroll to position [400, 0]
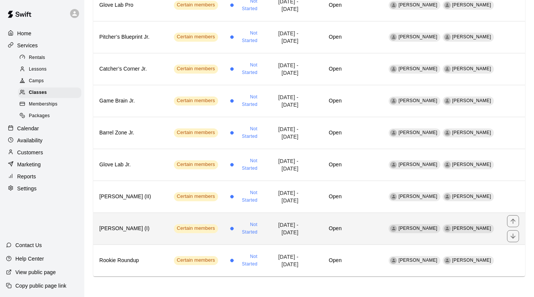
click at [146, 219] on th "[PERSON_NAME] (I)" at bounding box center [130, 228] width 75 height 32
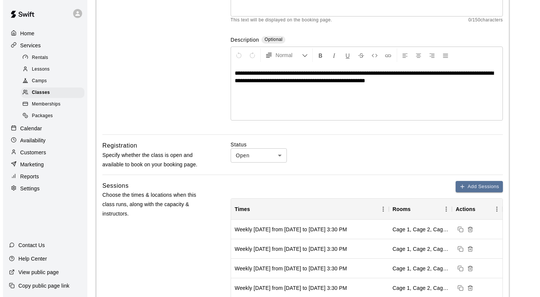
scroll to position [188, 0]
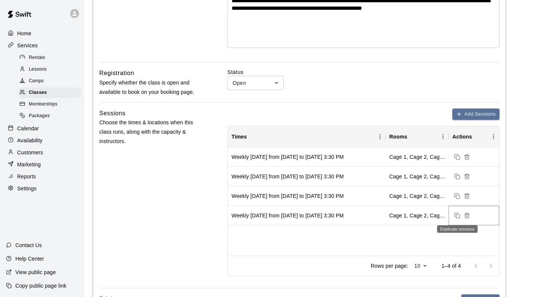
click at [458, 216] on icon "Duplicate sessions" at bounding box center [458, 215] width 6 height 6
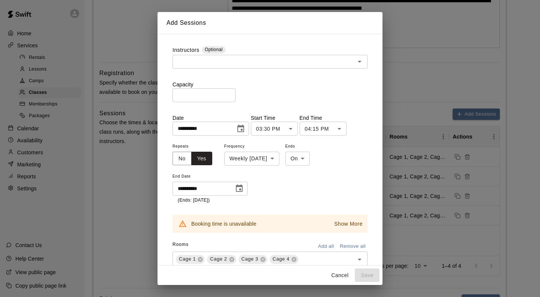
click at [222, 62] on input "text" at bounding box center [264, 61] width 178 height 9
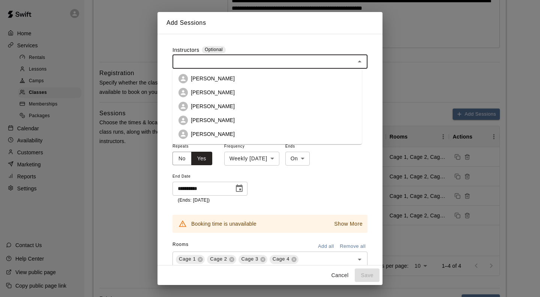
click at [223, 116] on p "[PERSON_NAME]" at bounding box center [213, 120] width 44 height 8
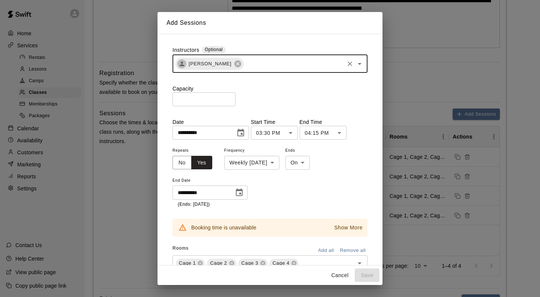
click at [275, 60] on input "text" at bounding box center [294, 63] width 99 height 9
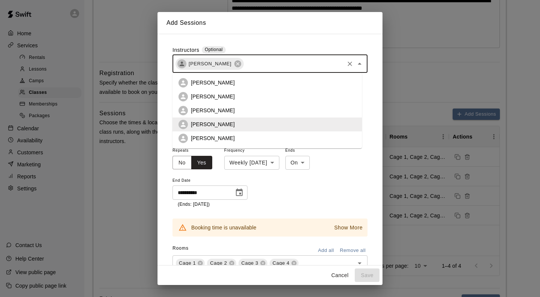
click at [231, 136] on li "[PERSON_NAME]" at bounding box center [267, 138] width 189 height 14
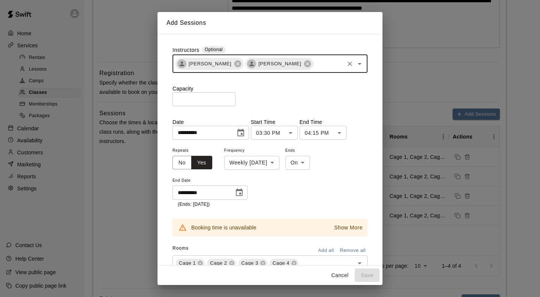
click at [203, 92] on p "Capacity" at bounding box center [270, 89] width 195 height 8
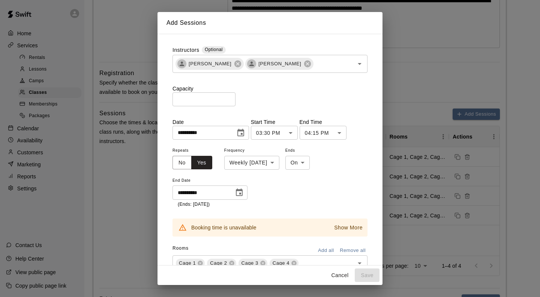
click at [204, 105] on input "number" at bounding box center [204, 99] width 63 height 14
type input "**"
click at [301, 139] on body "**********" at bounding box center [270, 193] width 540 height 762
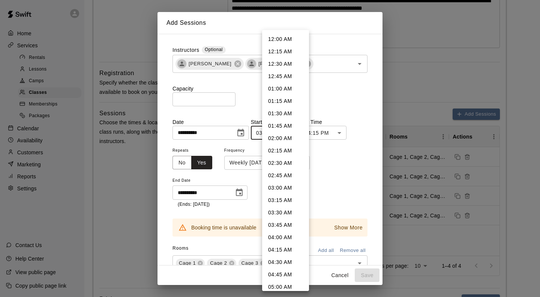
scroll to position [646, 0]
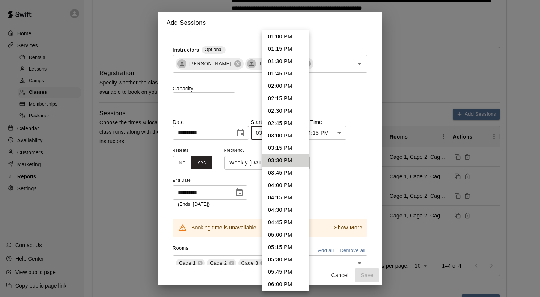
click at [287, 210] on li "04:30 PM" at bounding box center [285, 210] width 47 height 12
type input "********"
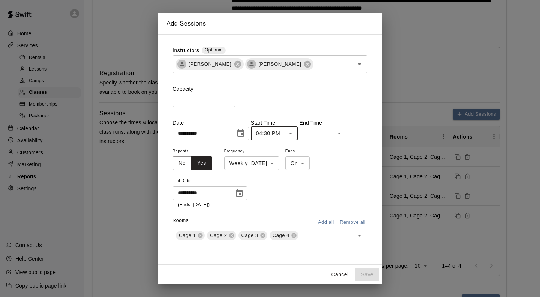
click at [350, 134] on body "**********" at bounding box center [270, 193] width 540 height 762
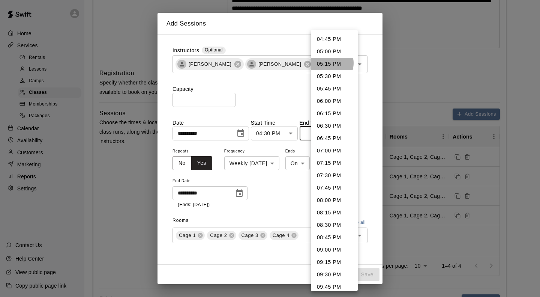
click at [329, 63] on li "05:15 PM" at bounding box center [334, 64] width 47 height 12
type input "********"
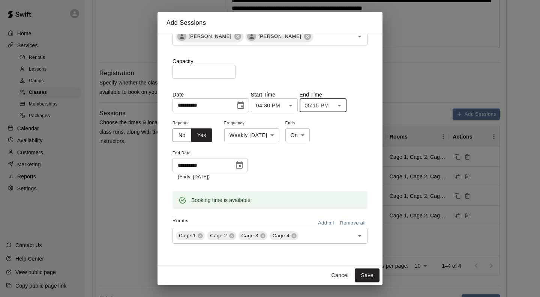
scroll to position [37, 0]
click at [362, 271] on button "Save" at bounding box center [367, 275] width 25 height 14
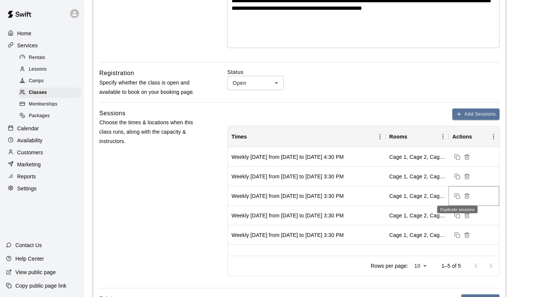
click at [459, 195] on icon "Duplicate sessions" at bounding box center [458, 196] width 6 height 6
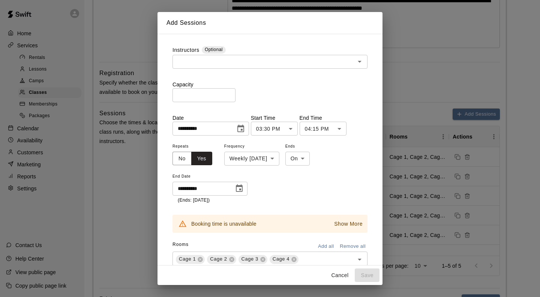
click at [211, 56] on div "​" at bounding box center [270, 62] width 195 height 14
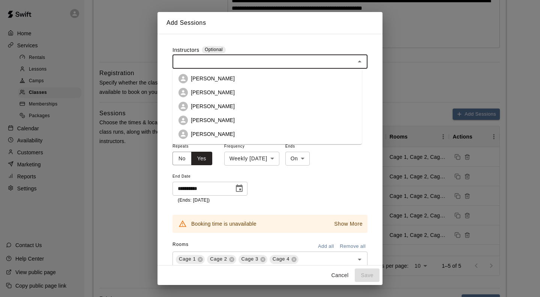
click at [214, 126] on li "[PERSON_NAME]" at bounding box center [267, 120] width 189 height 14
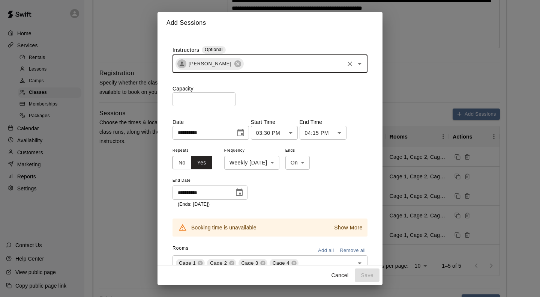
click at [274, 61] on input "text" at bounding box center [294, 63] width 99 height 9
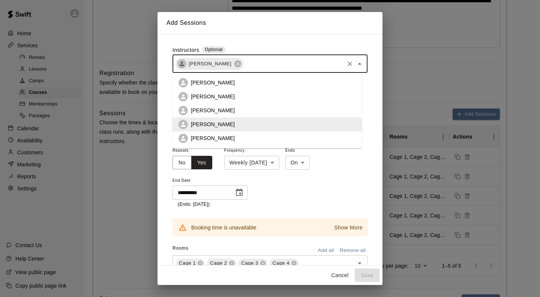
click at [223, 135] on p "[PERSON_NAME]" at bounding box center [213, 138] width 44 height 8
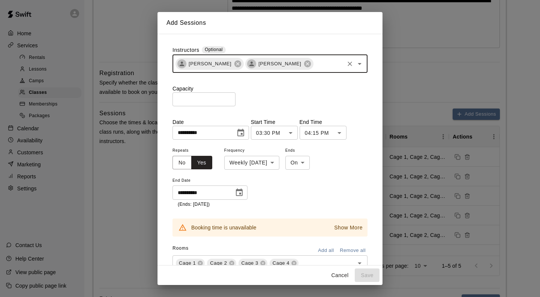
click at [197, 106] on input "number" at bounding box center [204, 99] width 63 height 14
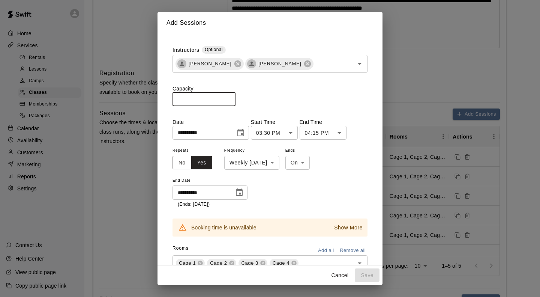
type input "**"
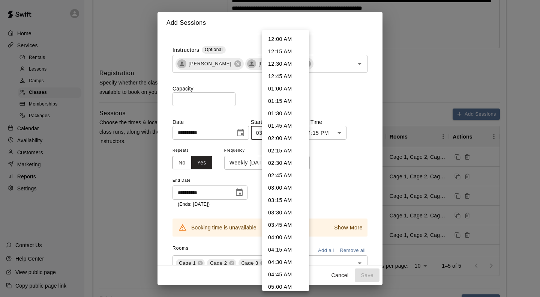
click at [304, 143] on body "**********" at bounding box center [270, 193] width 540 height 762
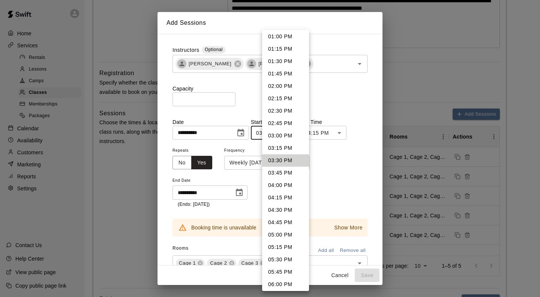
click at [285, 210] on li "04:30 PM" at bounding box center [285, 210] width 47 height 12
type input "********"
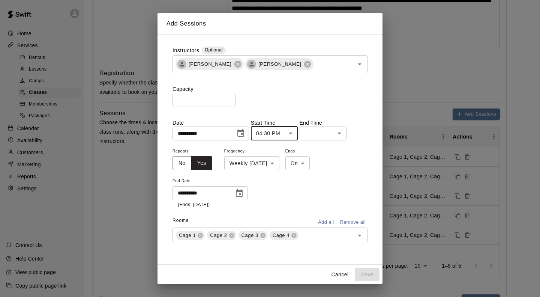
click at [343, 137] on body "**********" at bounding box center [270, 193] width 540 height 762
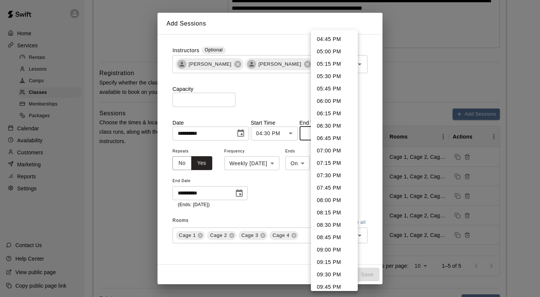
click at [329, 62] on li "05:15 PM" at bounding box center [334, 64] width 47 height 12
type input "********"
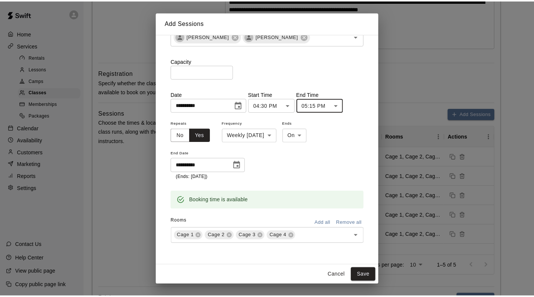
scroll to position [37, 0]
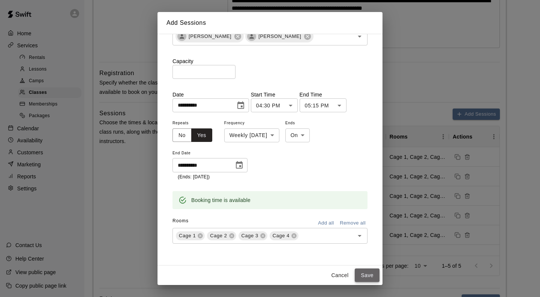
click at [363, 273] on button "Save" at bounding box center [367, 275] width 25 height 14
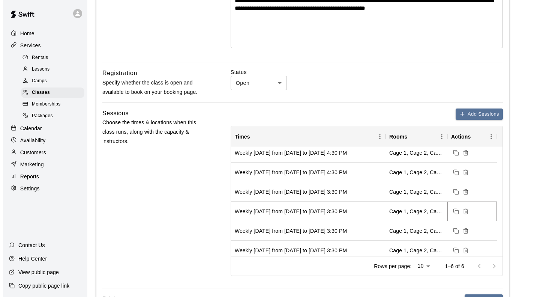
scroll to position [8, 0]
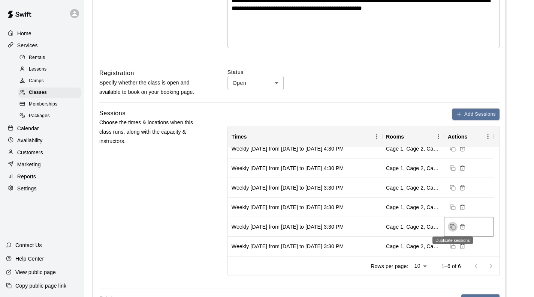
click at [454, 225] on rect "Duplicate sessions" at bounding box center [453, 226] width 3 height 3
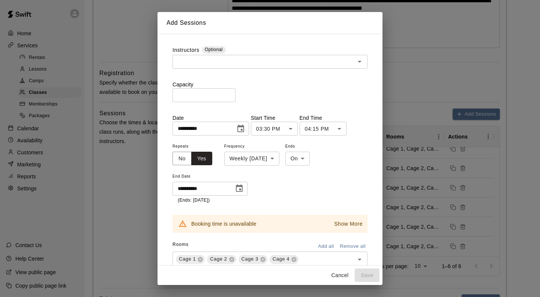
click at [257, 65] on input "text" at bounding box center [264, 61] width 178 height 9
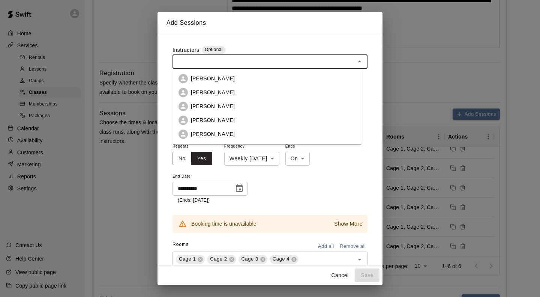
click at [235, 119] on p "[PERSON_NAME]" at bounding box center [213, 120] width 44 height 8
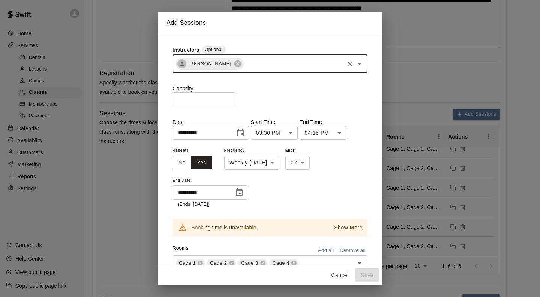
click at [272, 65] on input "text" at bounding box center [294, 63] width 99 height 9
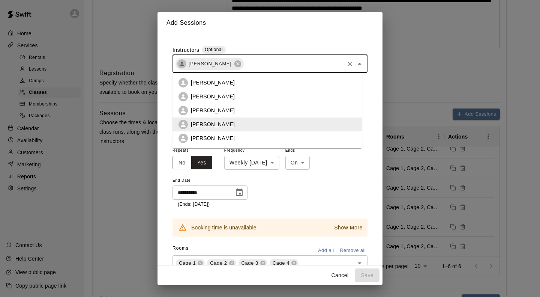
click at [228, 133] on li "[PERSON_NAME]" at bounding box center [267, 138] width 189 height 14
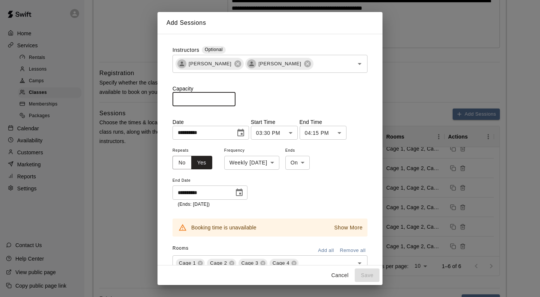
click at [205, 106] on input "number" at bounding box center [204, 99] width 63 height 14
type input "**"
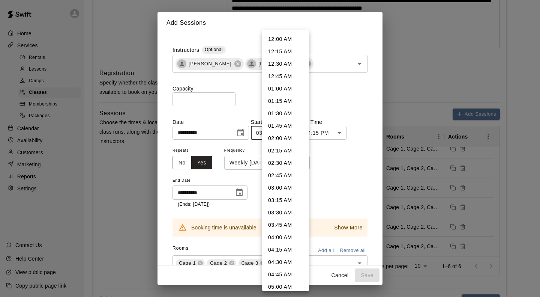
scroll to position [646, 0]
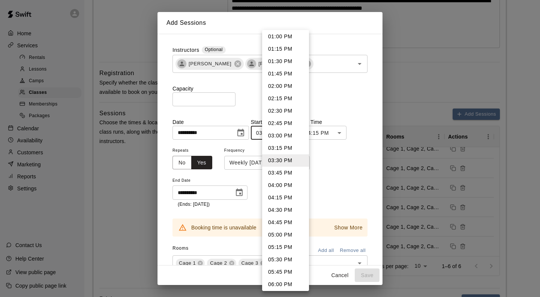
drag, startPoint x: 301, startPoint y: 140, endPoint x: 283, endPoint y: 213, distance: 75.3
click at [283, 213] on li "04:30 PM" at bounding box center [285, 210] width 47 height 12
type input "********"
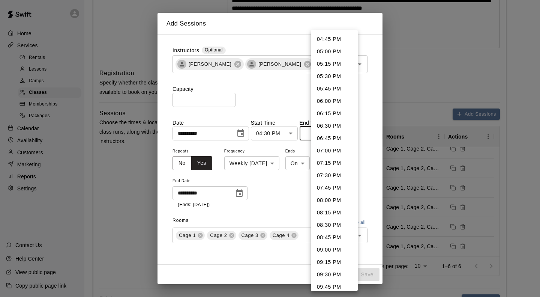
click at [325, 137] on body "**********" at bounding box center [270, 193] width 540 height 762
click at [331, 65] on li "05:15 PM" at bounding box center [334, 64] width 47 height 12
type input "********"
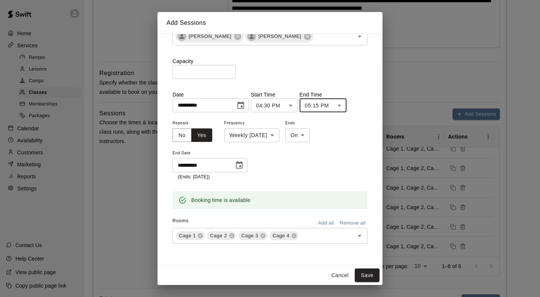
scroll to position [37, 0]
click at [366, 273] on button "Save" at bounding box center [367, 275] width 25 height 14
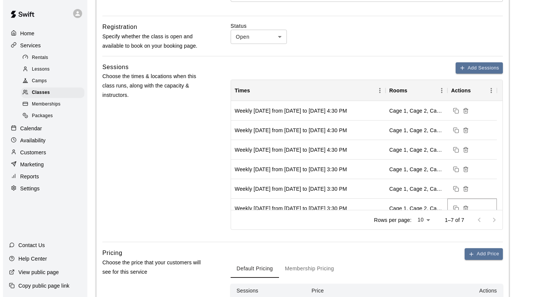
scroll to position [225, 0]
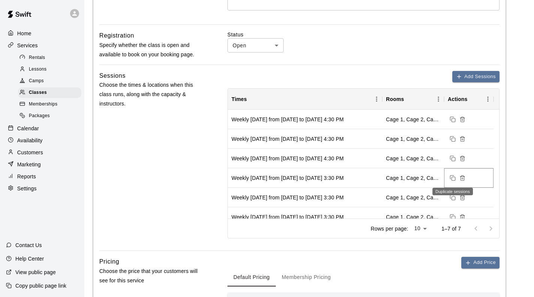
click at [452, 177] on rect "Duplicate sessions" at bounding box center [453, 178] width 3 height 3
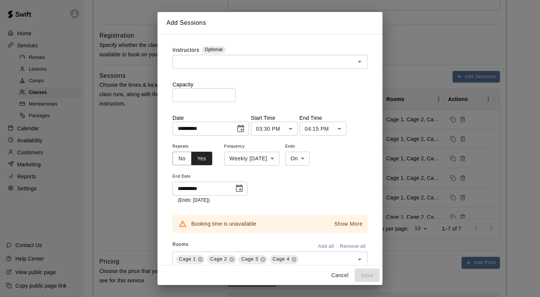
click at [203, 61] on input "text" at bounding box center [264, 61] width 178 height 9
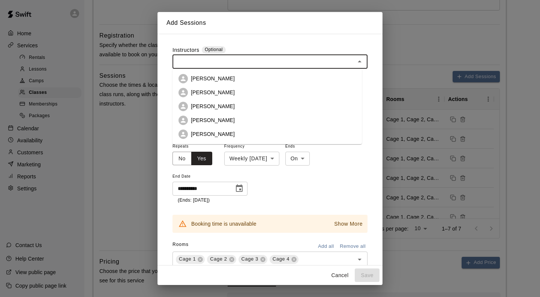
click at [225, 118] on p "[PERSON_NAME]" at bounding box center [213, 120] width 44 height 8
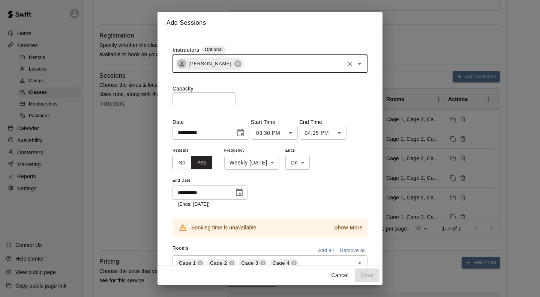
click at [261, 65] on input "text" at bounding box center [294, 63] width 99 height 9
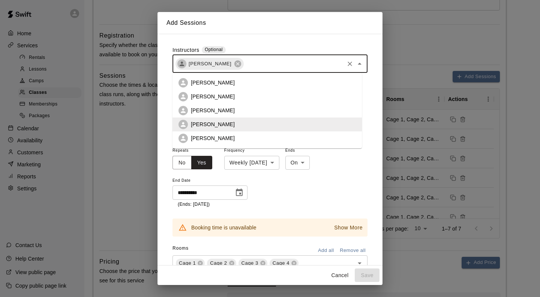
click at [219, 137] on p "[PERSON_NAME]" at bounding box center [213, 138] width 44 height 8
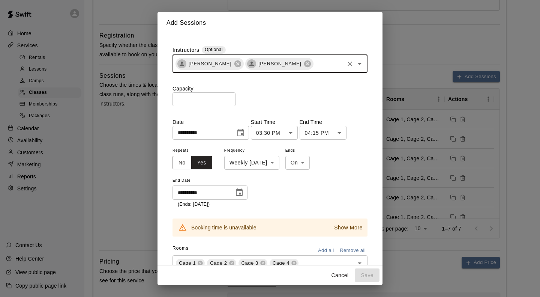
click at [196, 103] on input "number" at bounding box center [204, 99] width 63 height 14
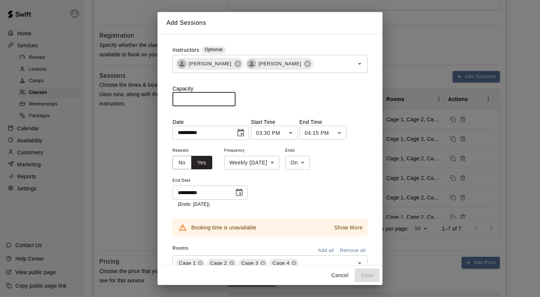
type input "**"
click at [303, 139] on body "**********" at bounding box center [270, 156] width 540 height 762
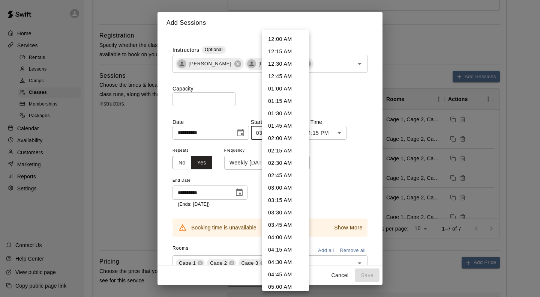
scroll to position [646, 0]
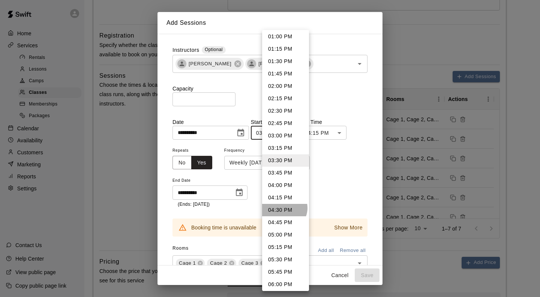
click at [284, 208] on li "04:30 PM" at bounding box center [285, 210] width 47 height 12
type input "********"
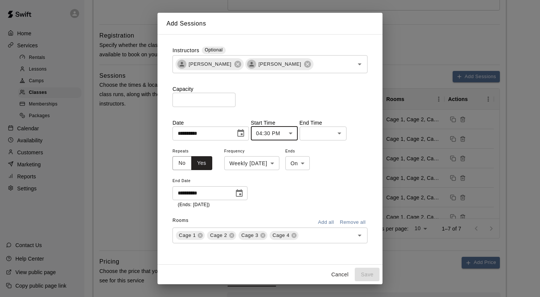
click at [344, 136] on body "**********" at bounding box center [270, 156] width 540 height 762
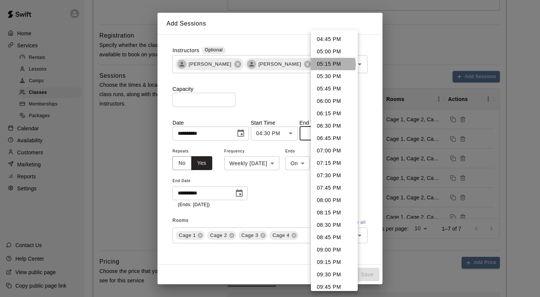
click at [333, 65] on li "05:15 PM" at bounding box center [334, 64] width 47 height 12
type input "********"
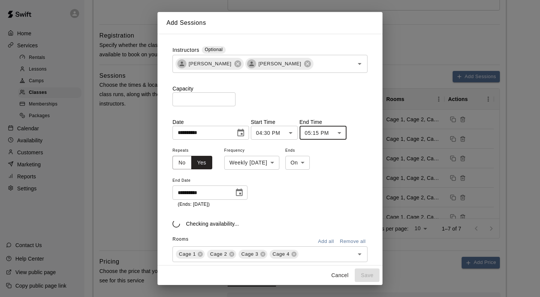
click at [295, 104] on div "Capacity ** ​" at bounding box center [270, 95] width 195 height 21
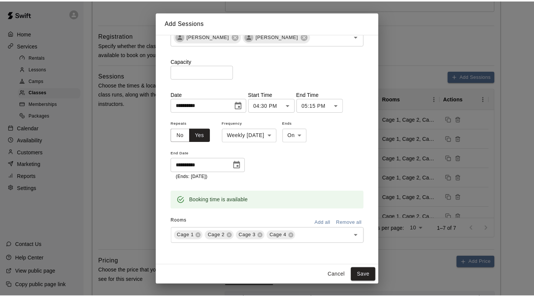
scroll to position [37, 0]
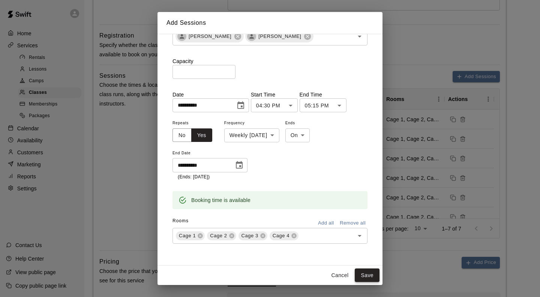
click at [368, 271] on button "Save" at bounding box center [367, 275] width 25 height 14
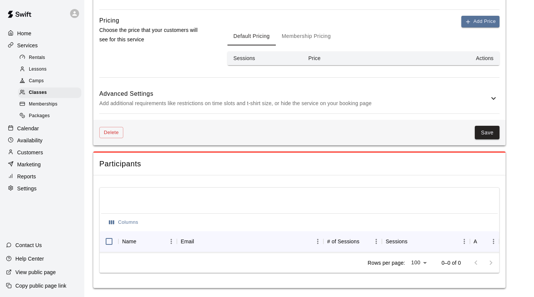
scroll to position [471, 0]
click at [489, 126] on button "Save" at bounding box center [487, 133] width 25 height 14
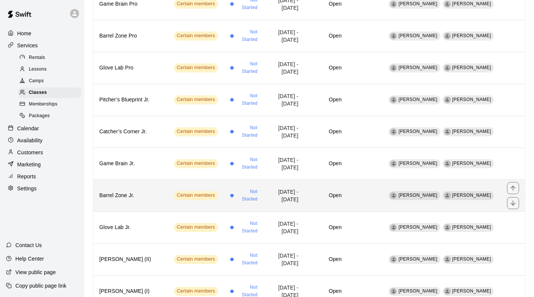
scroll to position [400, 0]
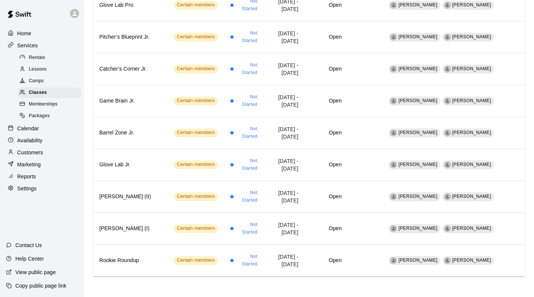
click at [24, 132] on p "Calendar" at bounding box center [28, 129] width 22 height 8
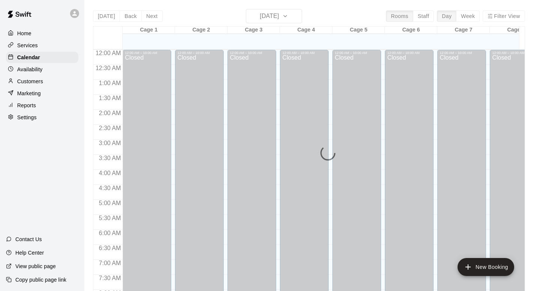
scroll to position [339, 0]
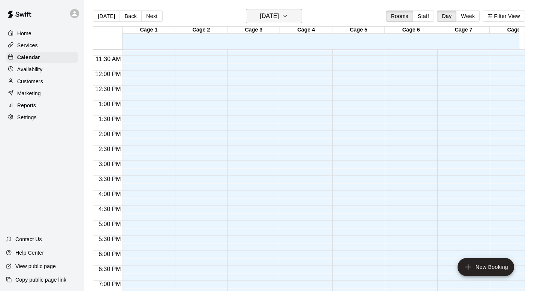
click at [273, 20] on h6 "[DATE]" at bounding box center [269, 16] width 19 height 11
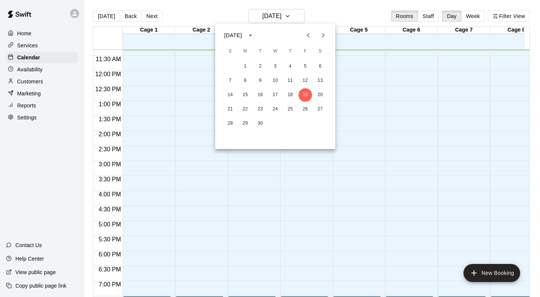
click at [324, 33] on icon "Next month" at bounding box center [323, 35] width 9 height 9
click at [245, 92] on button "12" at bounding box center [246, 95] width 14 height 14
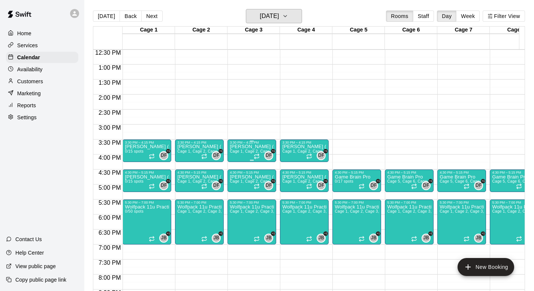
scroll to position [414, 0]
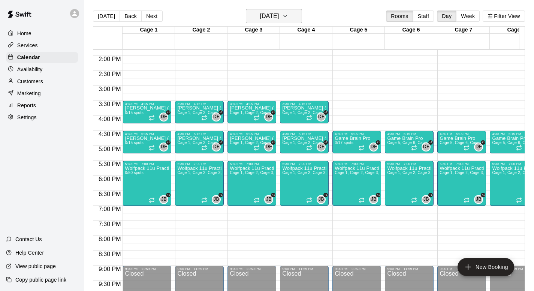
click at [279, 11] on h6 "[DATE]" at bounding box center [269, 16] width 19 height 11
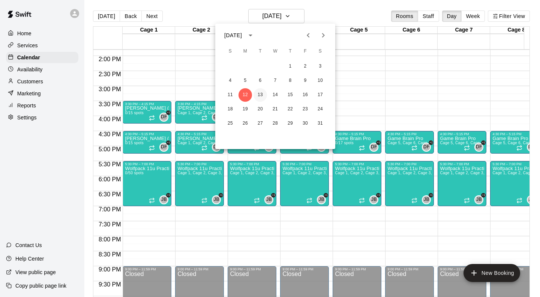
click at [260, 94] on button "13" at bounding box center [261, 95] width 14 height 14
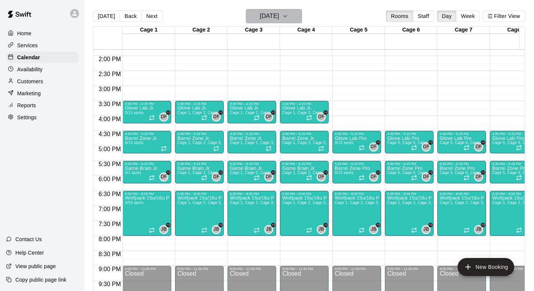
click at [279, 17] on h6 "[DATE]" at bounding box center [269, 16] width 19 height 11
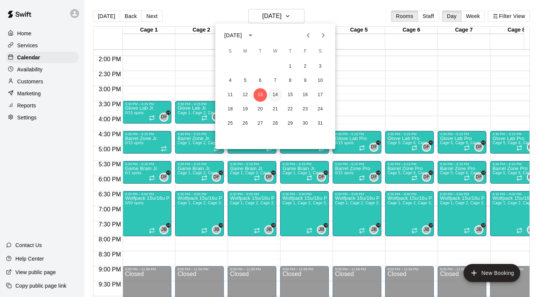
click at [275, 95] on button "14" at bounding box center [276, 95] width 14 height 14
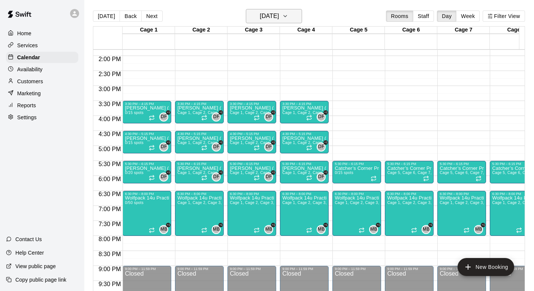
click at [276, 11] on h6 "[DATE]" at bounding box center [269, 16] width 19 height 11
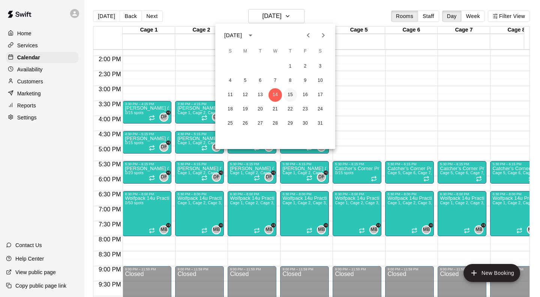
click at [290, 93] on button "15" at bounding box center [291, 95] width 14 height 14
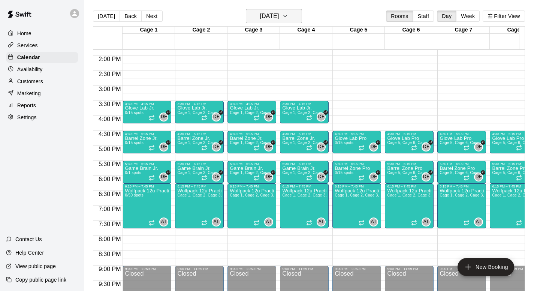
click at [277, 20] on h6 "[DATE]" at bounding box center [269, 16] width 19 height 11
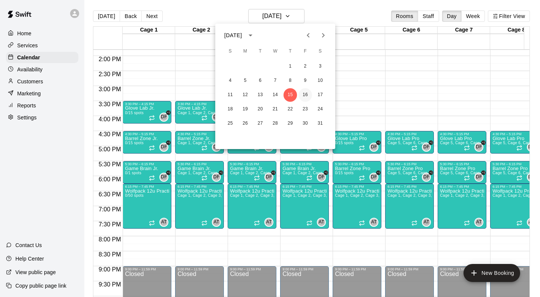
click at [302, 95] on button "16" at bounding box center [306, 95] width 14 height 14
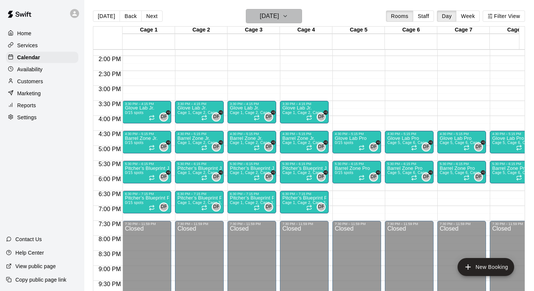
click at [288, 19] on icon "button" at bounding box center [285, 16] width 6 height 9
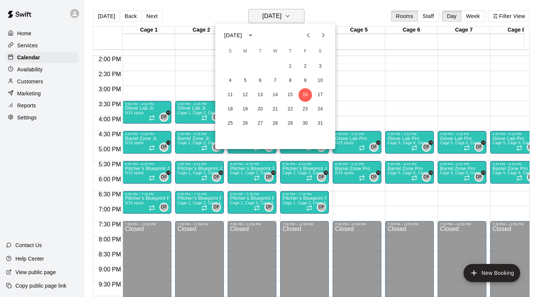
click at [294, 19] on div at bounding box center [270, 148] width 540 height 297
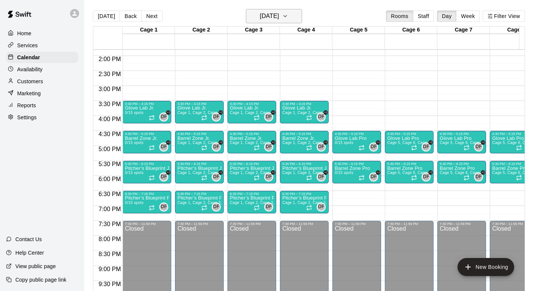
click at [288, 19] on icon "button" at bounding box center [285, 16] width 6 height 9
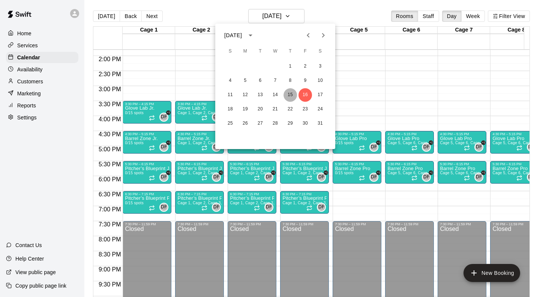
click at [292, 92] on button "15" at bounding box center [291, 95] width 14 height 14
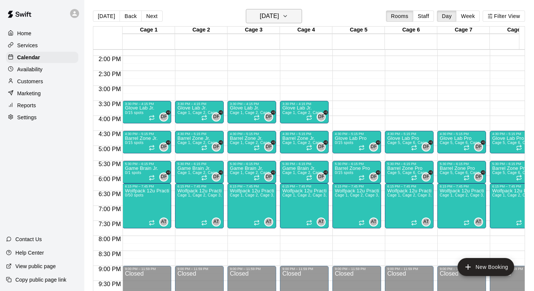
click at [288, 18] on icon "button" at bounding box center [285, 16] width 6 height 9
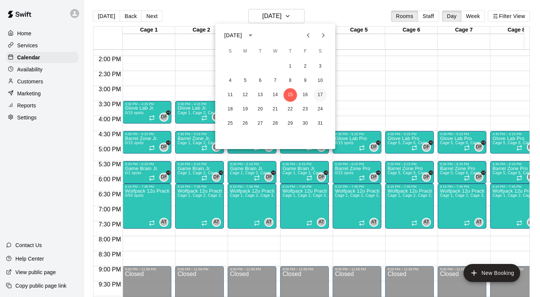
click at [320, 95] on button "17" at bounding box center [321, 95] width 14 height 14
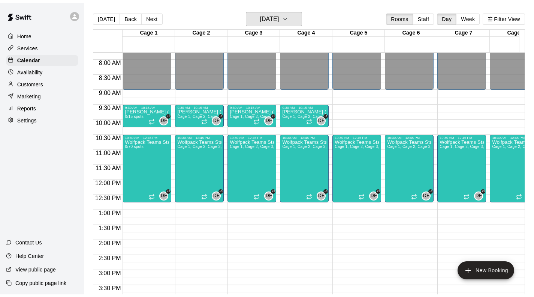
scroll to position [189, 0]
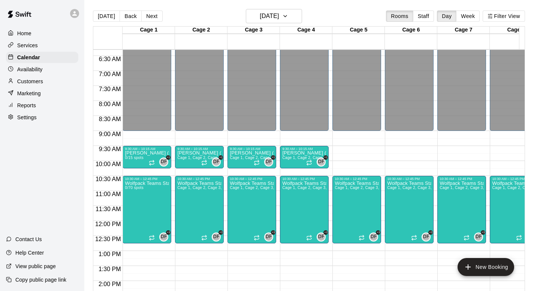
click at [33, 71] on p "Availability" at bounding box center [30, 70] width 26 height 8
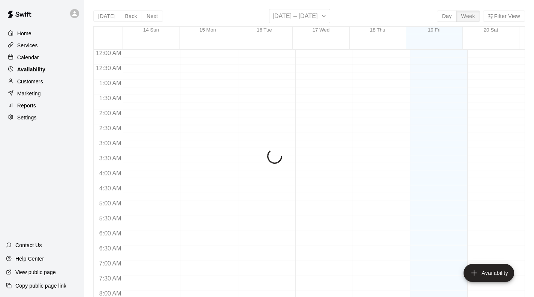
scroll to position [339, 0]
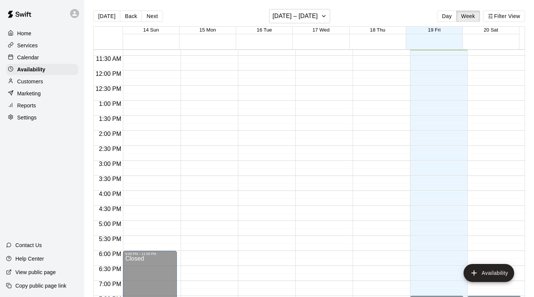
click at [28, 41] on div "Services" at bounding box center [42, 45] width 72 height 11
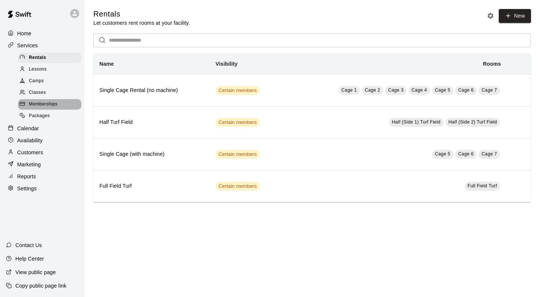
click at [40, 107] on span "Memberships" at bounding box center [43, 105] width 29 height 8
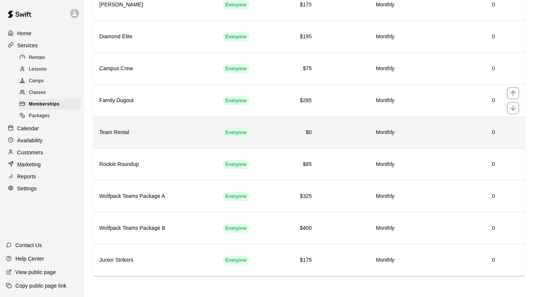
scroll to position [87, 0]
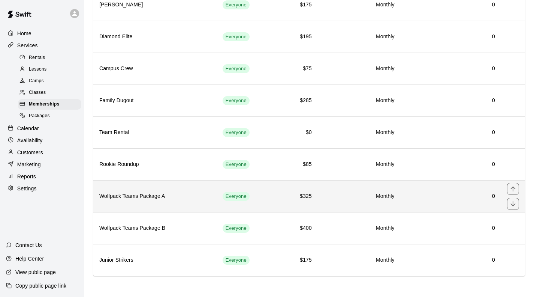
click at [206, 191] on th "Wolfpack Teams Package A" at bounding box center [154, 196] width 123 height 32
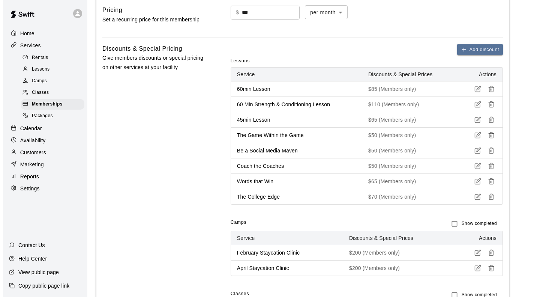
scroll to position [225, 0]
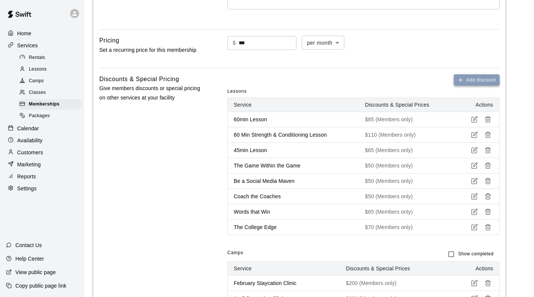
click at [488, 79] on button "Add discount" at bounding box center [477, 80] width 46 height 12
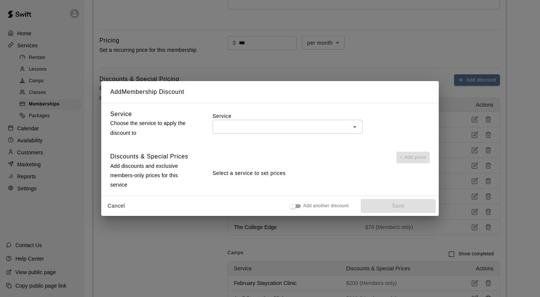
click at [312, 135] on div "Service ​" at bounding box center [321, 124] width 217 height 30
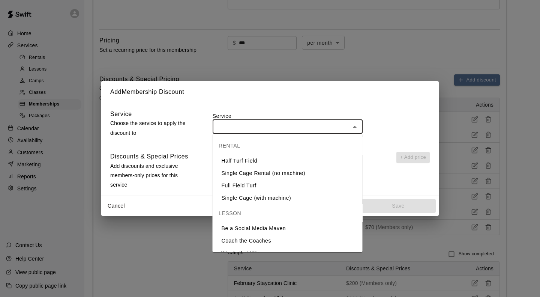
click at [305, 128] on input "text" at bounding box center [281, 126] width 133 height 9
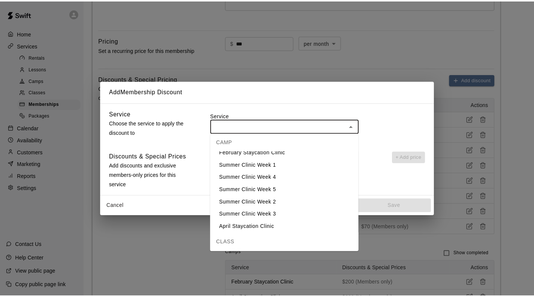
scroll to position [192, 0]
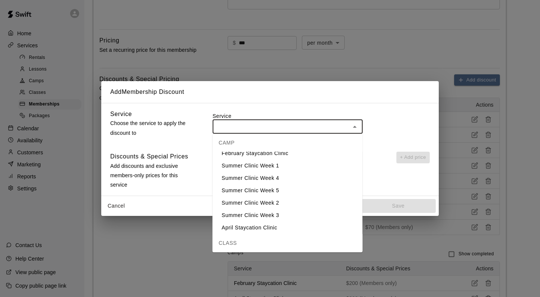
click at [382, 132] on div "​" at bounding box center [321, 127] width 217 height 14
click at [338, 118] on label "Service" at bounding box center [321, 116] width 217 height 8
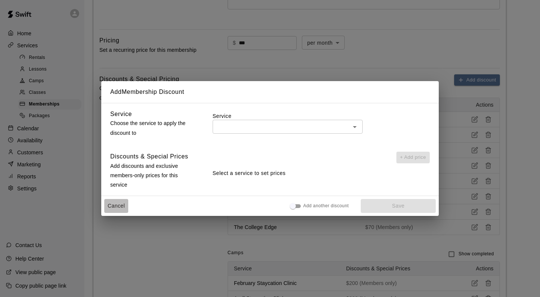
click at [116, 205] on button "Cancel" at bounding box center [116, 206] width 24 height 14
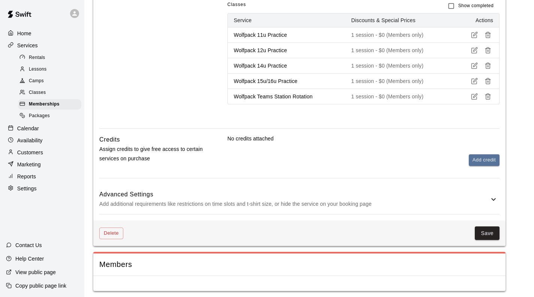
scroll to position [547, 0]
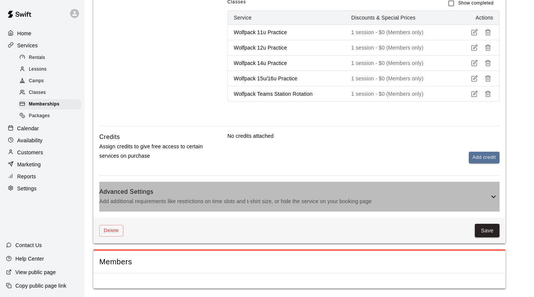
click at [230, 188] on h6 "Advanced Settings" at bounding box center [294, 192] width 390 height 10
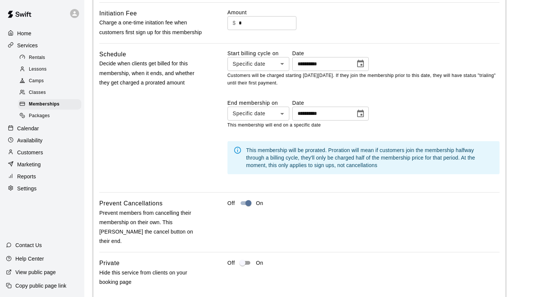
scroll to position [922, 0]
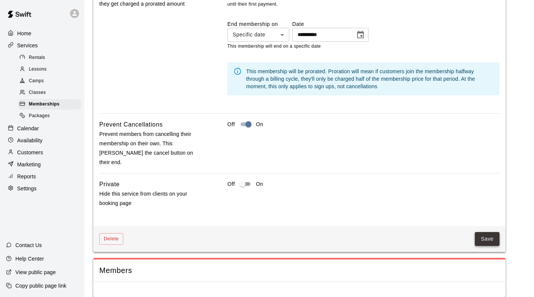
click at [496, 232] on button "Save" at bounding box center [487, 239] width 25 height 14
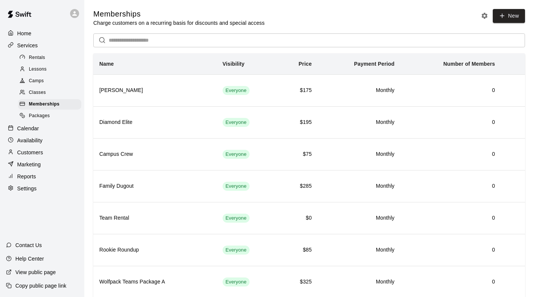
click at [46, 119] on span "Packages" at bounding box center [39, 116] width 21 height 8
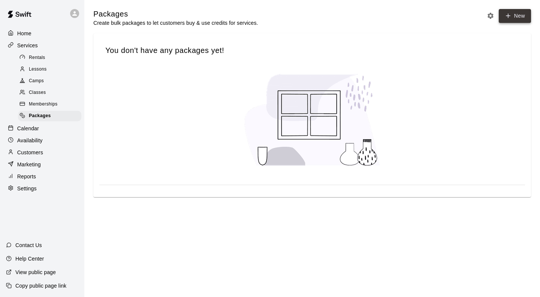
click at [515, 18] on link "New" at bounding box center [515, 16] width 32 height 14
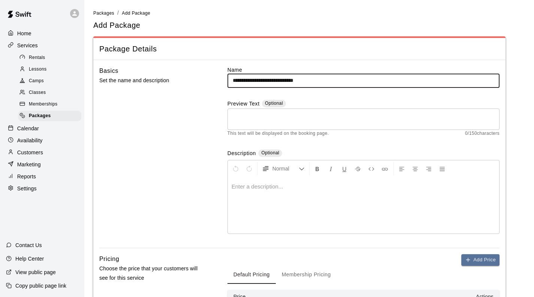
type input "**********"
click at [258, 200] on div at bounding box center [364, 205] width 272 height 56
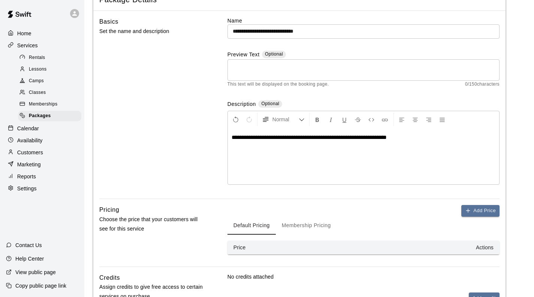
scroll to position [145, 0]
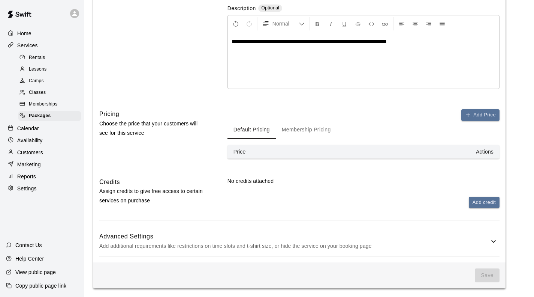
click at [309, 129] on button "Membership Pricing" at bounding box center [306, 130] width 61 height 18
click at [493, 116] on button "Add Price" at bounding box center [481, 115] width 38 height 12
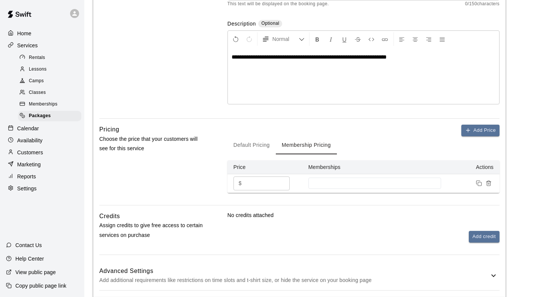
scroll to position [164, 0]
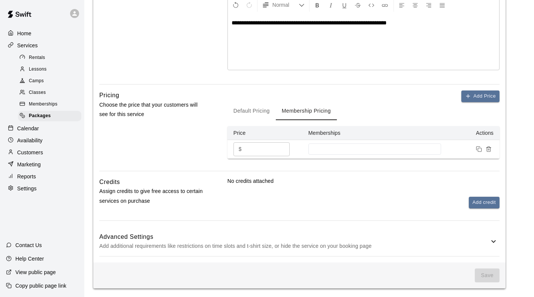
click at [475, 194] on div "No credits attached Add credit" at bounding box center [364, 192] width 272 height 31
click at [478, 199] on button "Add credit" at bounding box center [484, 203] width 31 height 12
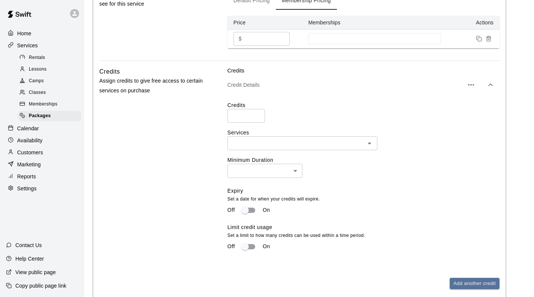
scroll to position [276, 0]
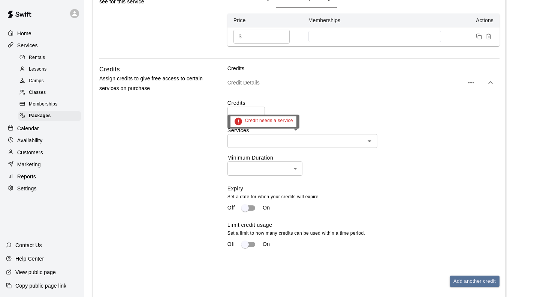
click at [334, 139] on input "text" at bounding box center [296, 140] width 133 height 9
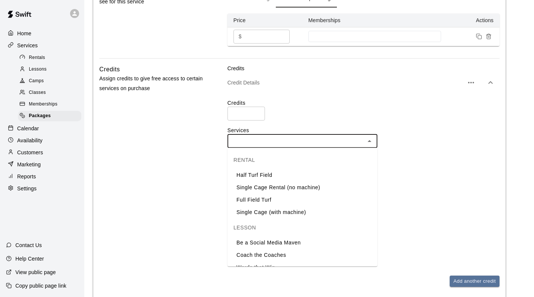
click at [344, 114] on div "Credits ​" at bounding box center [364, 109] width 272 height 21
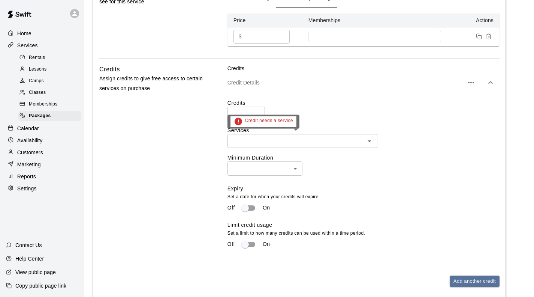
click at [319, 143] on input "text" at bounding box center [296, 140] width 133 height 9
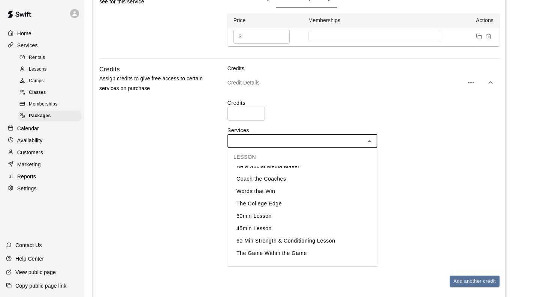
scroll to position [75, 0]
click at [431, 183] on div "Credits ​ Services ​ Minimum Duration ​ ​ Expiry Set a date for when your credi…" at bounding box center [364, 178] width 272 height 158
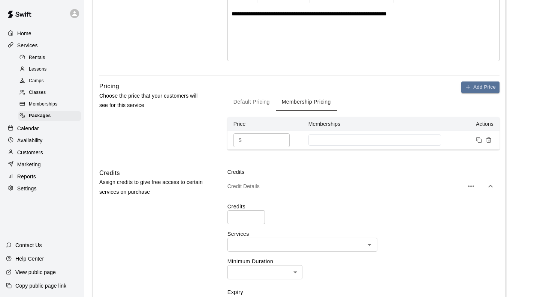
scroll to position [132, 0]
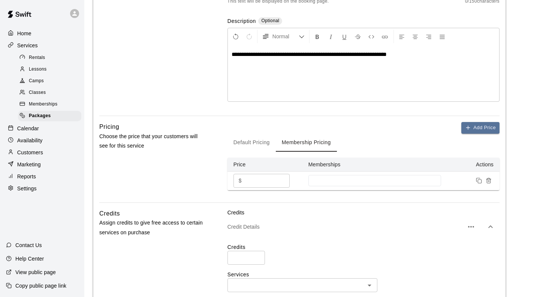
click at [491, 226] on icon "button" at bounding box center [490, 226] width 9 height 9
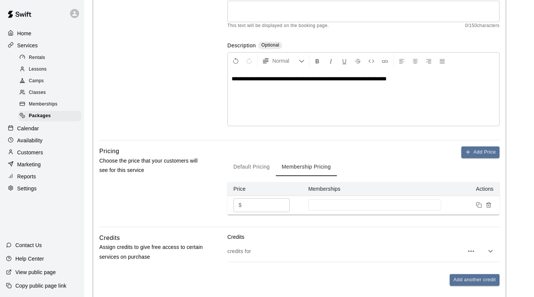
scroll to position [113, 0]
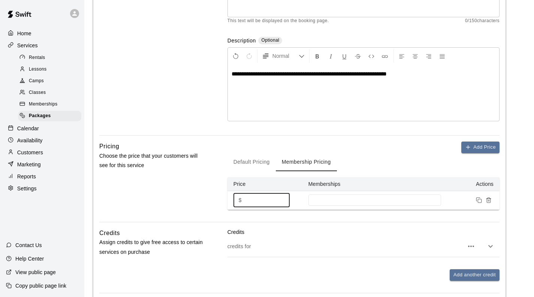
drag, startPoint x: 260, startPoint y: 204, endPoint x: 239, endPoint y: 201, distance: 21.9
click at [239, 201] on div "$ * ​" at bounding box center [262, 200] width 56 height 14
type input "***"
click at [337, 199] on input at bounding box center [374, 200] width 125 height 6
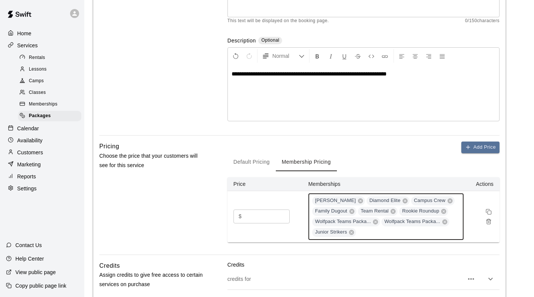
drag, startPoint x: 392, startPoint y: 209, endPoint x: 386, endPoint y: 207, distance: 5.7
click at [392, 209] on icon at bounding box center [393, 211] width 5 height 5
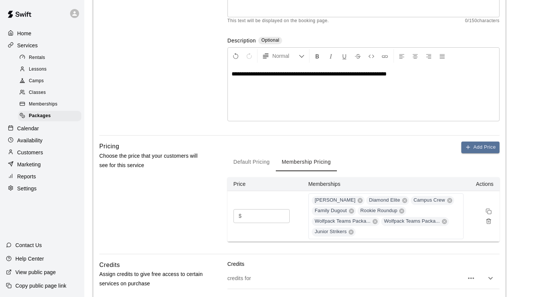
click at [189, 208] on div "Pricing Choose the price that your customers will see for this service" at bounding box center [151, 197] width 104 height 112
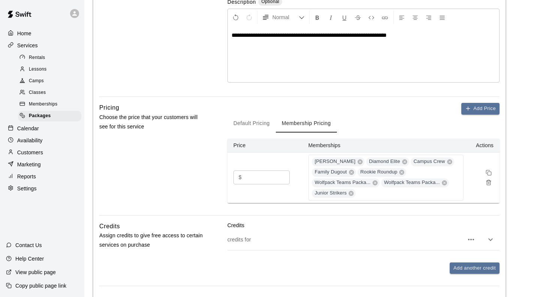
scroll to position [217, 0]
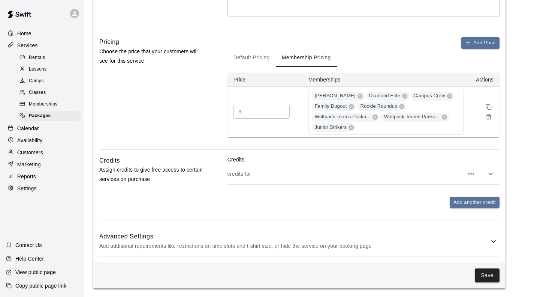
click at [285, 233] on h6 "Advanced Settings" at bounding box center [294, 236] width 390 height 10
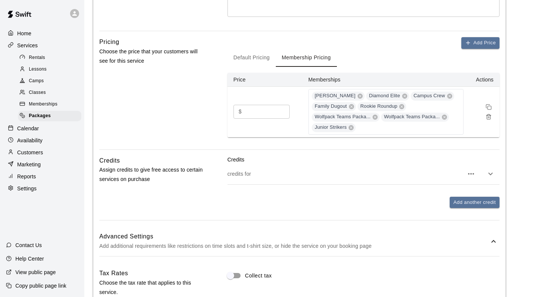
scroll to position [350, 0]
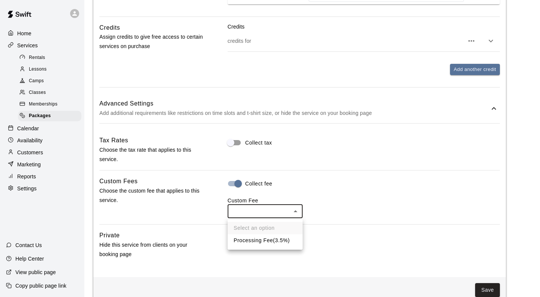
click at [260, 242] on li "Processing Fee ( 3.5% )" at bounding box center [265, 240] width 75 height 12
type input "***"
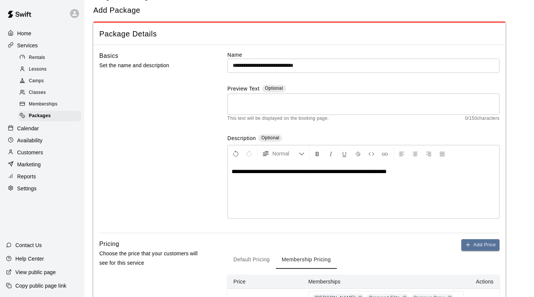
scroll to position [0, 0]
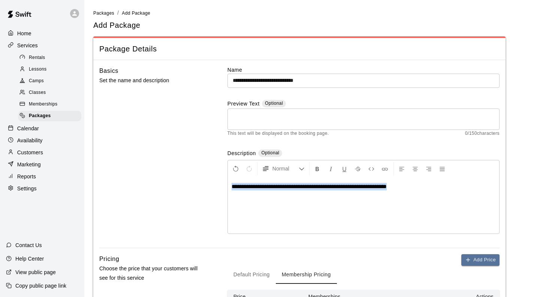
drag, startPoint x: 406, startPoint y: 186, endPoint x: 185, endPoint y: 162, distance: 223.0
click at [185, 162] on div "**********" at bounding box center [299, 157] width 401 height 182
copy span "**********"
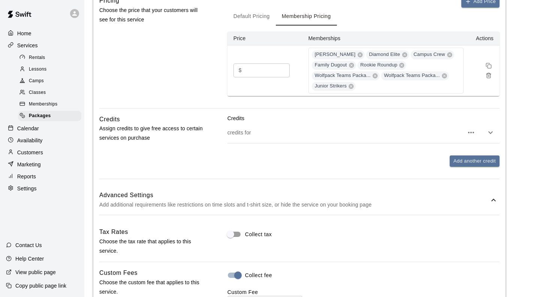
scroll to position [365, 0]
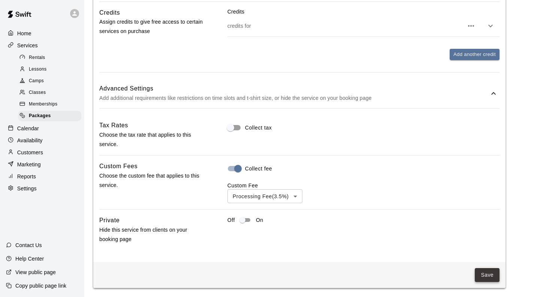
click at [485, 276] on button "Save" at bounding box center [487, 275] width 25 height 14
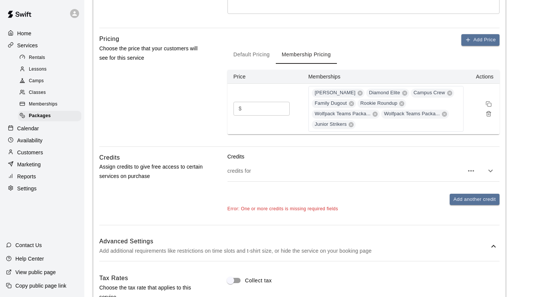
scroll to position [215, 0]
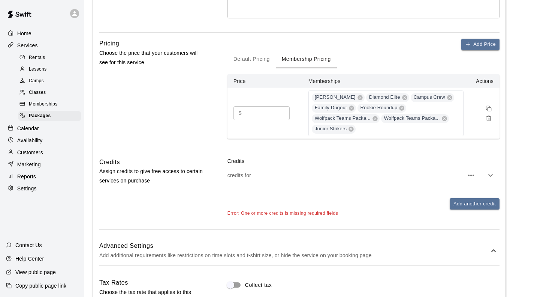
click at [356, 174] on p "credits for" at bounding box center [346, 175] width 236 height 8
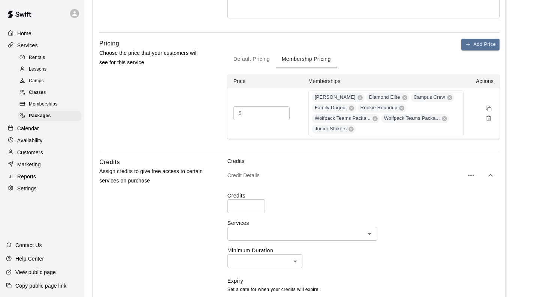
click at [369, 209] on div "Credits ​" at bounding box center [364, 202] width 272 height 21
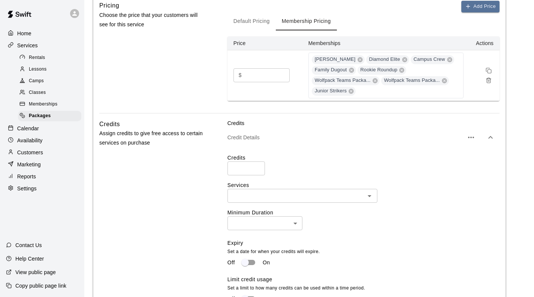
scroll to position [328, 0]
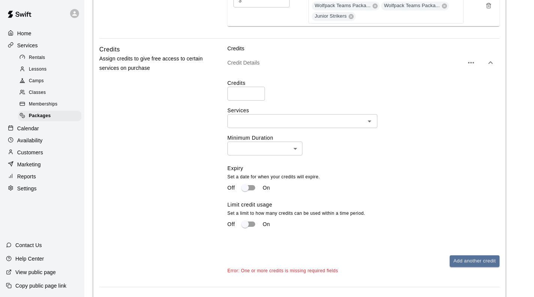
click at [470, 58] on icon "button" at bounding box center [471, 62] width 9 height 9
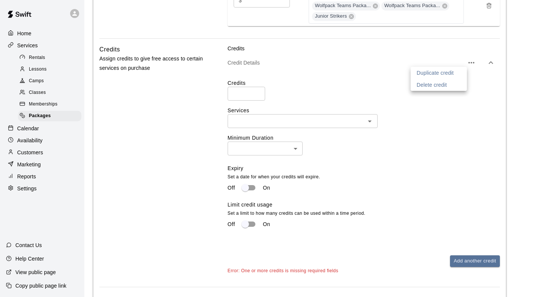
click at [454, 83] on li "Delete credit" at bounding box center [439, 85] width 56 height 12
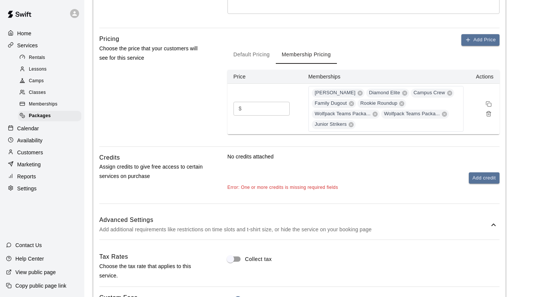
scroll to position [203, 0]
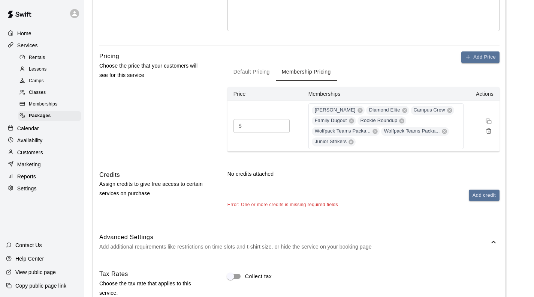
click at [354, 174] on p "No credits attached" at bounding box center [364, 174] width 272 height 8
click at [498, 197] on button "Add credit" at bounding box center [484, 195] width 31 height 12
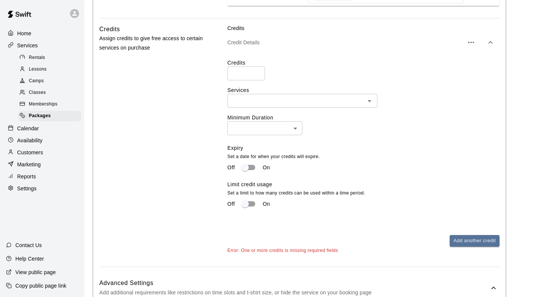
scroll to position [353, 0]
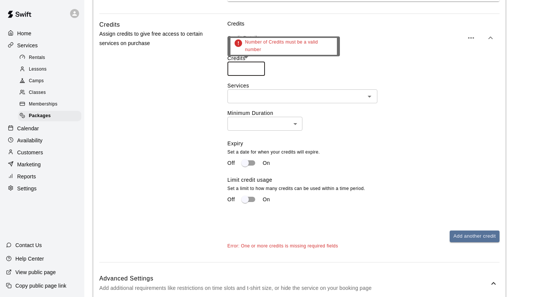
click at [231, 67] on input "number" at bounding box center [247, 69] width 38 height 14
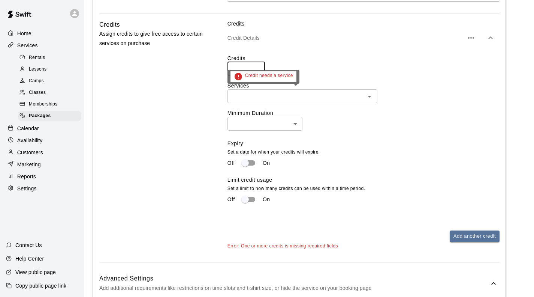
type input "*"
click at [255, 96] on input "text" at bounding box center [296, 96] width 133 height 9
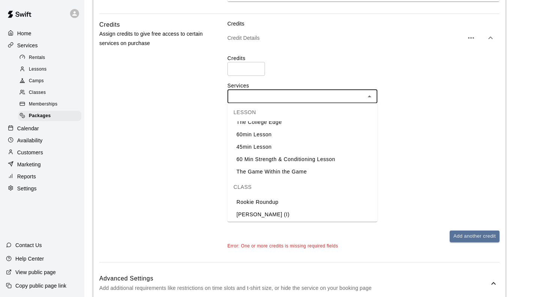
scroll to position [38, 0]
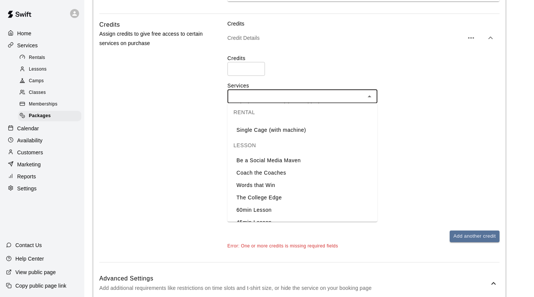
click at [266, 162] on li "Be a Social Media Maven" at bounding box center [303, 160] width 150 height 12
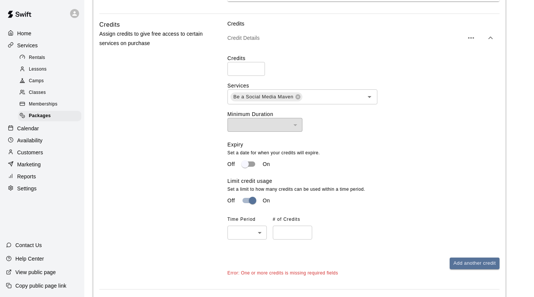
click at [245, 234] on body "**********" at bounding box center [267, 80] width 534 height 866
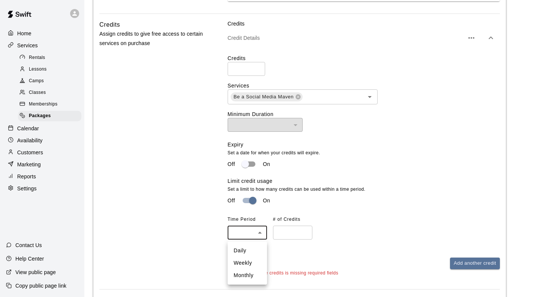
click at [249, 278] on li "Monthly" at bounding box center [247, 275] width 39 height 12
type input "*******"
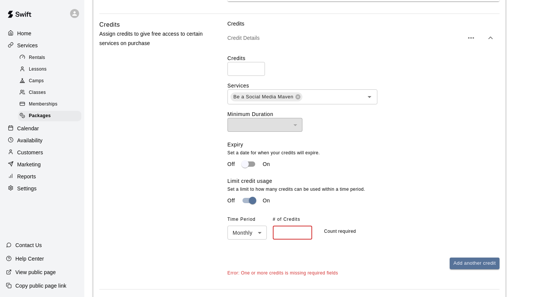
click at [288, 237] on input "number" at bounding box center [292, 232] width 39 height 14
type input "*"
click at [378, 254] on div "Credits Credit Details Credits * ​ Services Be a Social Media Maven ​ Minimum D…" at bounding box center [364, 144] width 272 height 249
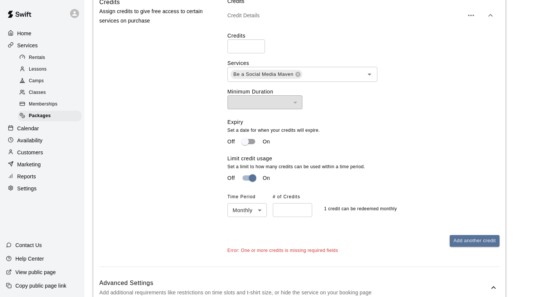
scroll to position [300, 0]
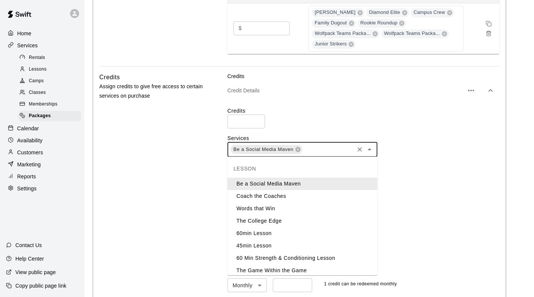
click at [326, 149] on input "text" at bounding box center [328, 148] width 50 height 9
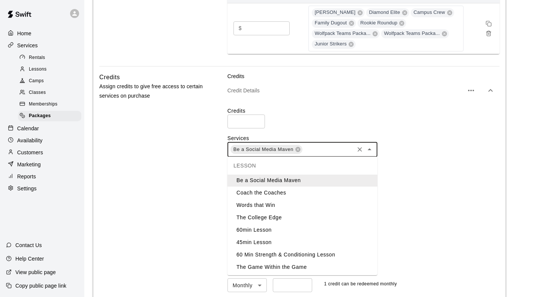
scroll to position [4, 0]
click at [285, 239] on li "45min Lesson" at bounding box center [303, 241] width 150 height 12
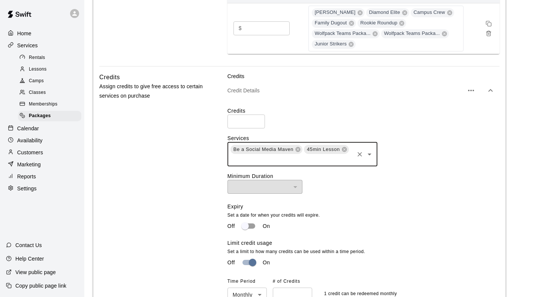
click at [297, 153] on div "Be a Social Media Maven" at bounding box center [267, 149] width 72 height 9
click at [297, 150] on icon at bounding box center [298, 149] width 5 height 5
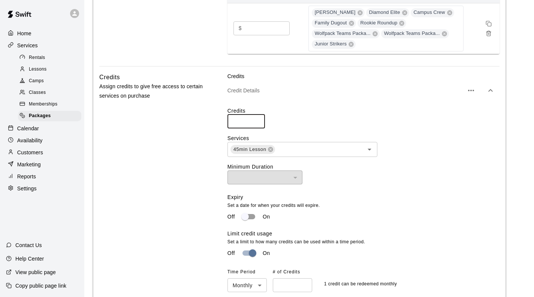
drag, startPoint x: 243, startPoint y: 120, endPoint x: 218, endPoint y: 117, distance: 25.7
click at [218, 117] on div "Credits Assign credits to give free access to certain services on purchase Cred…" at bounding box center [299, 206] width 401 height 269
type input "*"
click at [322, 109] on label "Credits" at bounding box center [364, 111] width 272 height 8
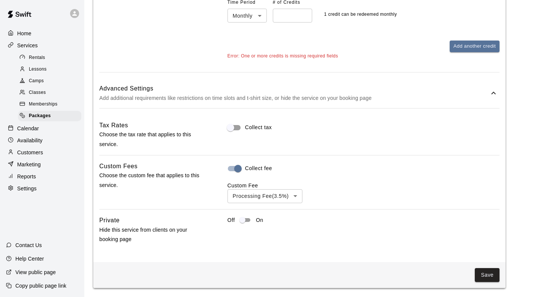
scroll to position [573, 0]
click at [482, 275] on button "Save" at bounding box center [487, 275] width 25 height 14
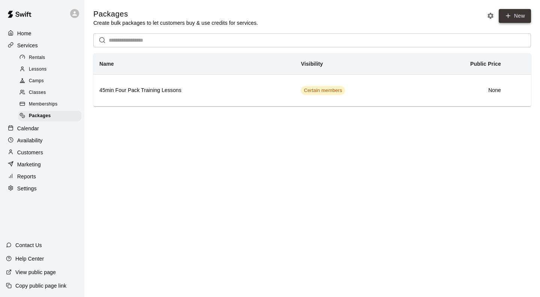
click at [510, 18] on icon at bounding box center [508, 15] width 7 height 7
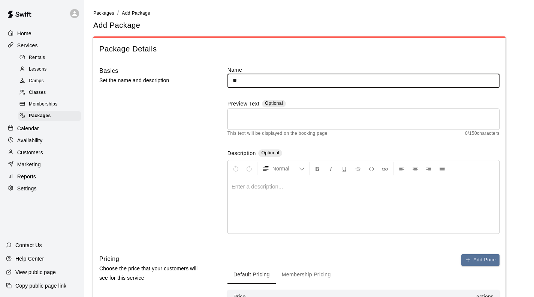
type input "*"
type input "**********"
drag, startPoint x: 277, startPoint y: 78, endPoint x: 270, endPoint y: 78, distance: 6.4
click at [270, 78] on input "**********" at bounding box center [364, 81] width 272 height 14
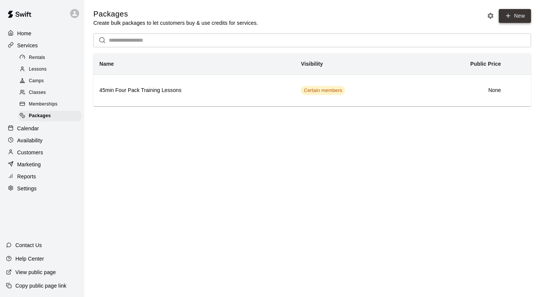
click at [507, 15] on icon at bounding box center [508, 15] width 7 height 7
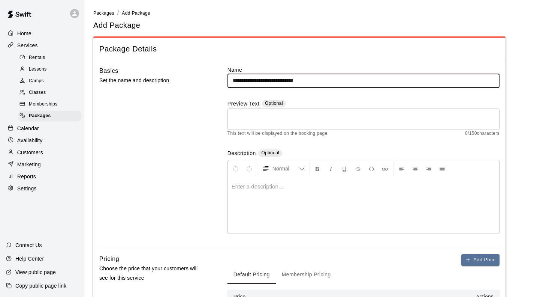
type input "**********"
click at [291, 184] on p at bounding box center [364, 187] width 264 height 8
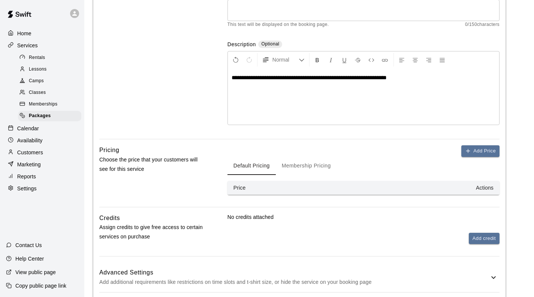
scroll to position [113, 0]
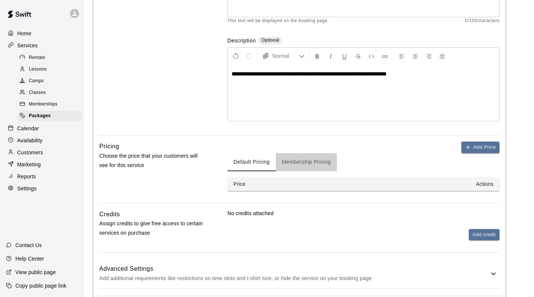
click at [308, 159] on button "Membership Pricing" at bounding box center [306, 162] width 61 height 18
drag, startPoint x: 477, startPoint y: 149, endPoint x: 470, endPoint y: 150, distance: 7.7
click at [477, 149] on button "Add Price" at bounding box center [481, 147] width 38 height 12
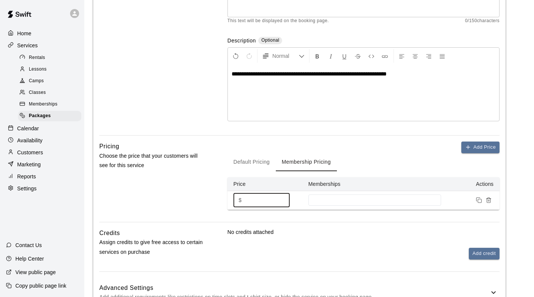
click at [230, 197] on td "$ * ​" at bounding box center [265, 200] width 75 height 19
type input "***"
click at [323, 199] on input at bounding box center [374, 200] width 125 height 6
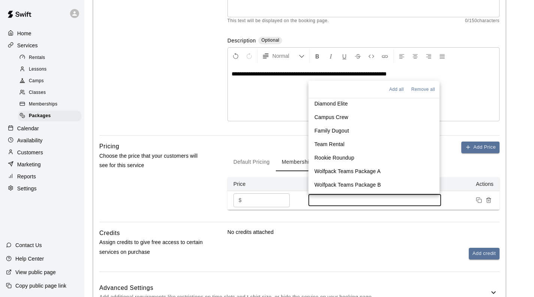
scroll to position [26, 0]
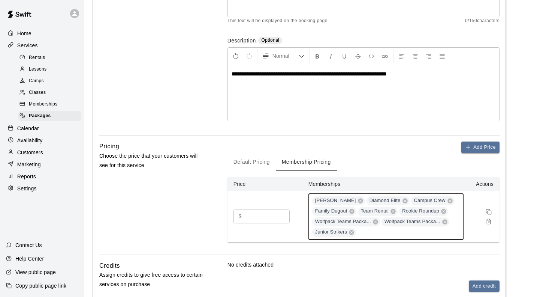
drag, startPoint x: 393, startPoint y: 210, endPoint x: 387, endPoint y: 198, distance: 13.4
click at [393, 210] on icon at bounding box center [393, 211] width 6 height 6
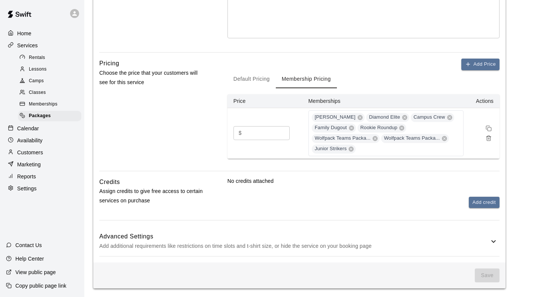
click at [375, 228] on div "Advanced Settings Add additional requirements like restrictions on time slots a…" at bounding box center [299, 241] width 401 height 30
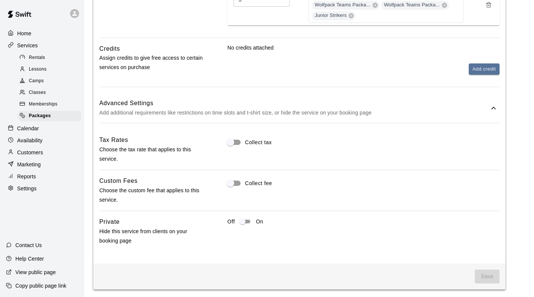
scroll to position [330, 0]
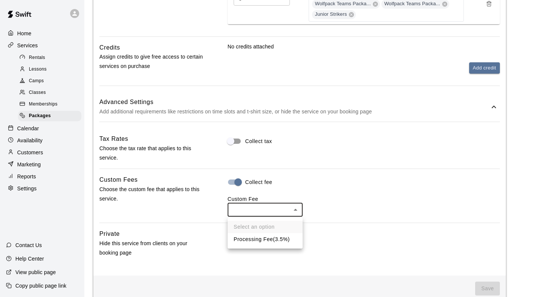
click at [262, 238] on li "Processing Fee ( 3.5% )" at bounding box center [265, 239] width 75 height 12
type input "***"
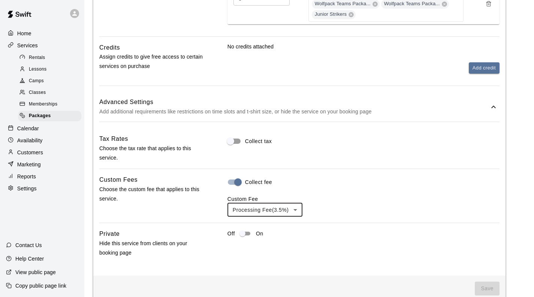
click at [299, 163] on div "Tax Rates Choose the tax rate that applies to this service. Collect tax Custom …" at bounding box center [299, 195] width 401 height 123
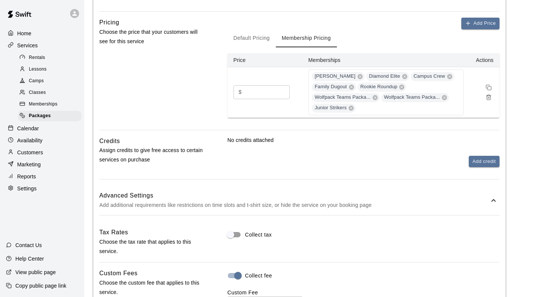
scroll to position [217, 0]
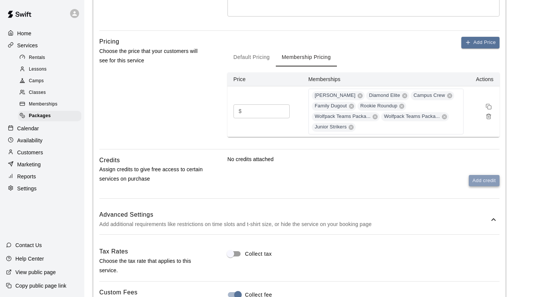
click at [479, 179] on button "Add credit" at bounding box center [484, 181] width 31 height 12
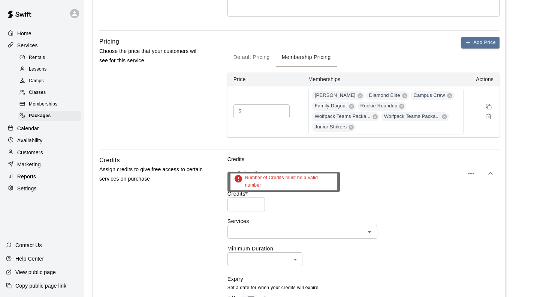
type input "*"
click at [258, 201] on input "*" at bounding box center [247, 204] width 38 height 14
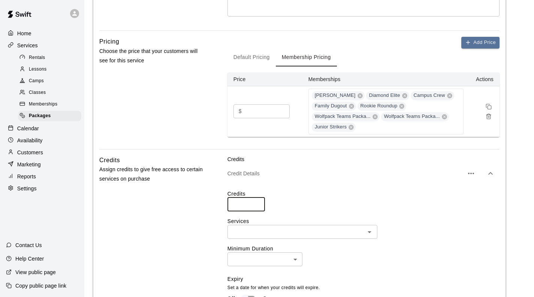
click at [305, 231] on input "text" at bounding box center [296, 231] width 133 height 9
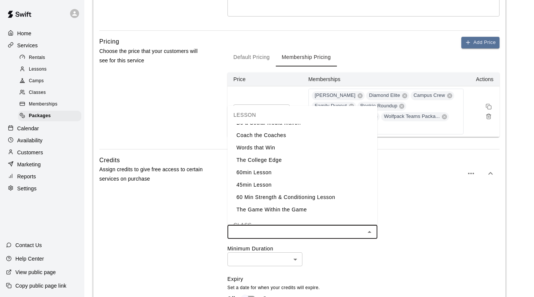
scroll to position [113, 0]
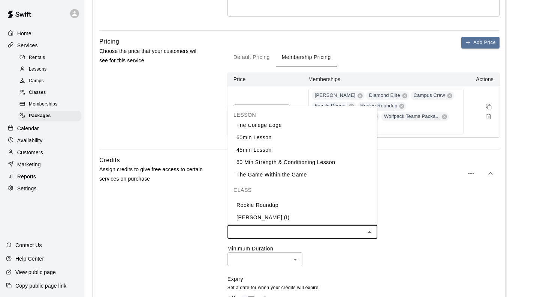
click at [263, 140] on li "60min Lesson" at bounding box center [303, 137] width 150 height 12
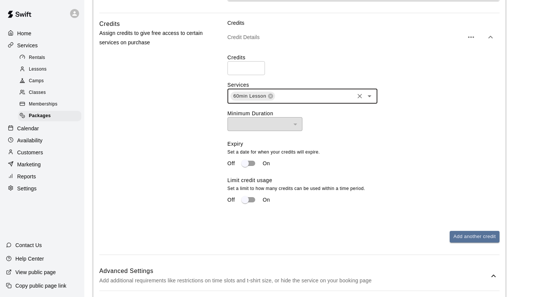
scroll to position [367, 0]
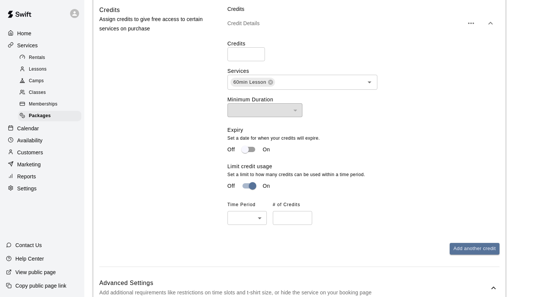
click at [245, 221] on body "**********" at bounding box center [267, 62] width 534 height 858
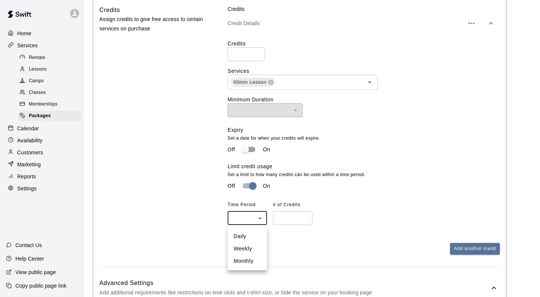
drag, startPoint x: 256, startPoint y: 256, endPoint x: 266, endPoint y: 246, distance: 14.3
click at [255, 256] on li "Monthly" at bounding box center [247, 261] width 39 height 12
type input "*******"
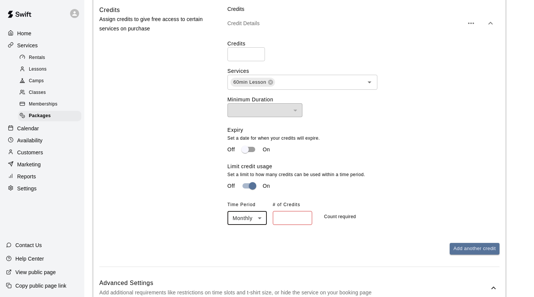
click at [293, 216] on input "number" at bounding box center [292, 218] width 39 height 14
type input "*"
click at [369, 247] on div "Add another credit" at bounding box center [364, 249] width 272 height 12
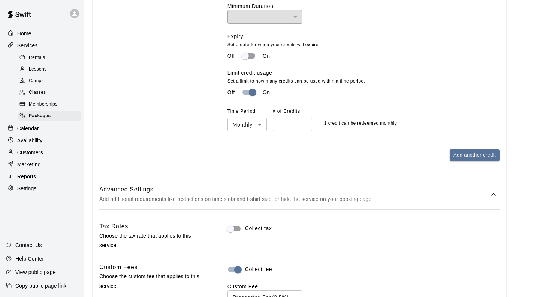
scroll to position [564, 0]
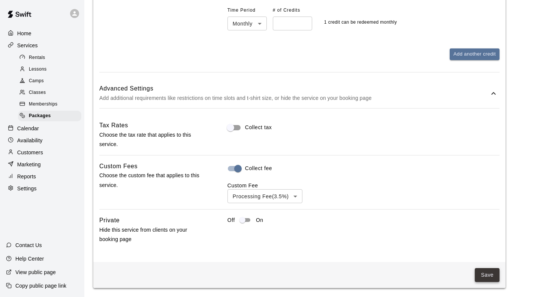
click at [485, 273] on button "Save" at bounding box center [487, 275] width 25 height 14
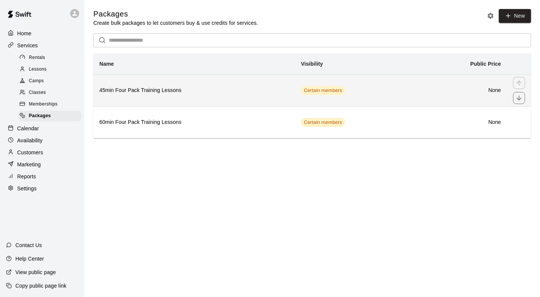
click at [239, 93] on h6 "45min Four Pack Training Lessons" at bounding box center [193, 90] width 189 height 8
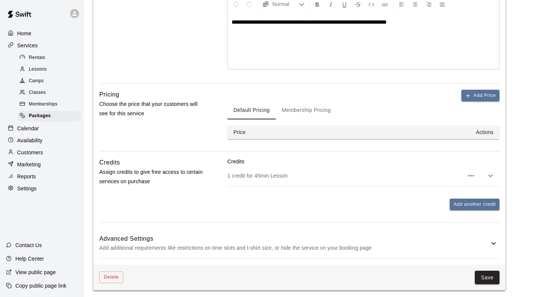
scroll to position [192, 0]
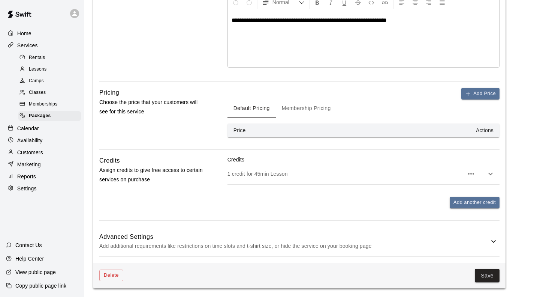
click at [354, 168] on div "1 credit for 45min Lesson" at bounding box center [364, 173] width 272 height 21
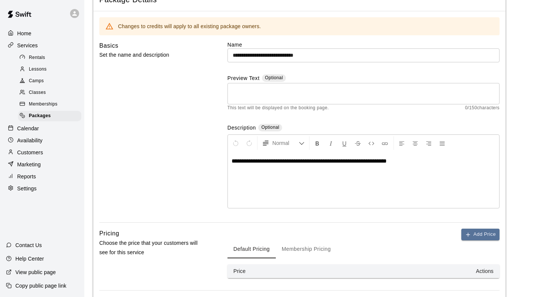
scroll to position [0, 0]
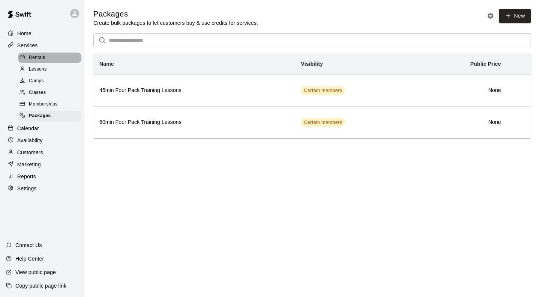
click at [42, 59] on span "Rentals" at bounding box center [37, 58] width 17 height 8
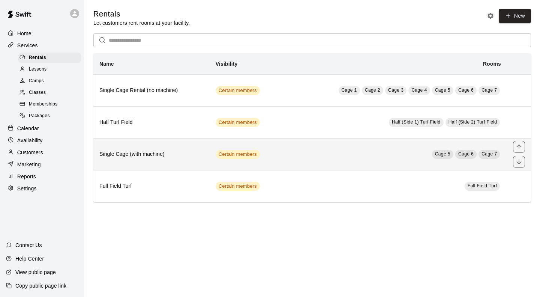
click at [382, 162] on td "Cage 5 Cage 6 Cage 7" at bounding box center [394, 154] width 225 height 32
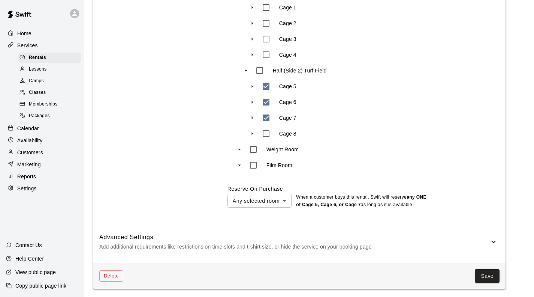
scroll to position [380, 0]
type input "***"
click at [487, 273] on button "Save" at bounding box center [487, 275] width 25 height 14
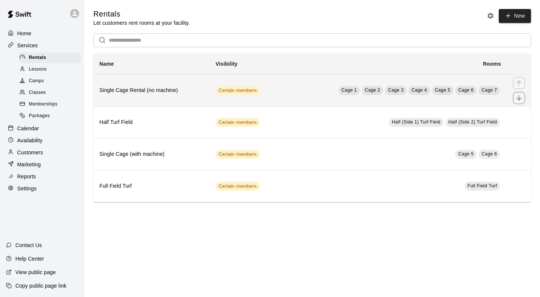
click at [315, 94] on td "Cage 1 Cage 2 Cage 3 Cage 4 Cage 5 Cage 6 Cage 7" at bounding box center [394, 90] width 225 height 32
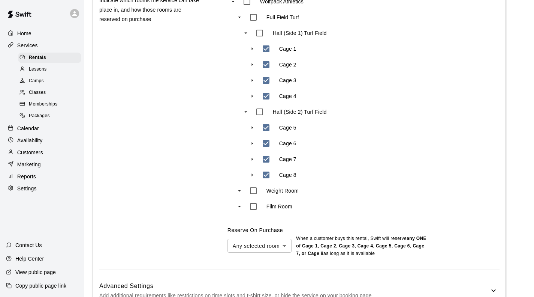
scroll to position [388, 0]
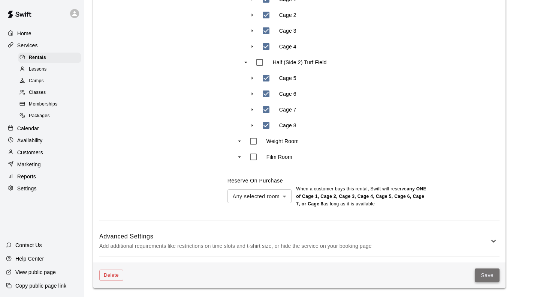
click at [487, 276] on button "Save" at bounding box center [487, 275] width 25 height 14
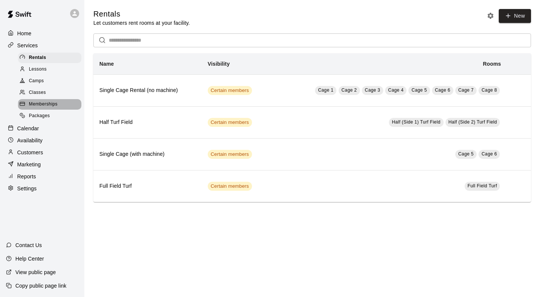
click at [27, 108] on div at bounding box center [24, 104] width 9 height 7
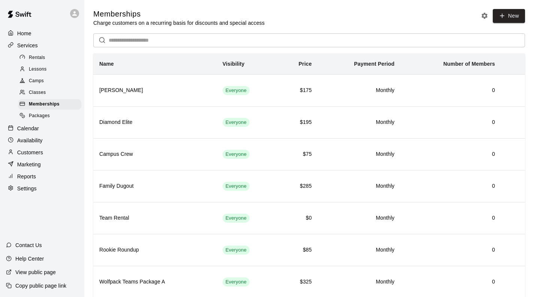
click at [34, 131] on p "Calendar" at bounding box center [28, 129] width 22 height 8
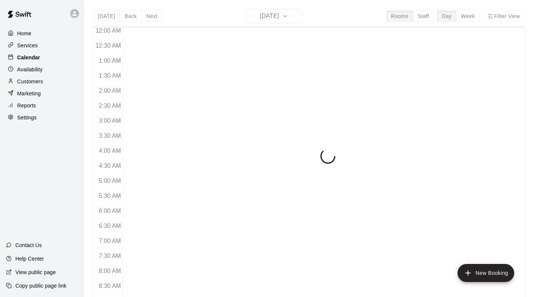
scroll to position [353, 0]
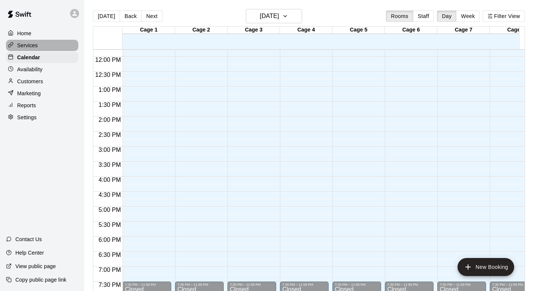
click at [34, 44] on p "Services" at bounding box center [27, 46] width 21 height 8
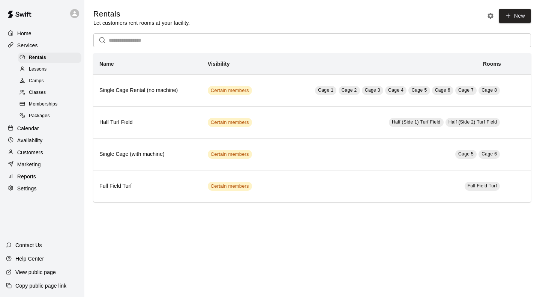
click at [41, 70] on span "Lessons" at bounding box center [38, 70] width 18 height 8
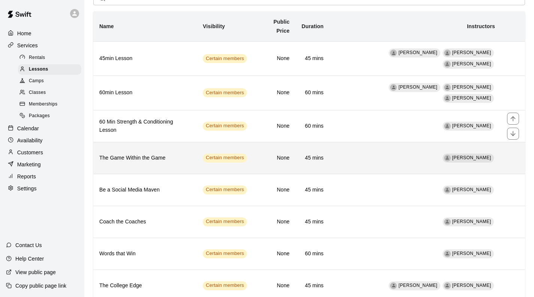
scroll to position [69, 0]
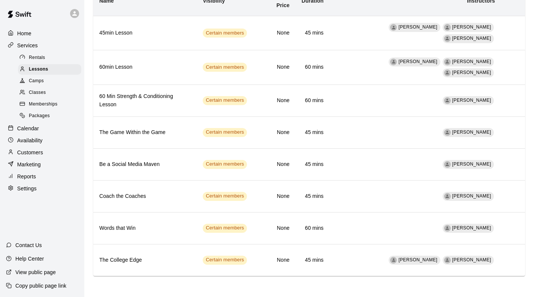
click at [47, 144] on div "Availability" at bounding box center [42, 140] width 72 height 11
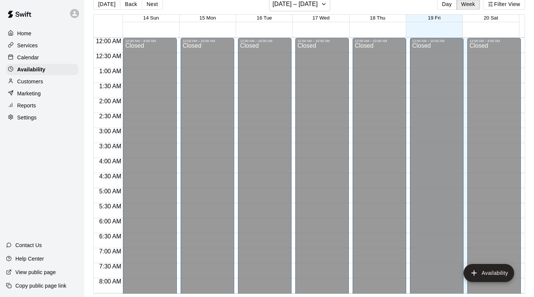
click at [31, 83] on p "Customers" at bounding box center [30, 82] width 26 height 8
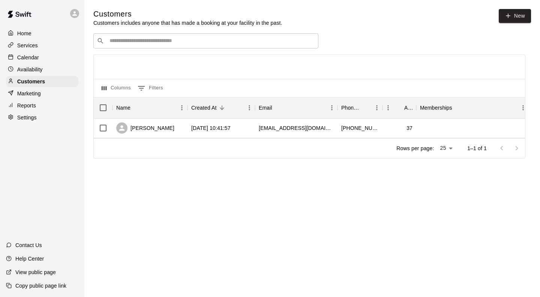
click at [30, 94] on p "Marketing" at bounding box center [29, 94] width 24 height 8
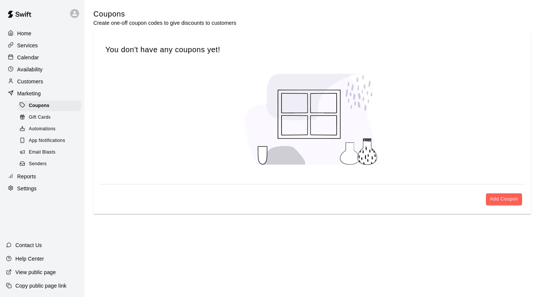
click at [36, 121] on span "Gift Cards" at bounding box center [40, 118] width 22 height 8
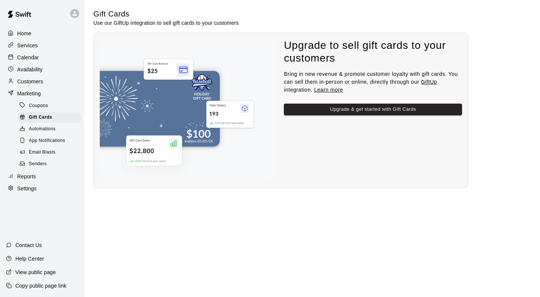
click at [36, 110] on span "Coupons" at bounding box center [38, 106] width 19 height 8
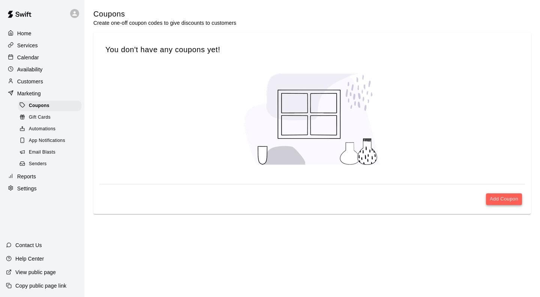
click at [507, 202] on button "Add Coupon" at bounding box center [504, 199] width 36 height 12
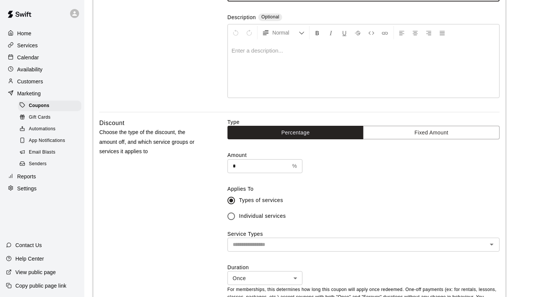
scroll to position [113, 0]
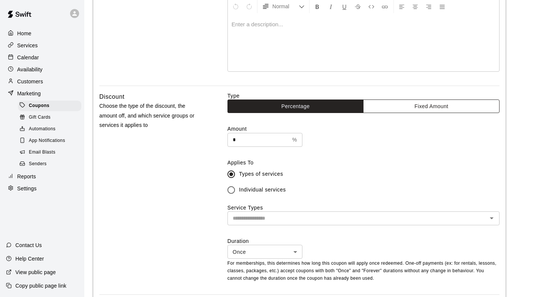
click at [398, 111] on button "Fixed Amount" at bounding box center [431, 106] width 137 height 14
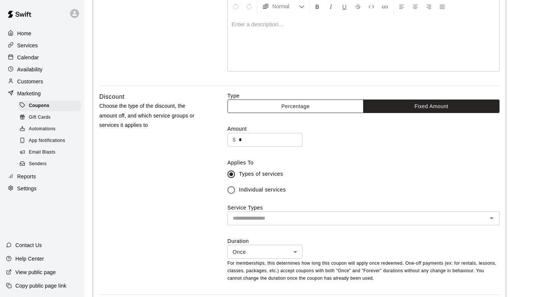
click at [314, 107] on button "Percentage" at bounding box center [296, 106] width 137 height 14
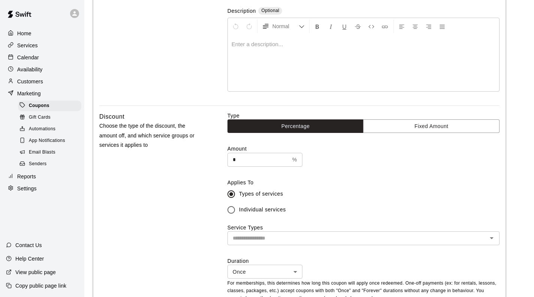
scroll to position [0, 0]
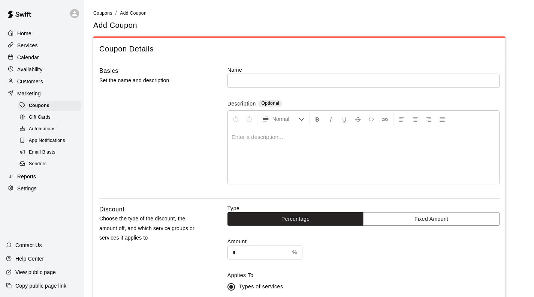
click at [31, 47] on p "Services" at bounding box center [27, 46] width 21 height 8
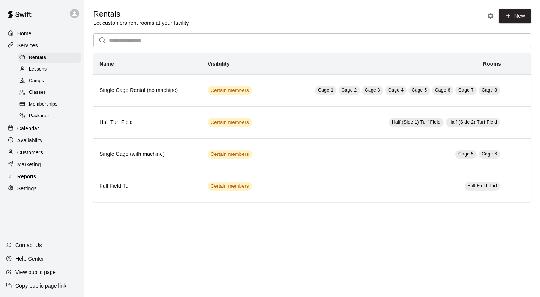
click at [47, 120] on span "Packages" at bounding box center [39, 116] width 21 height 8
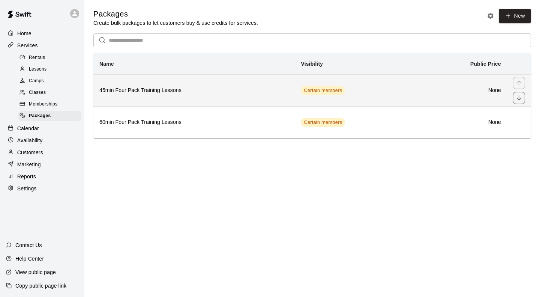
click at [242, 87] on th "45min Four Pack Training Lessons" at bounding box center [193, 90] width 201 height 32
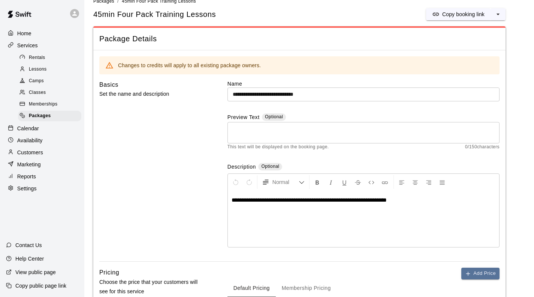
scroll to position [192, 0]
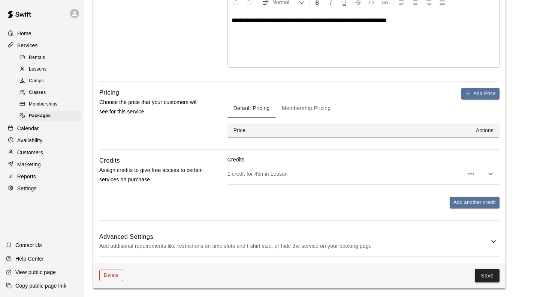
click at [112, 276] on button "Delete" at bounding box center [111, 275] width 24 height 12
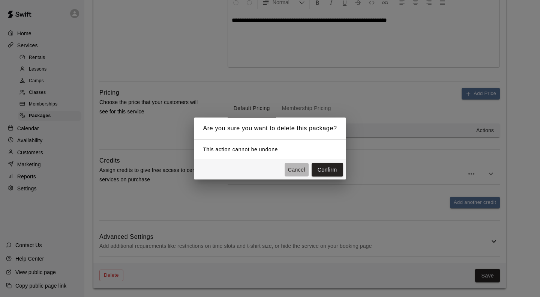
click at [289, 164] on button "Cancel" at bounding box center [297, 170] width 24 height 14
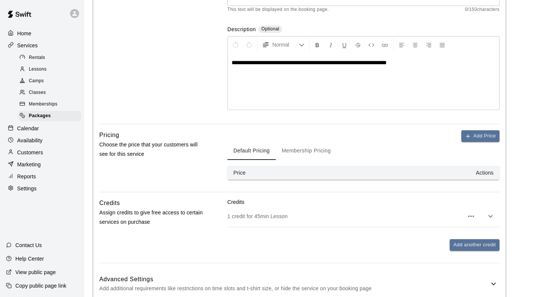
scroll to position [150, 0]
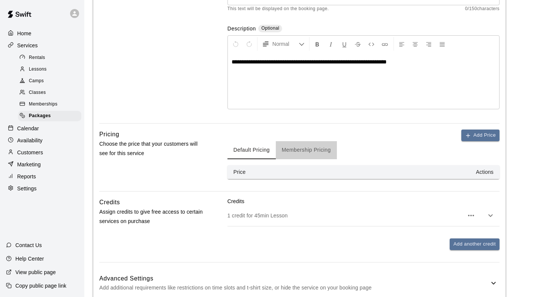
click at [308, 154] on button "Membership Pricing" at bounding box center [306, 150] width 61 height 18
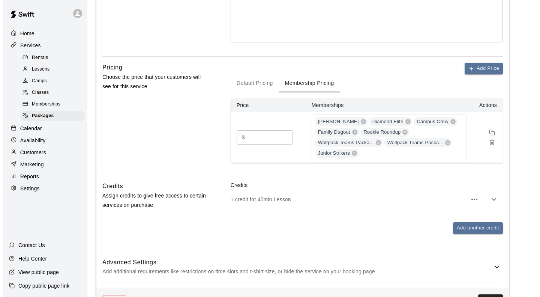
scroll to position [242, 0]
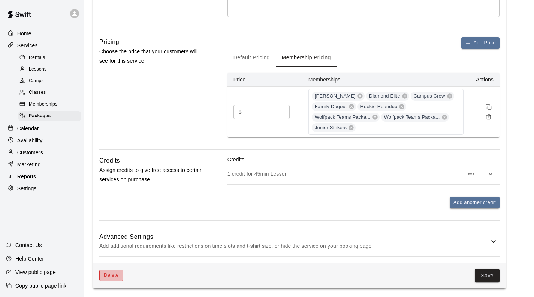
click at [116, 275] on button "Delete" at bounding box center [111, 275] width 24 height 12
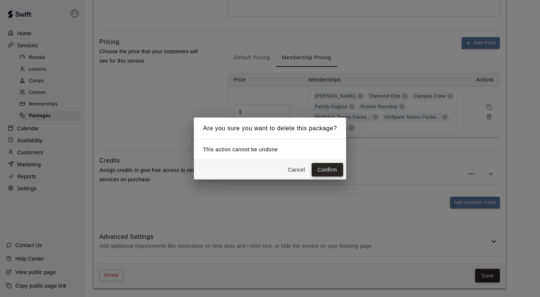
click at [323, 170] on button "Confirm" at bounding box center [328, 170] width 32 height 14
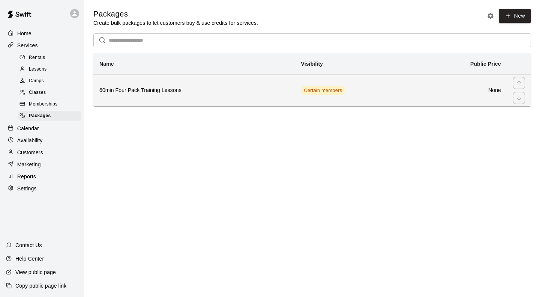
click at [209, 86] on th "60min Four Pack Training Lessons" at bounding box center [193, 90] width 201 height 32
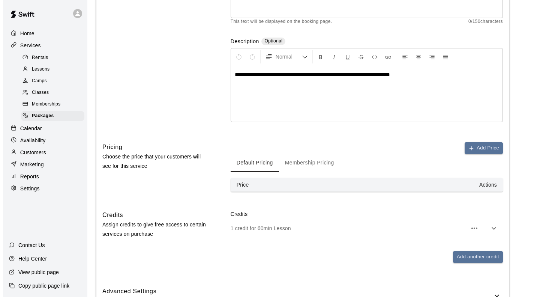
scroll to position [192, 0]
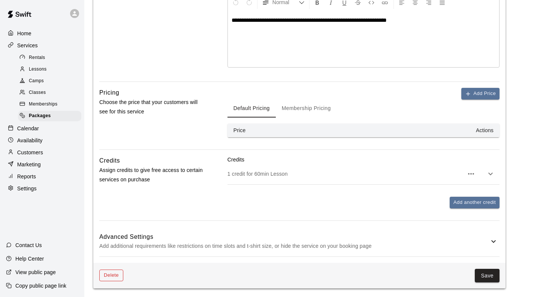
click at [114, 278] on button "Delete" at bounding box center [111, 275] width 24 height 12
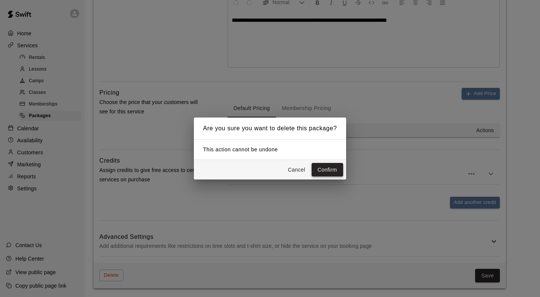
click at [329, 166] on button "Confirm" at bounding box center [328, 170] width 32 height 14
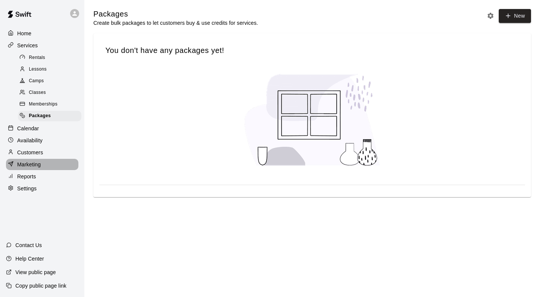
click at [31, 167] on div "Marketing" at bounding box center [42, 164] width 72 height 11
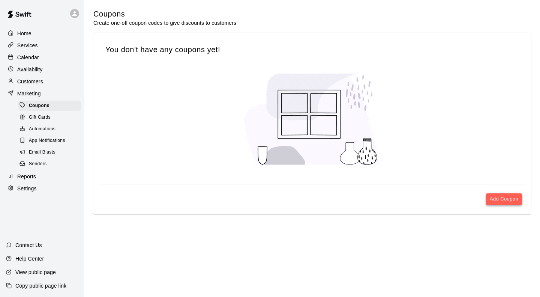
click at [504, 200] on button "Add Coupon" at bounding box center [504, 199] width 36 height 12
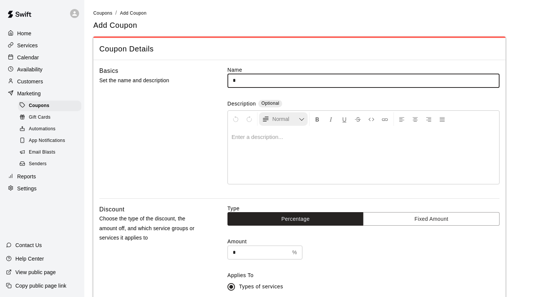
type input "**********"
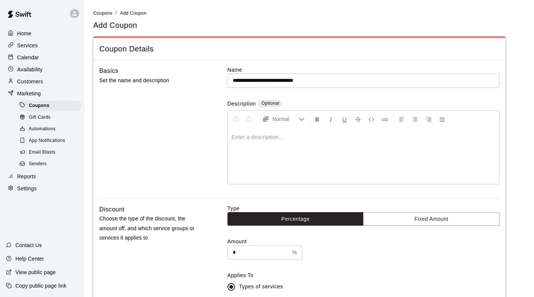
click at [271, 141] on div at bounding box center [364, 156] width 272 height 56
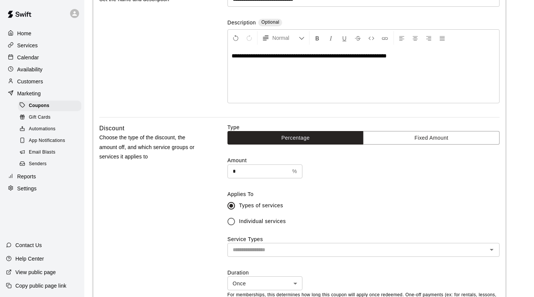
scroll to position [113, 0]
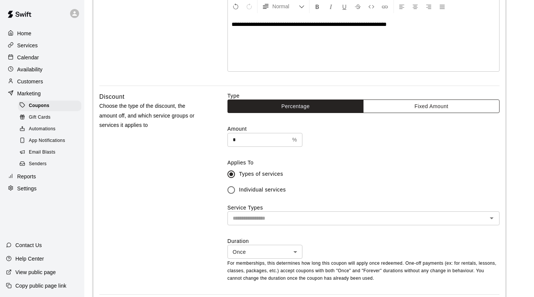
click at [404, 106] on button "Fixed Amount" at bounding box center [431, 106] width 137 height 14
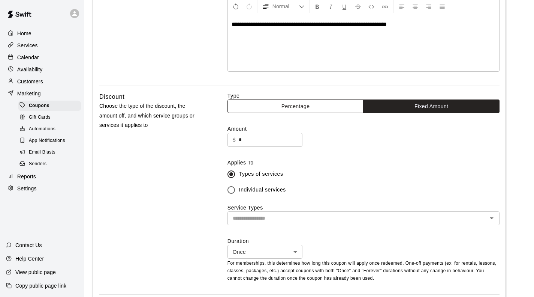
click at [286, 107] on button "Percentage" at bounding box center [296, 106] width 137 height 14
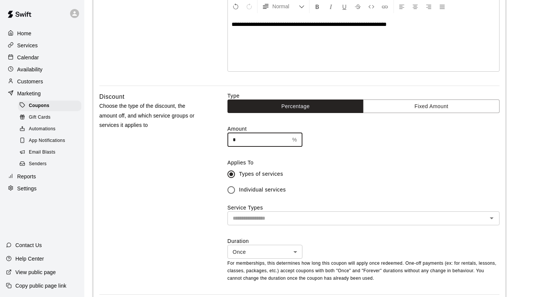
drag, startPoint x: 237, startPoint y: 141, endPoint x: 224, endPoint y: 140, distance: 13.2
click at [224, 140] on div "Discount Choose the type of the discount, the amount off, and which service gro…" at bounding box center [299, 193] width 401 height 202
type input "*"
type input "**"
click at [276, 221] on input "text" at bounding box center [357, 217] width 255 height 9
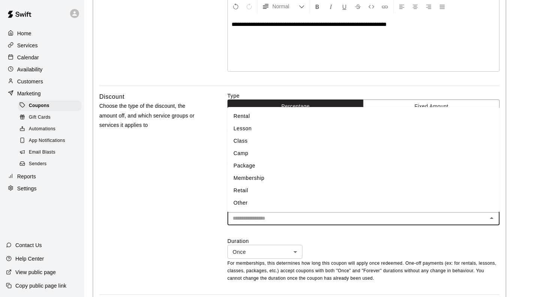
click at [196, 186] on div "Discount Choose the type of the discount, the amount off, and which service gro…" at bounding box center [151, 193] width 104 height 202
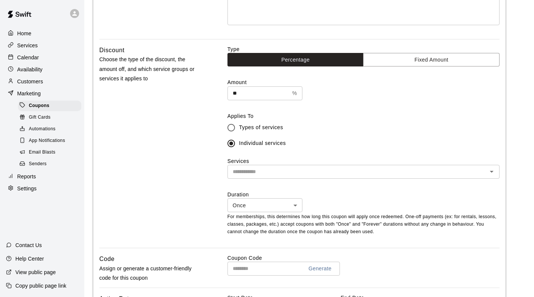
scroll to position [225, 0]
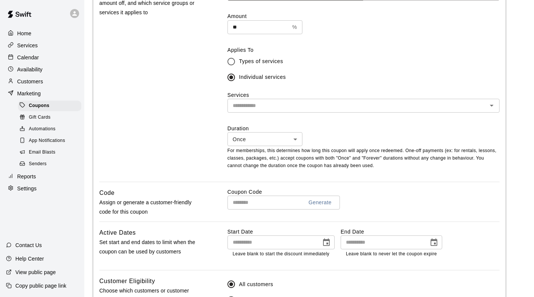
click at [255, 105] on input "text" at bounding box center [357, 105] width 255 height 9
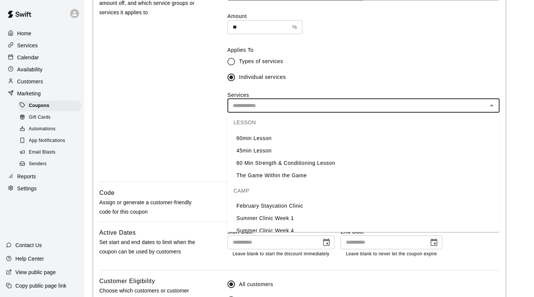
scroll to position [113, 0]
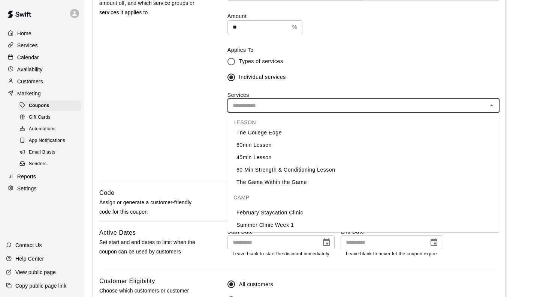
click at [254, 155] on li "45min Lesson" at bounding box center [364, 157] width 272 height 12
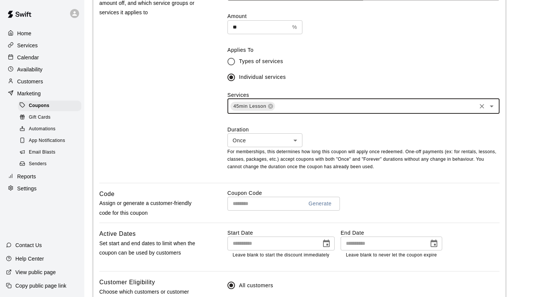
click at [264, 141] on body "**********" at bounding box center [267, 101] width 534 height 652
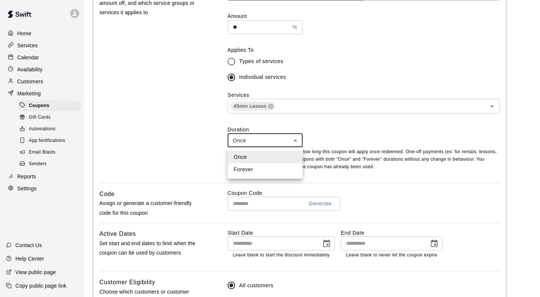
click at [204, 137] on div at bounding box center [270, 148] width 540 height 297
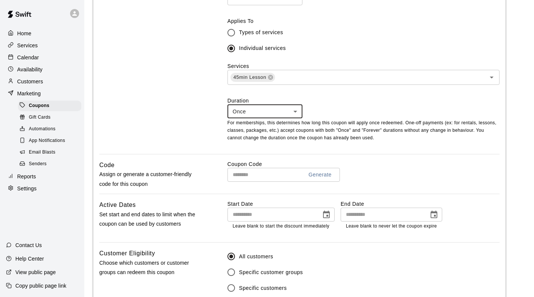
scroll to position [263, 0]
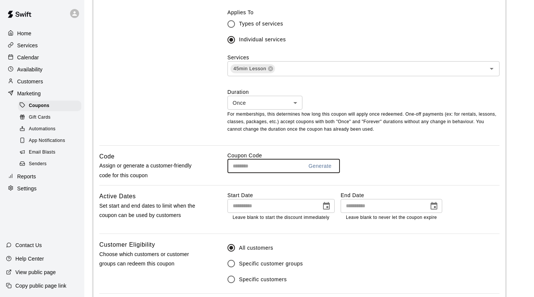
click at [282, 168] on input "text" at bounding box center [263, 166] width 70 height 14
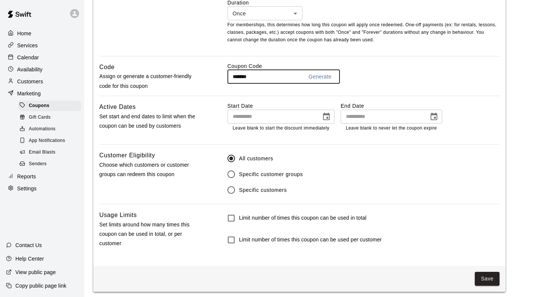
scroll to position [356, 0]
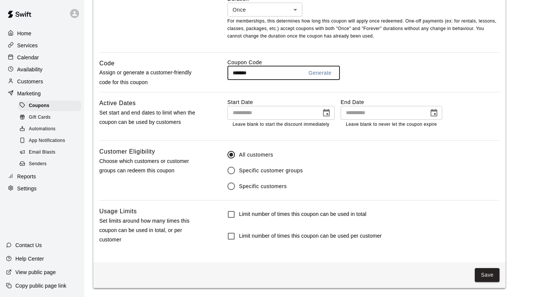
type input "*******"
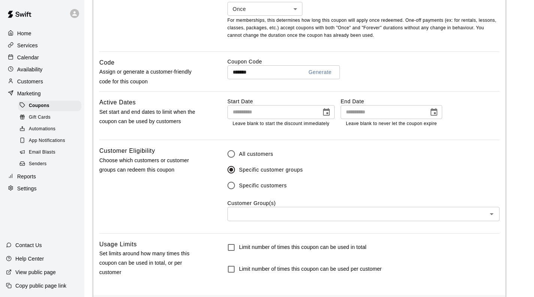
click at [259, 210] on div "​" at bounding box center [364, 214] width 272 height 14
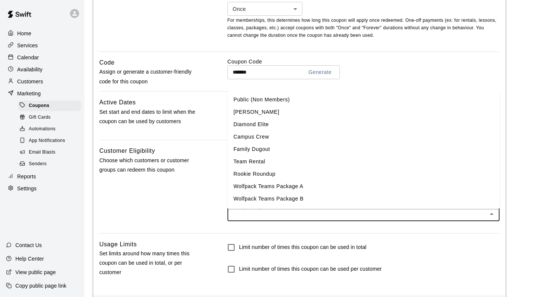
click at [254, 111] on li "[PERSON_NAME]" at bounding box center [364, 111] width 272 height 12
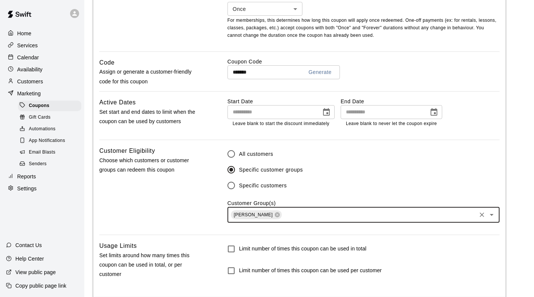
click at [287, 218] on input "text" at bounding box center [379, 214] width 192 height 9
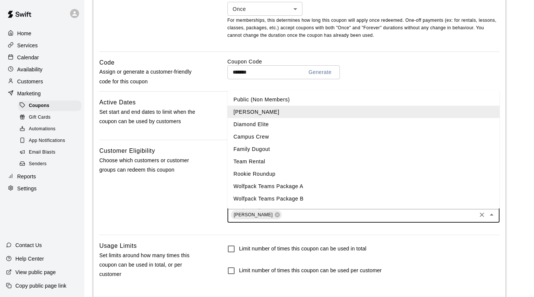
click at [257, 126] on li "Diamond Elite" at bounding box center [364, 124] width 272 height 12
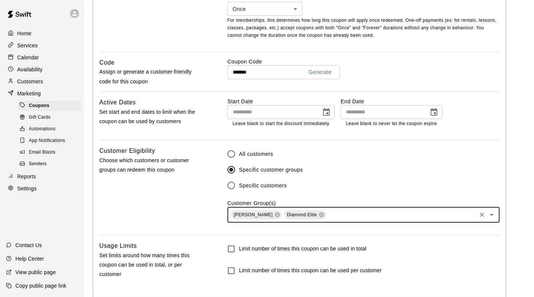
click at [330, 218] on input "text" at bounding box center [401, 214] width 148 height 9
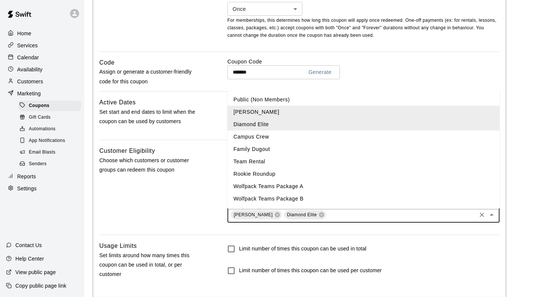
click at [260, 138] on li "Campus Crew" at bounding box center [364, 136] width 272 height 12
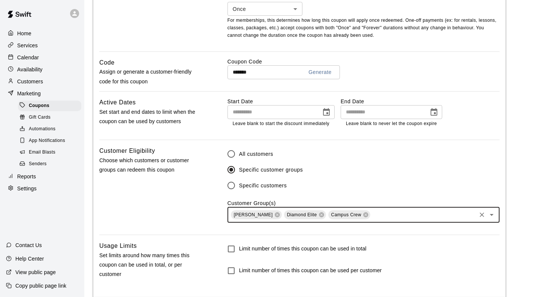
click at [372, 218] on input "text" at bounding box center [424, 214] width 104 height 9
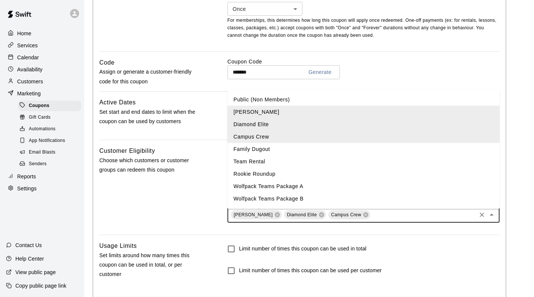
click at [269, 150] on li "Family Dugout" at bounding box center [364, 149] width 272 height 12
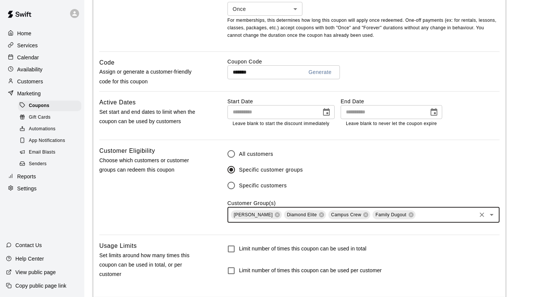
click at [425, 213] on input "text" at bounding box center [446, 214] width 59 height 9
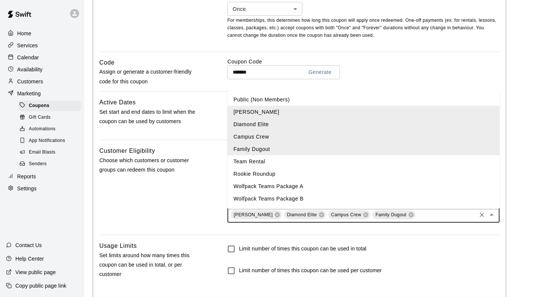
click at [299, 175] on li "Rookie Roundup" at bounding box center [364, 173] width 272 height 12
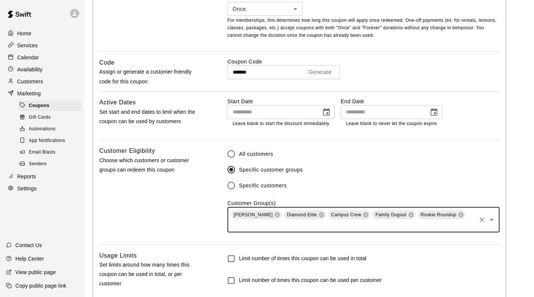
click at [462, 220] on input "text" at bounding box center [353, 224] width 246 height 9
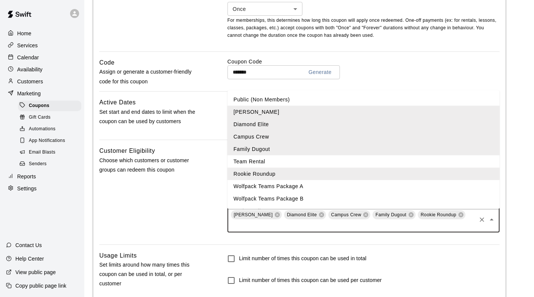
click at [302, 185] on li "Wolfpack Teams Package A" at bounding box center [364, 186] width 272 height 12
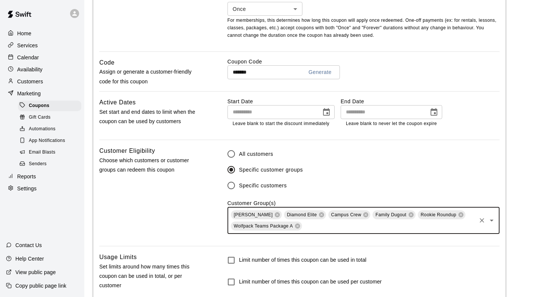
click at [444, 229] on input "text" at bounding box center [389, 225] width 172 height 9
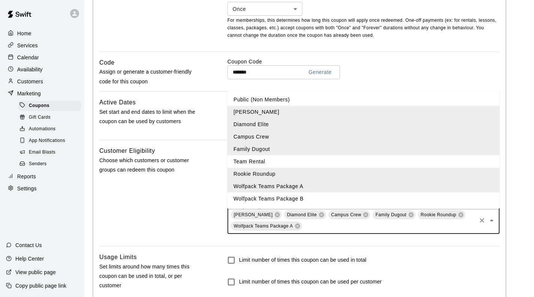
click at [284, 201] on li "Wolfpack Teams Package B" at bounding box center [364, 198] width 272 height 12
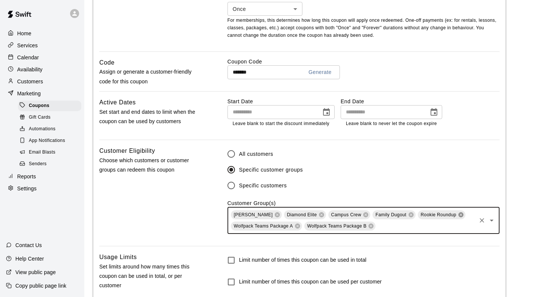
click at [459, 217] on icon at bounding box center [461, 214] width 5 height 5
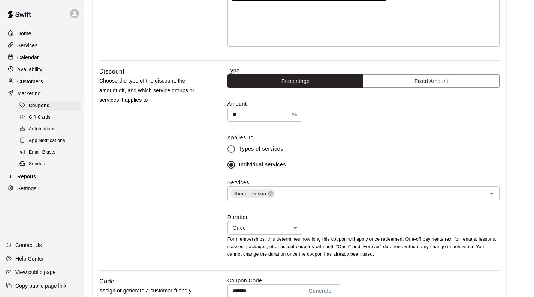
scroll to position [225, 0]
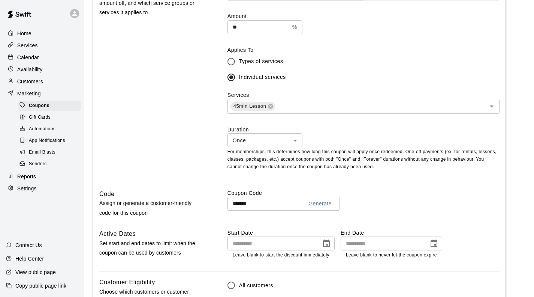
click at [321, 98] on div "Services 45min Lesson ​" at bounding box center [364, 102] width 272 height 23
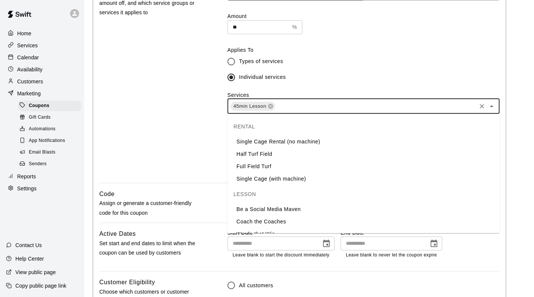
click at [314, 106] on input "text" at bounding box center [376, 105] width 200 height 9
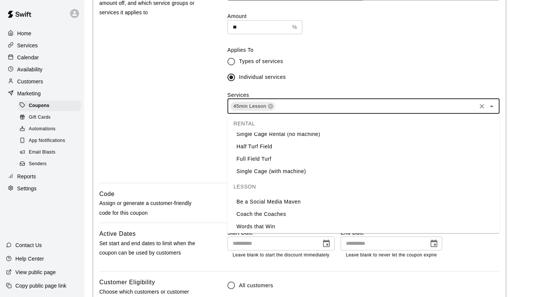
scroll to position [0, 0]
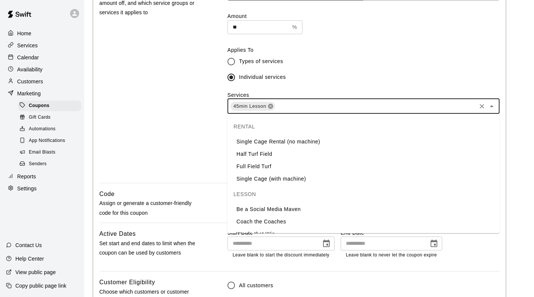
click at [271, 106] on icon at bounding box center [271, 106] width 5 height 5
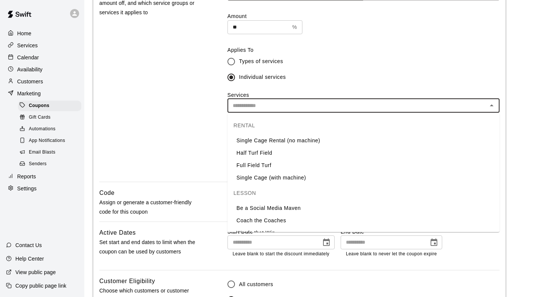
click at [164, 112] on div "Discount Choose the type of the discount, the amount off, and which service gro…" at bounding box center [151, 80] width 104 height 202
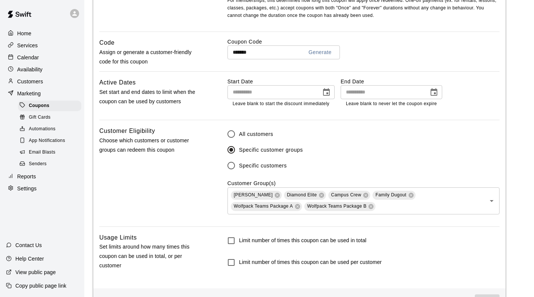
scroll to position [403, 0]
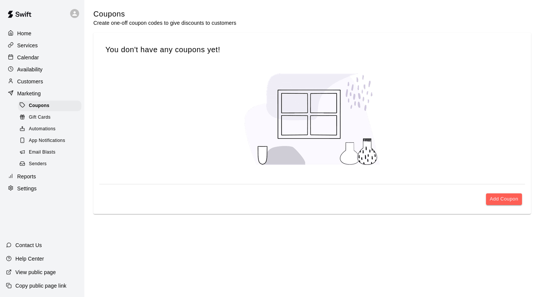
click at [49, 129] on div "Automations" at bounding box center [49, 129] width 63 height 11
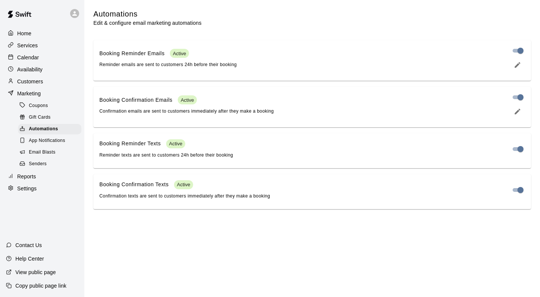
click at [39, 168] on span "Senders" at bounding box center [38, 164] width 18 height 8
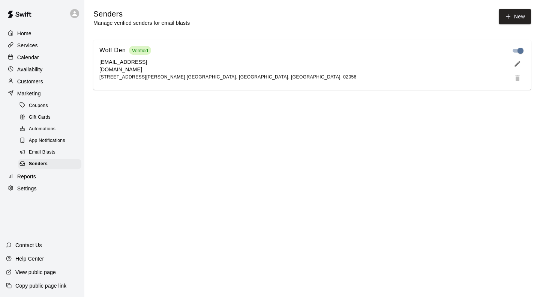
click at [39, 156] on span "Email Blasts" at bounding box center [42, 153] width 27 height 8
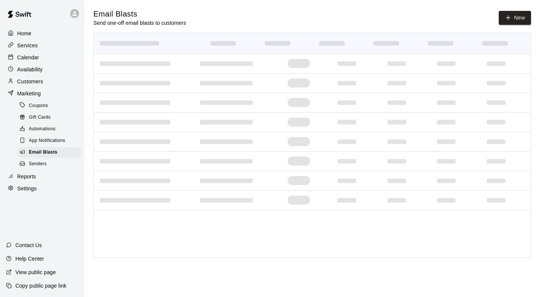
click at [46, 144] on span "App Notifications" at bounding box center [47, 141] width 36 height 8
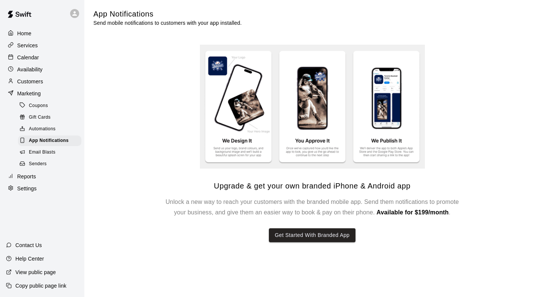
click at [30, 51] on div "Services" at bounding box center [42, 45] width 72 height 11
